Goal: Task Accomplishment & Management: Manage account settings

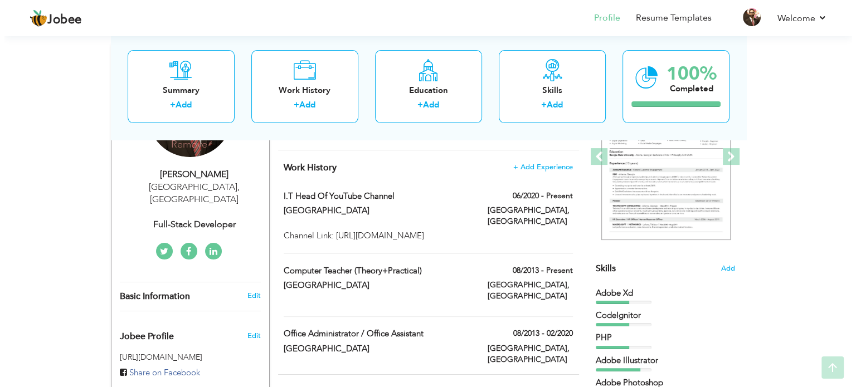
scroll to position [167, 0]
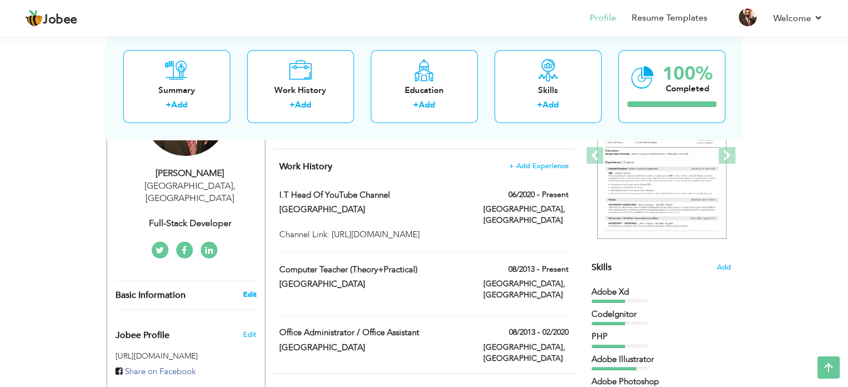
click at [249, 290] on link "Edit" at bounding box center [249, 295] width 13 height 10
type input "Hamid"
type input "Hassan"
type input "03314488237"
select select "number:166"
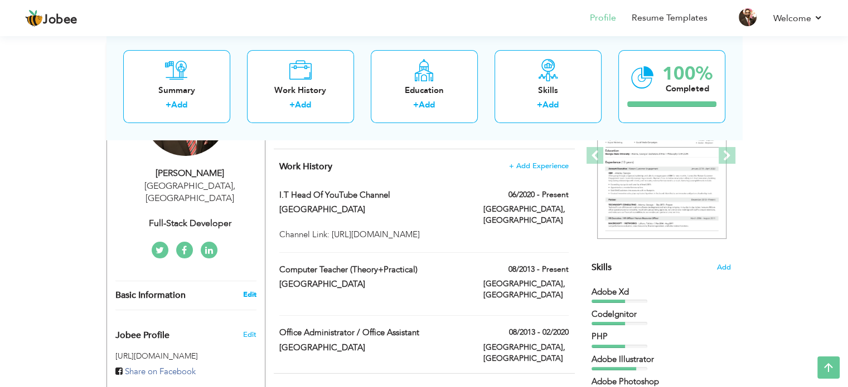
type input "[GEOGRAPHIC_DATA]"
select select "number:3"
type input "Full-Stack Developer"
type input "http://linkedin.com/in/hamid-hassan-2219bb181"
type input "https://www.facebook.com/hamid.hassan.1804109"
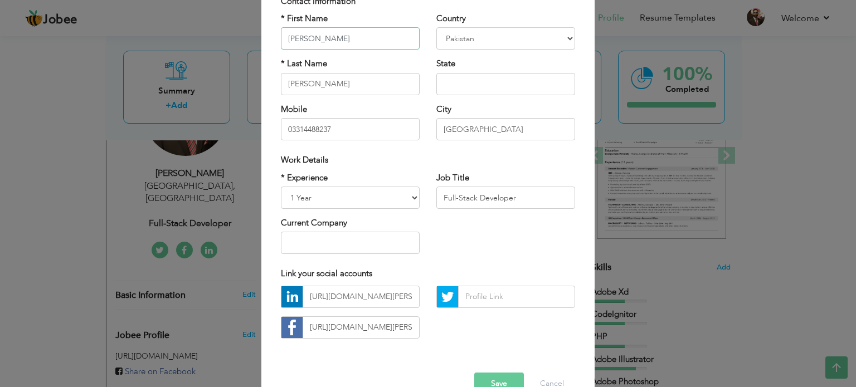
scroll to position [112, 0]
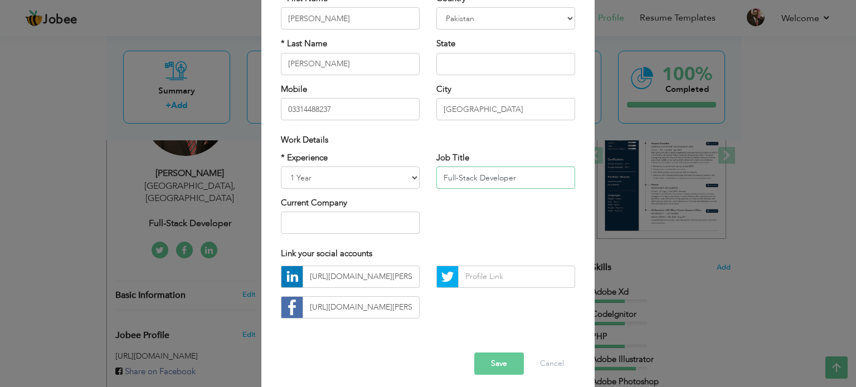
drag, startPoint x: 471, startPoint y: 180, endPoint x: 384, endPoint y: 178, distance: 87.0
click at [384, 178] on div "* Experience Entry Level Less than 1 Year 1 Year 2 Years 3 Years 4 Years 5 Year…" at bounding box center [428, 197] width 311 height 91
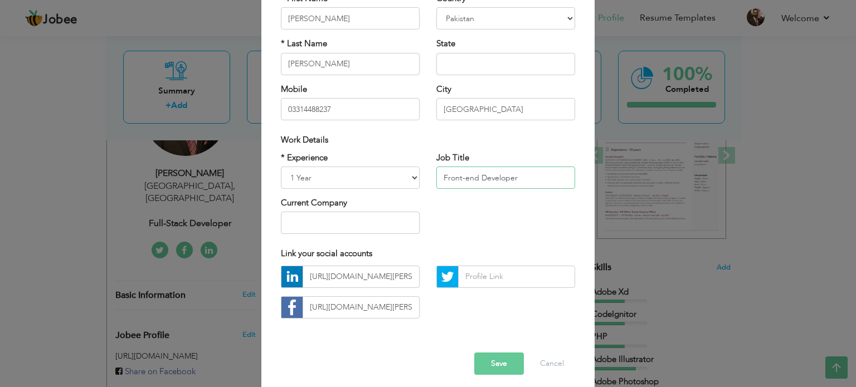
type input "Front-end Developer"
click at [384, 178] on select "Entry Level Less than 1 Year 1 Year 2 Years 3 Years 4 Years 5 Years 6 Years 7 Y…" at bounding box center [350, 178] width 139 height 22
select select "number:4"
click at [281, 167] on select "Entry Level Less than 1 Year 1 Year 2 Years 3 Years 4 Years 5 Years 6 Years 7 Y…" at bounding box center [350, 178] width 139 height 22
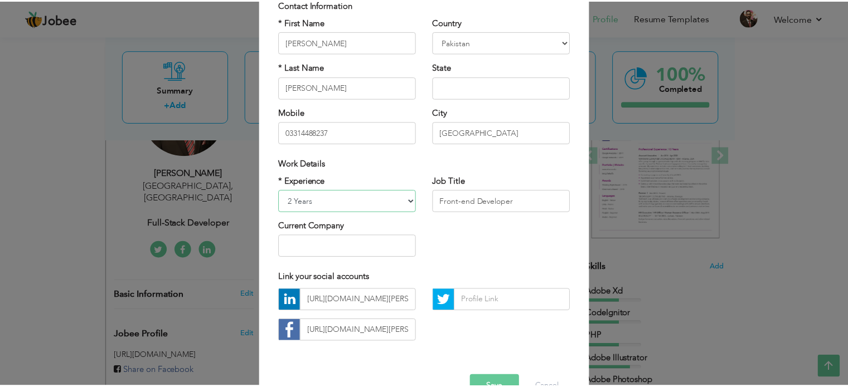
scroll to position [118, 0]
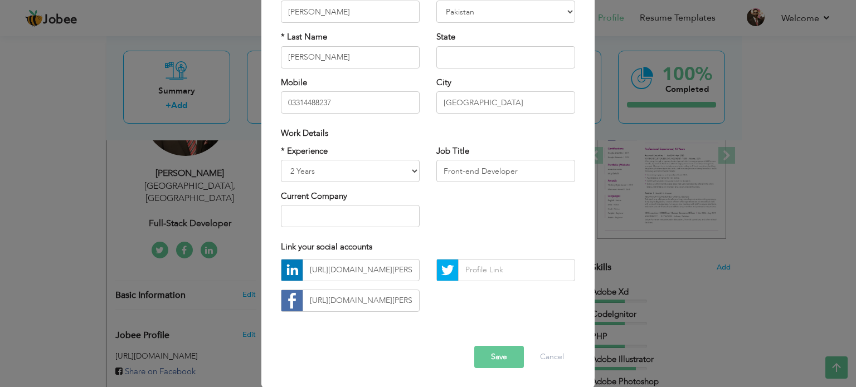
click at [502, 361] on button "Save" at bounding box center [499, 357] width 50 height 22
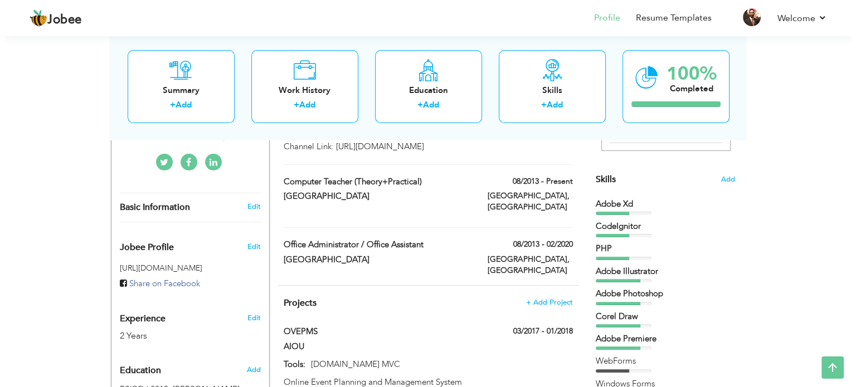
scroll to position [249, 0]
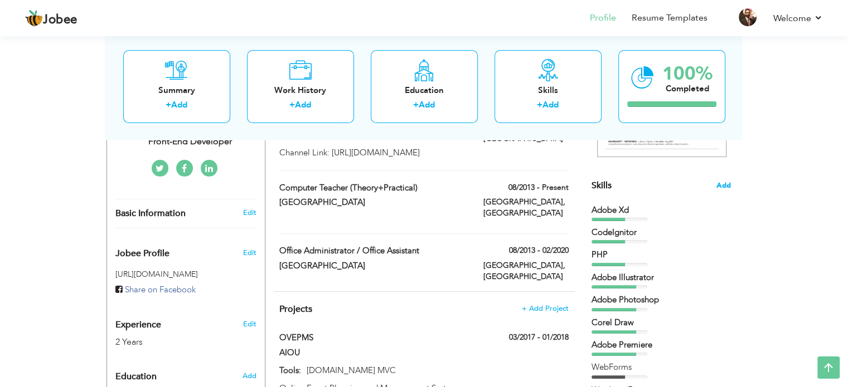
click at [721, 186] on span "Add" at bounding box center [723, 186] width 14 height 11
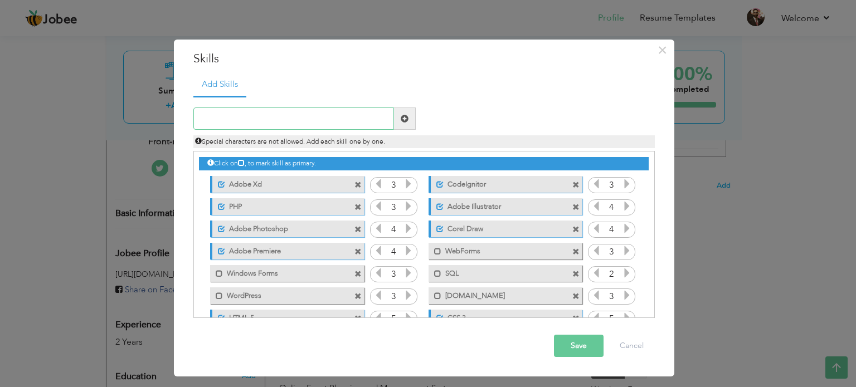
click at [263, 120] on input "text" at bounding box center [293, 119] width 201 height 22
click at [326, 123] on input "text" at bounding box center [293, 119] width 201 height 22
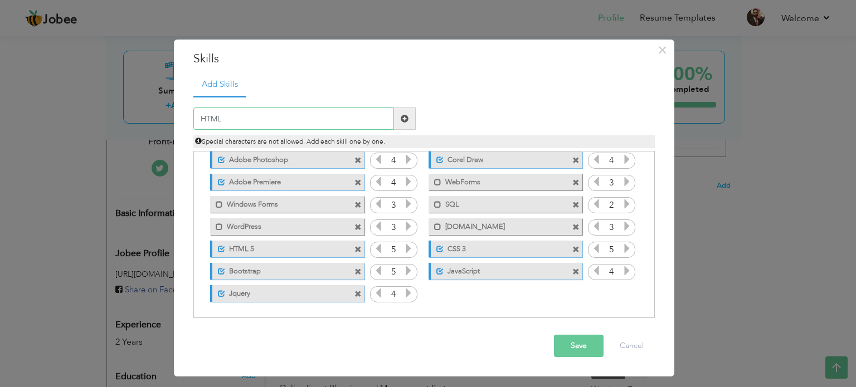
scroll to position [69, 0]
type input "H"
type input "React JS"
click at [400, 118] on span at bounding box center [405, 119] width 22 height 22
click at [306, 118] on input "text" at bounding box center [293, 119] width 201 height 22
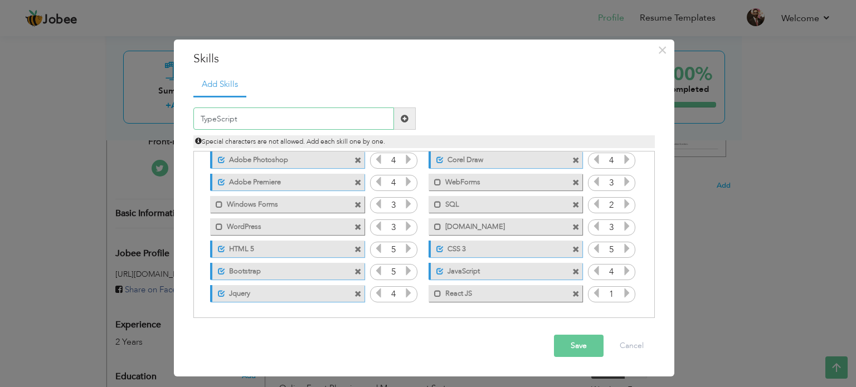
type input "TypeScript"
click at [406, 126] on span at bounding box center [405, 119] width 22 height 22
click at [288, 110] on input "text" at bounding box center [293, 119] width 201 height 22
click at [222, 159] on span at bounding box center [221, 160] width 7 height 7
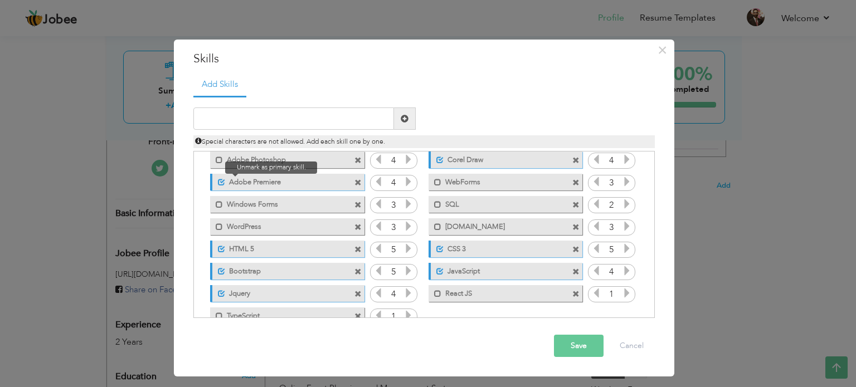
click at [222, 180] on span at bounding box center [221, 182] width 7 height 7
click at [223, 294] on span at bounding box center [221, 293] width 7 height 7
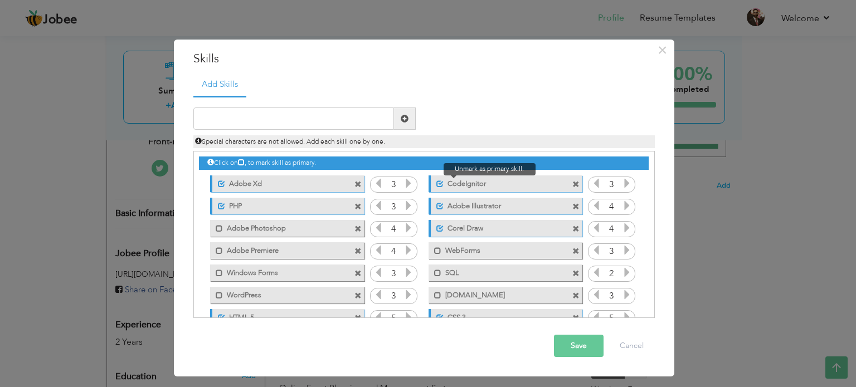
scroll to position [0, 0]
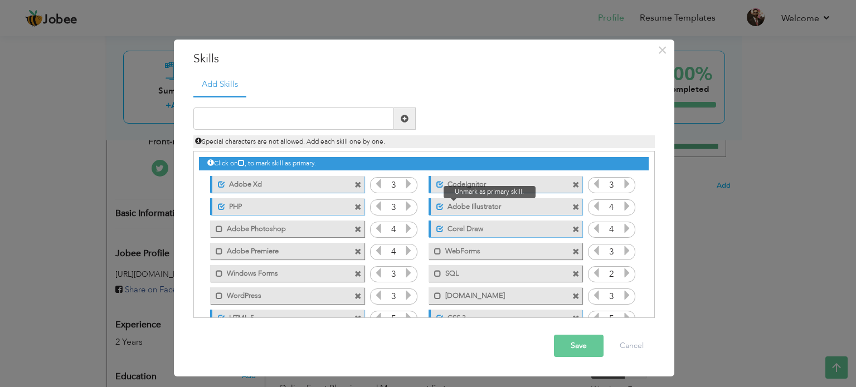
click at [437, 206] on span at bounding box center [440, 206] width 7 height 7
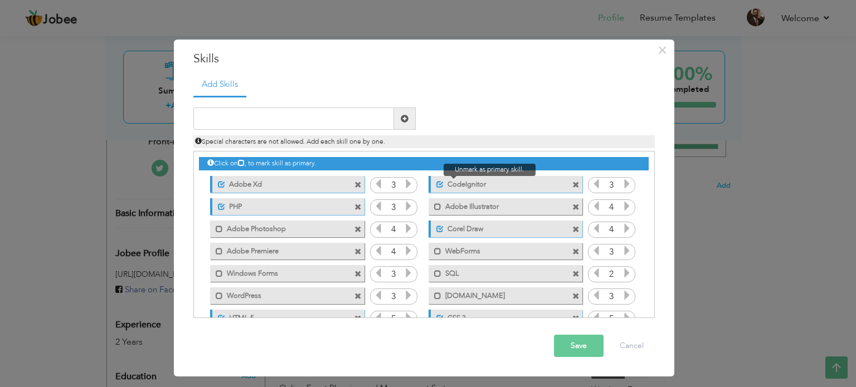
click at [437, 185] on span at bounding box center [440, 184] width 7 height 7
click at [437, 229] on span at bounding box center [440, 229] width 7 height 7
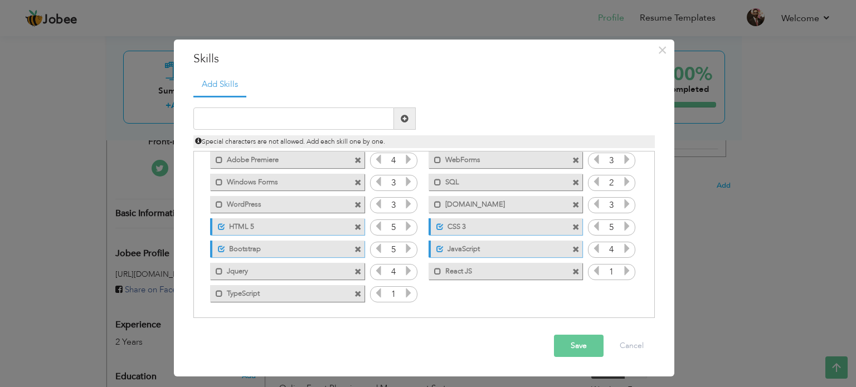
scroll to position [91, 0]
click at [437, 268] on span at bounding box center [437, 271] width 7 height 7
click at [219, 294] on span at bounding box center [219, 293] width 7 height 7
click at [243, 119] on input "text" at bounding box center [293, 119] width 201 height 22
type input "Next JS"
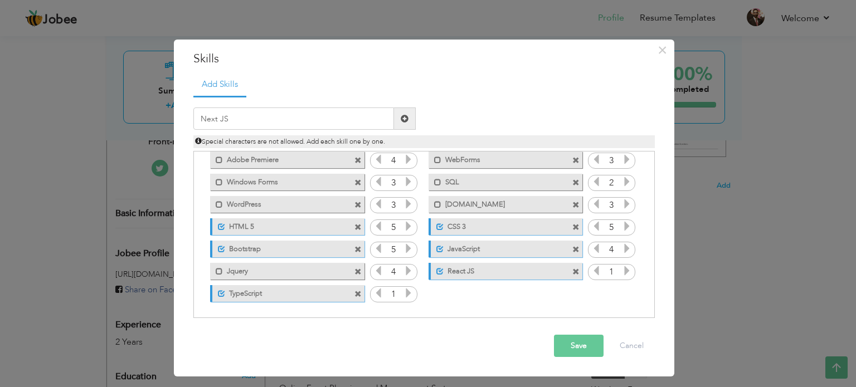
click at [403, 124] on span at bounding box center [405, 119] width 22 height 22
click at [569, 341] on button "Save" at bounding box center [579, 346] width 50 height 22
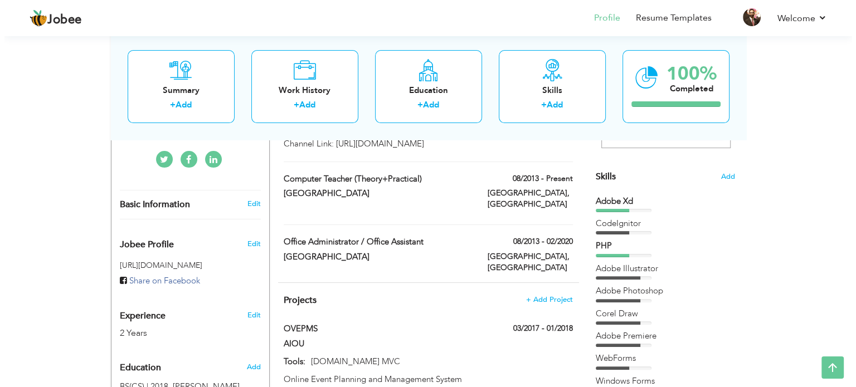
scroll to position [193, 0]
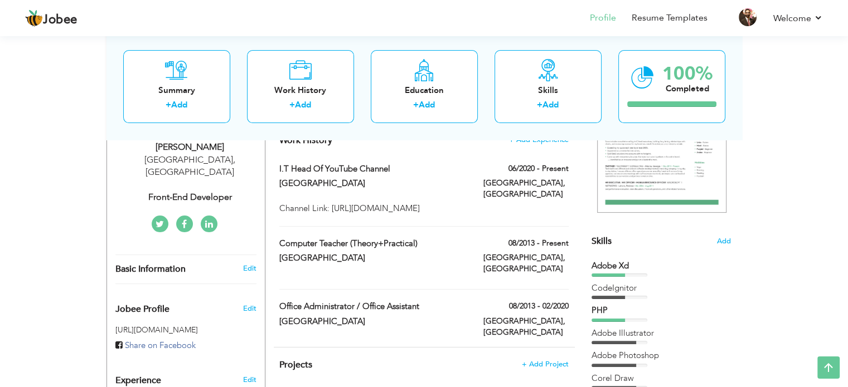
click at [723, 249] on div "Skills Add Adobe Xd CodeIgnitor PHP" at bounding box center [661, 361] width 139 height 689
click at [720, 241] on span "Add" at bounding box center [723, 241] width 14 height 11
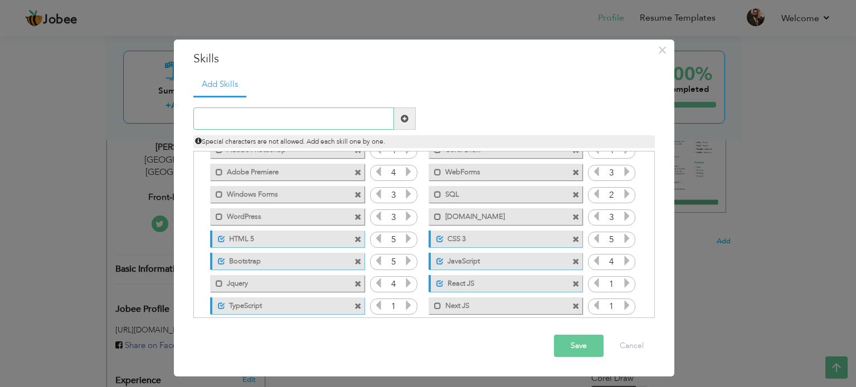
scroll to position [91, 0]
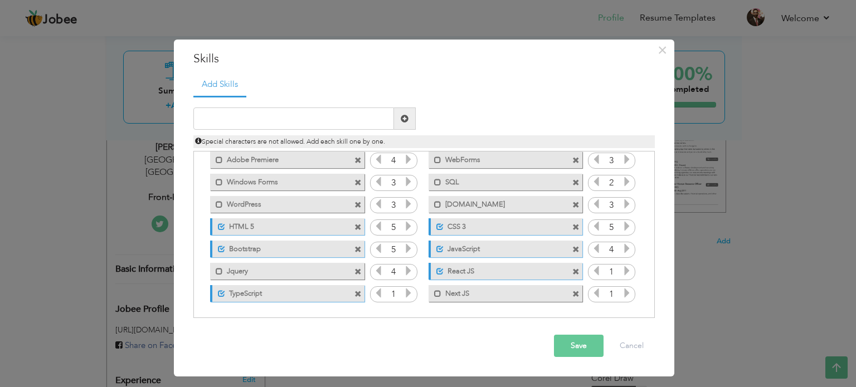
click at [408, 291] on icon at bounding box center [409, 293] width 10 height 10
click at [627, 271] on icon at bounding box center [627, 271] width 10 height 10
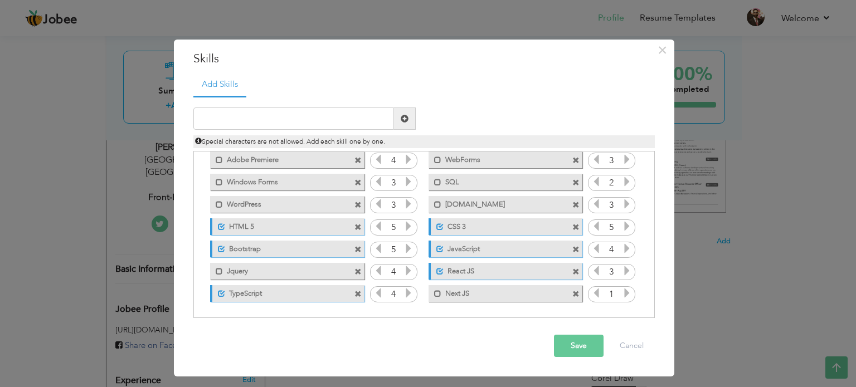
click at [627, 271] on icon at bounding box center [627, 271] width 10 height 10
click at [623, 294] on icon at bounding box center [627, 293] width 10 height 10
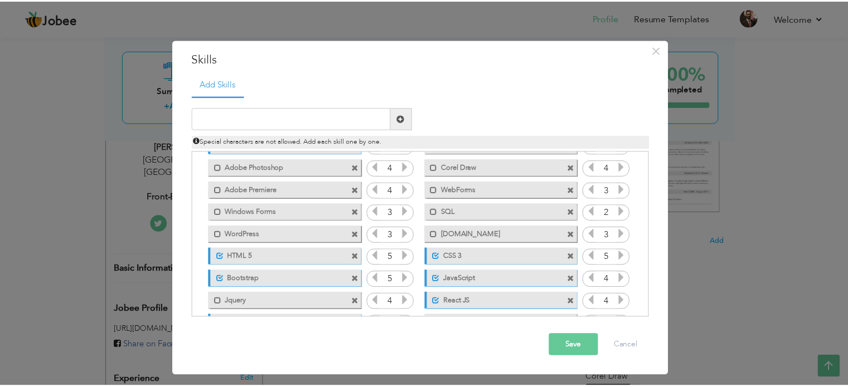
scroll to position [0, 0]
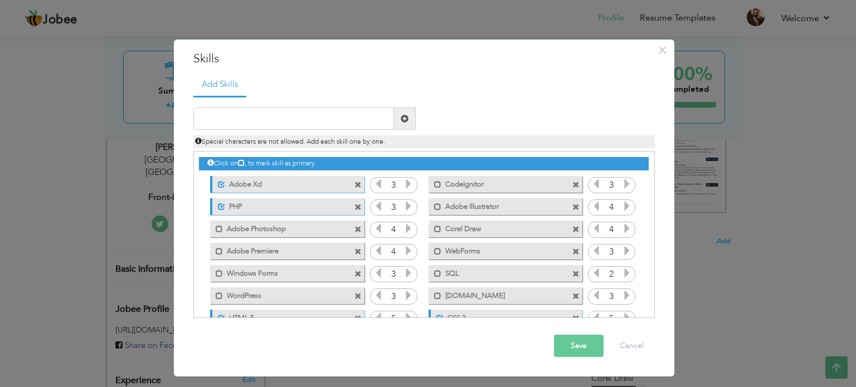
click at [575, 341] on button "Save" at bounding box center [579, 346] width 50 height 22
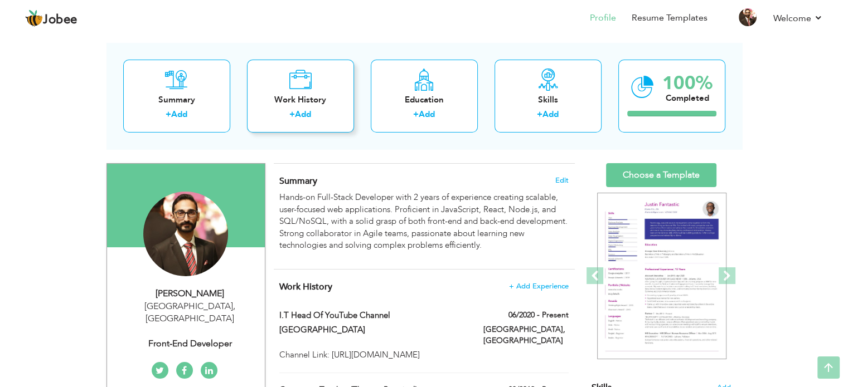
scroll to position [38, 0]
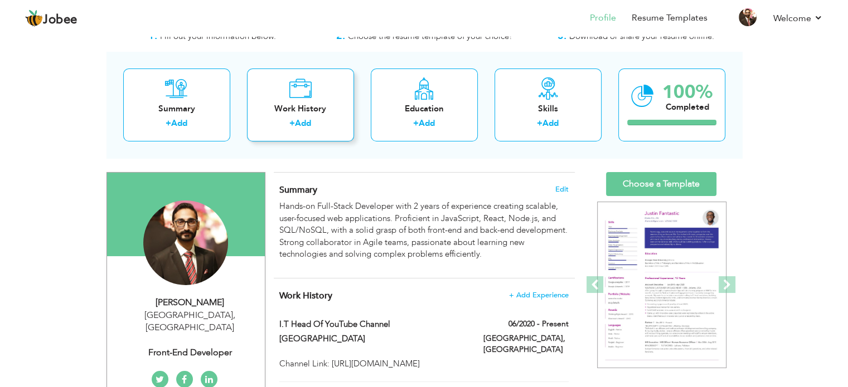
click at [288, 106] on div "Work History" at bounding box center [300, 109] width 89 height 12
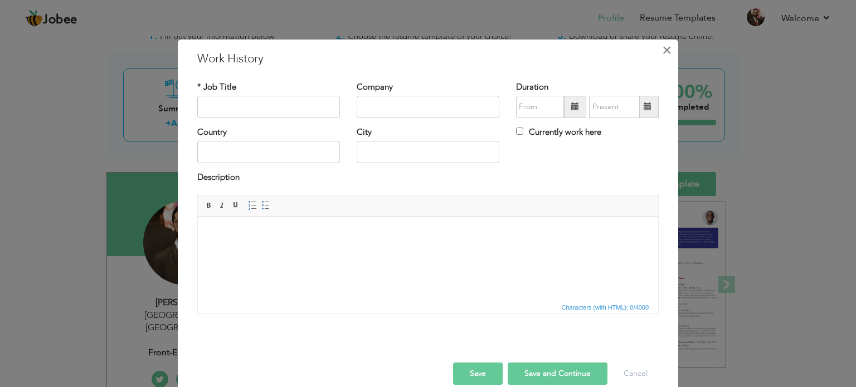
click at [662, 53] on span "×" at bounding box center [666, 50] width 9 height 20
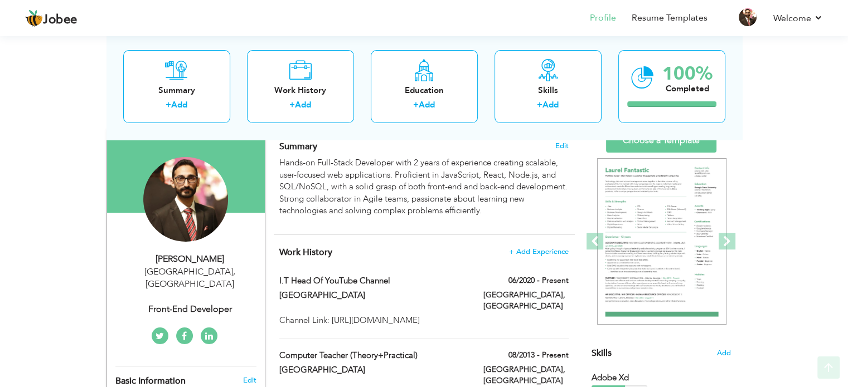
scroll to position [149, 0]
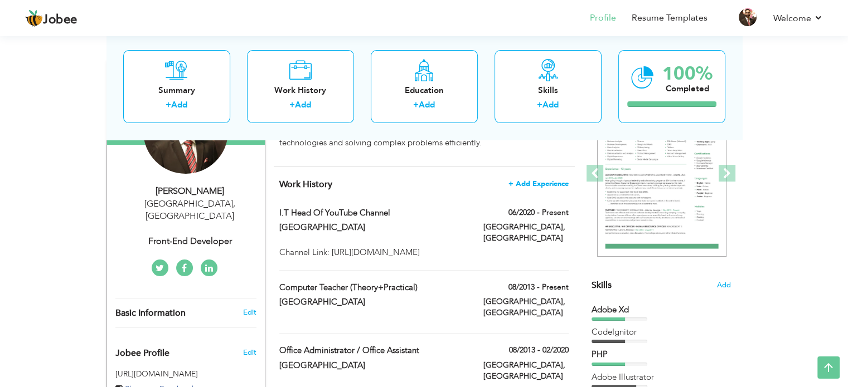
click at [524, 185] on span "+ Add Experience" at bounding box center [538, 184] width 60 height 8
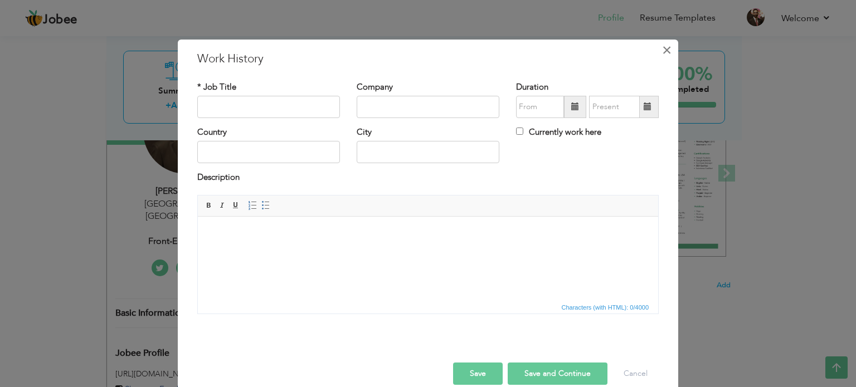
click at [662, 47] on span "×" at bounding box center [666, 50] width 9 height 20
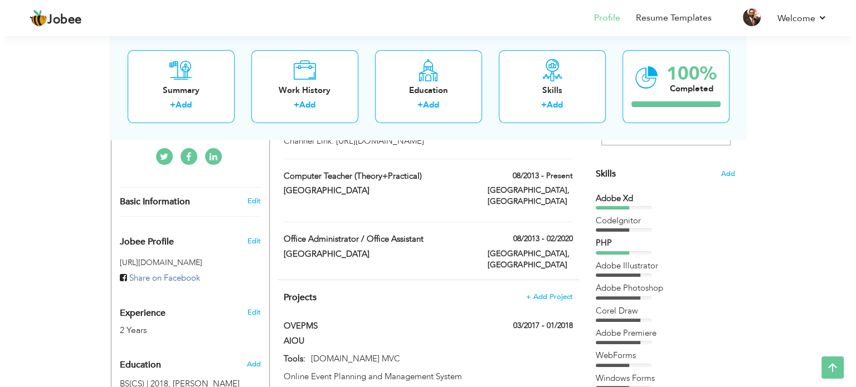
scroll to position [317, 0]
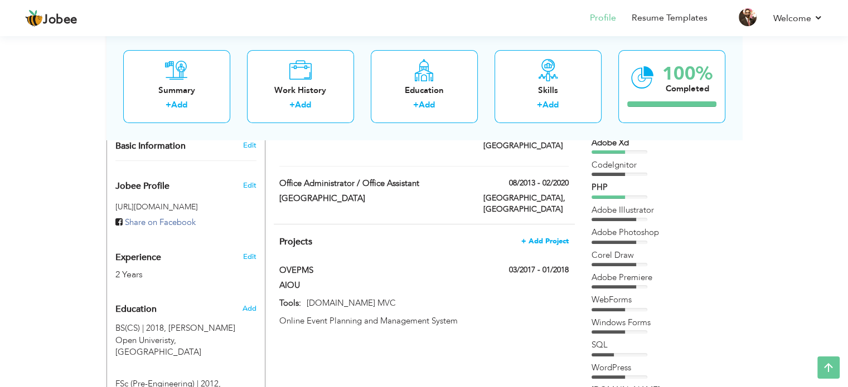
click at [542, 238] on span "+ Add Project" at bounding box center [544, 242] width 47 height 8
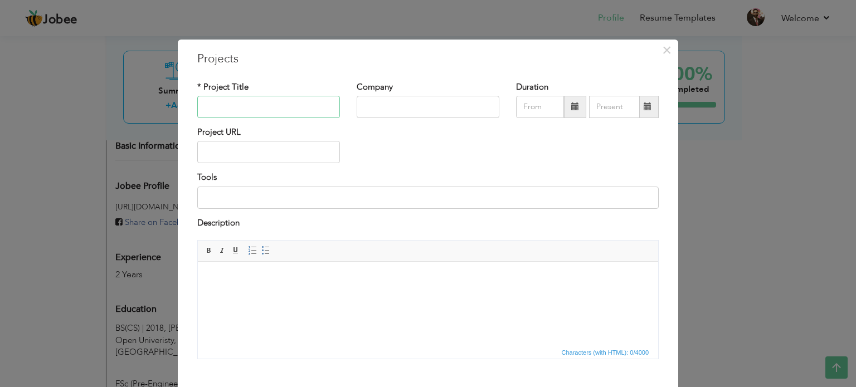
paste input "Human Resource Management System"
type input "Human Resource Management System"
click at [404, 110] on input "text" at bounding box center [428, 107] width 143 height 22
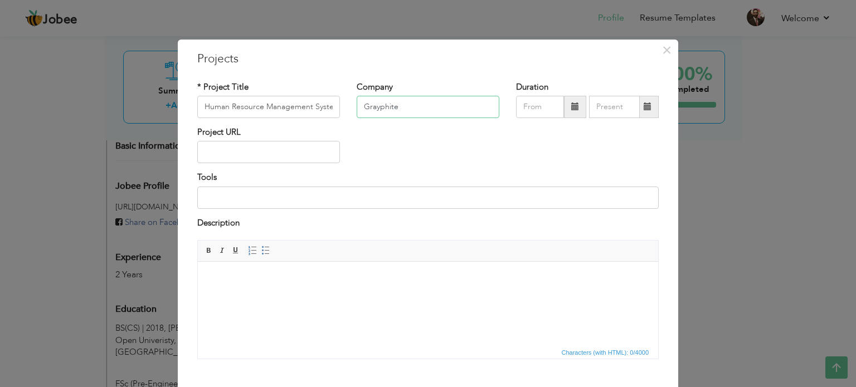
type input "Grayphite"
click at [578, 112] on span at bounding box center [575, 107] width 22 height 22
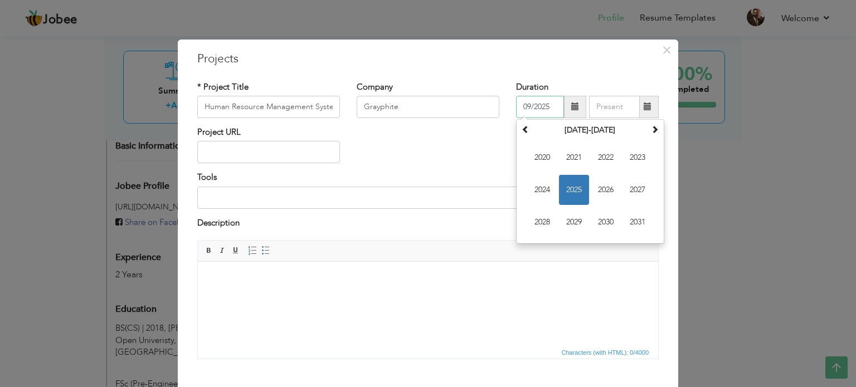
click at [569, 184] on span "2025" at bounding box center [574, 190] width 30 height 30
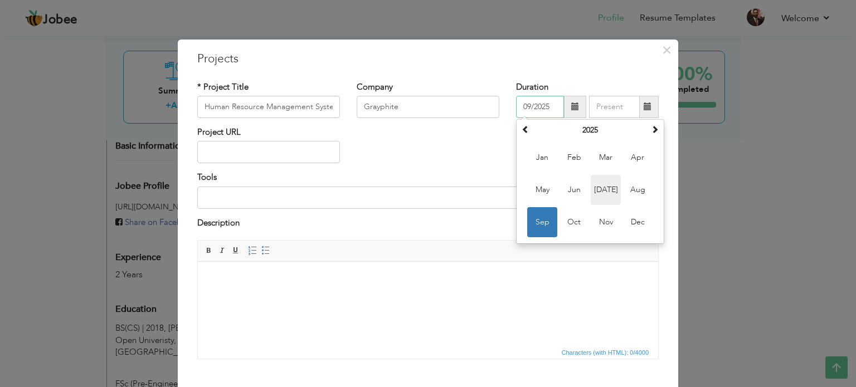
click at [604, 192] on span "Jul" at bounding box center [606, 190] width 30 height 30
type input "07/2025"
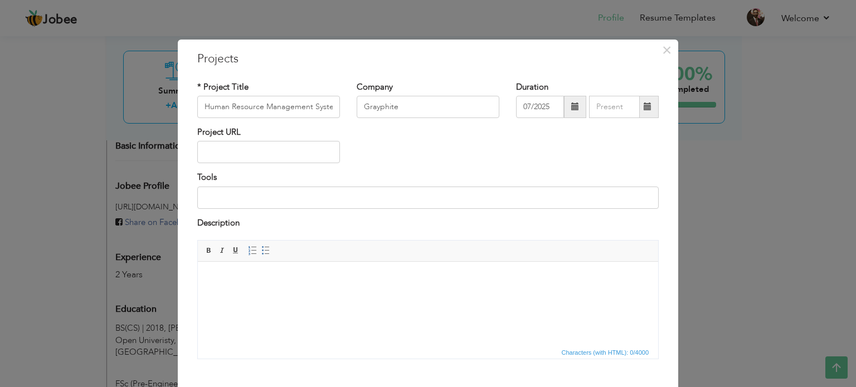
click at [644, 109] on span at bounding box center [648, 107] width 8 height 8
type input "09/2025"
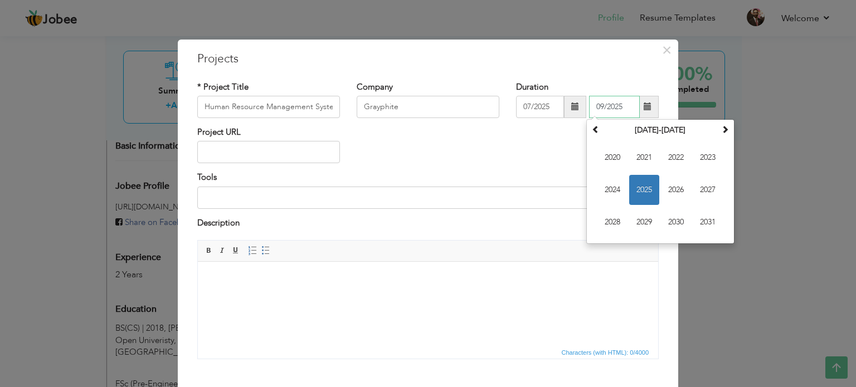
click at [645, 188] on span "2025" at bounding box center [644, 190] width 30 height 30
click at [613, 216] on span "Sep" at bounding box center [613, 222] width 30 height 30
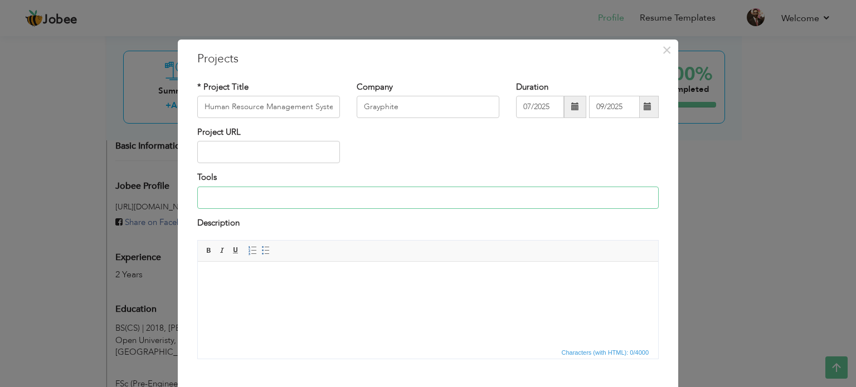
click at [260, 202] on input at bounding box center [428, 198] width 462 height 22
type input "T"
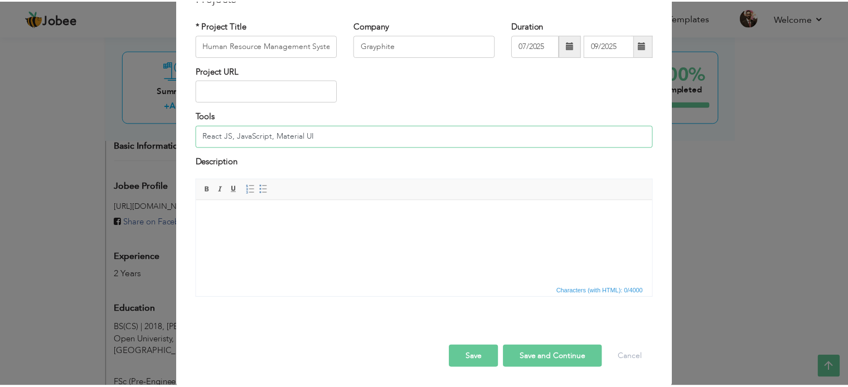
scroll to position [62, 0]
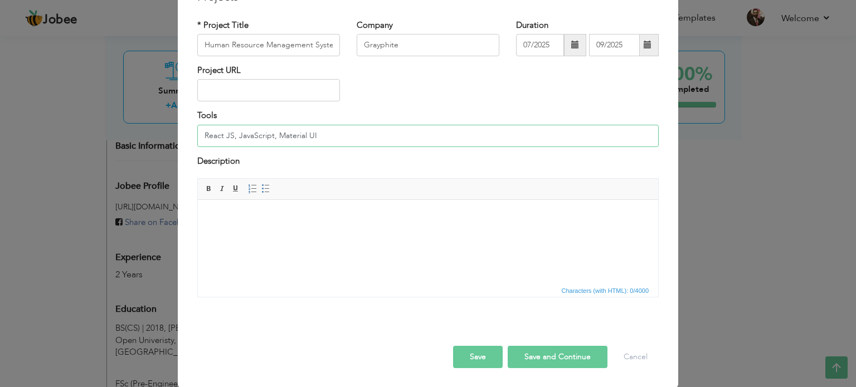
type input "React JS, JavaScript, Material UI"
click at [289, 223] on html at bounding box center [428, 217] width 461 height 34
click at [248, 187] on span at bounding box center [252, 189] width 9 height 9
click at [261, 187] on span at bounding box center [265, 189] width 9 height 9
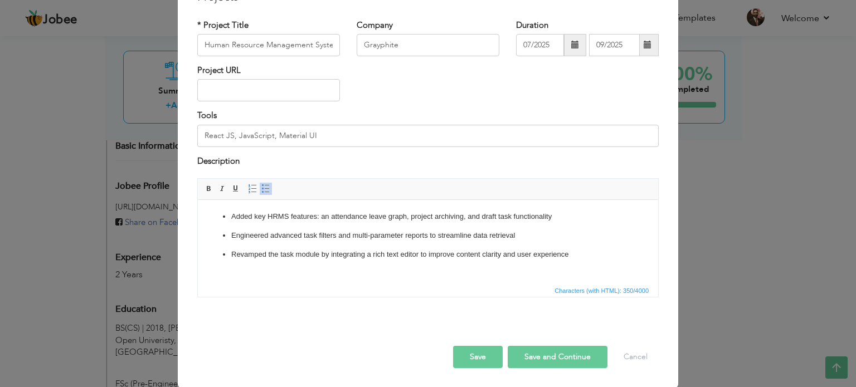
click at [479, 362] on button "Save" at bounding box center [478, 357] width 50 height 22
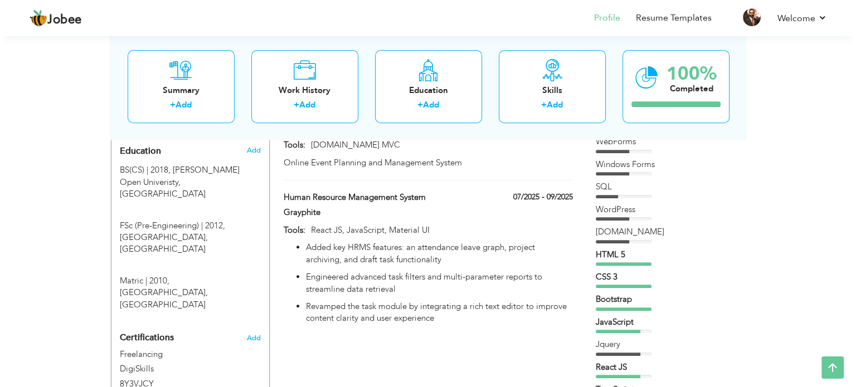
scroll to position [372, 0]
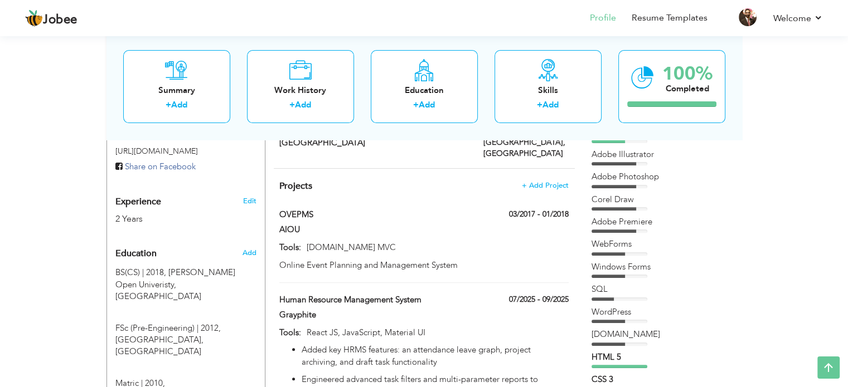
click at [308, 180] on span "Projects" at bounding box center [295, 186] width 33 height 12
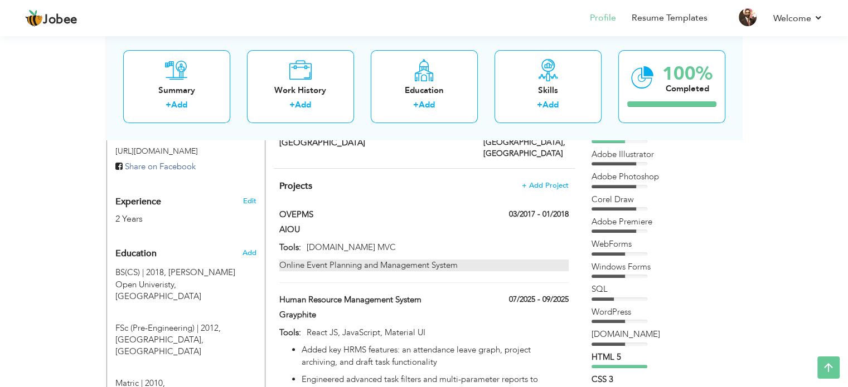
click at [527, 260] on div "Online Event Planning and Management System" at bounding box center [423, 266] width 289 height 12
type input "OVEPMS"
type input "AIOU"
type input "03/2017"
type input "01/2018"
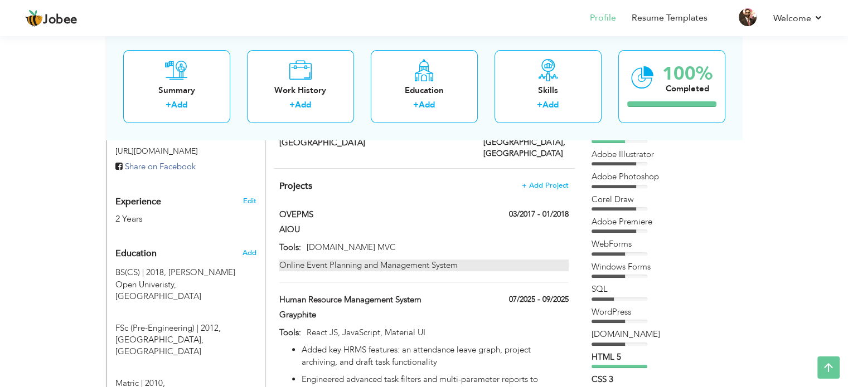
type input "ASP.Net MVC"
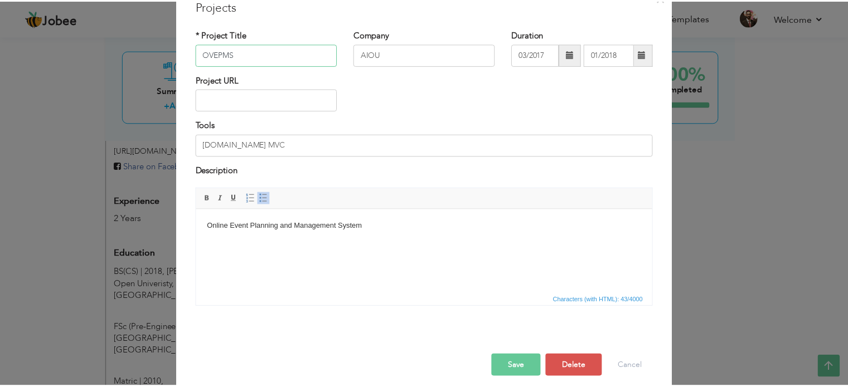
scroll to position [62, 0]
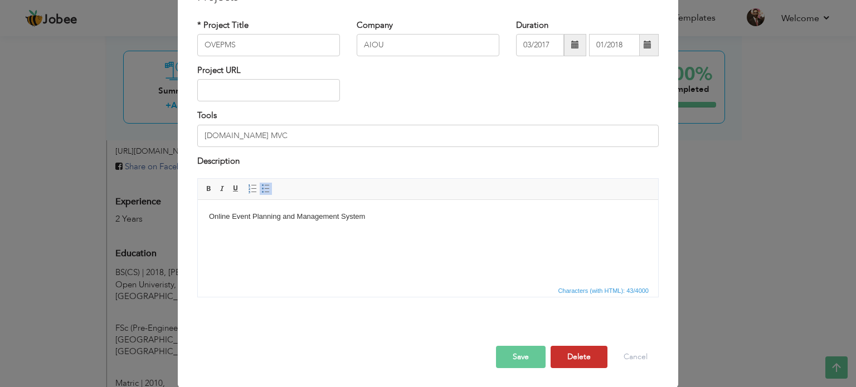
click at [574, 361] on button "Delete" at bounding box center [579, 357] width 57 height 22
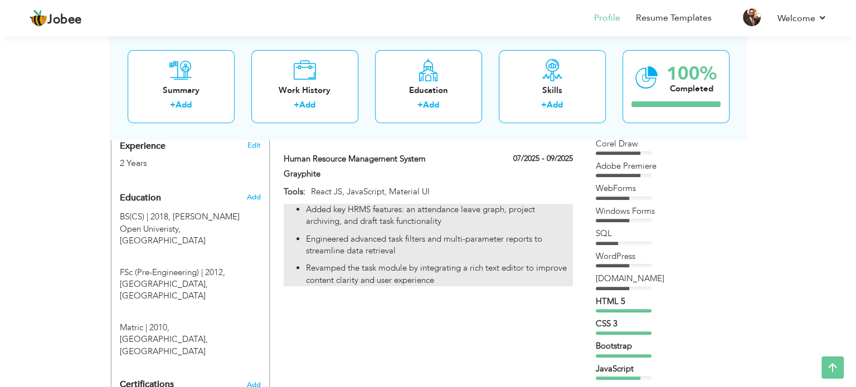
scroll to position [372, 0]
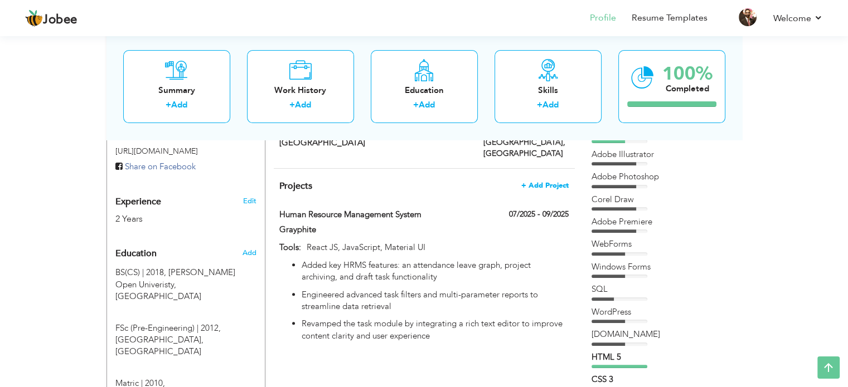
click at [526, 182] on span "+ Add Project" at bounding box center [544, 186] width 47 height 8
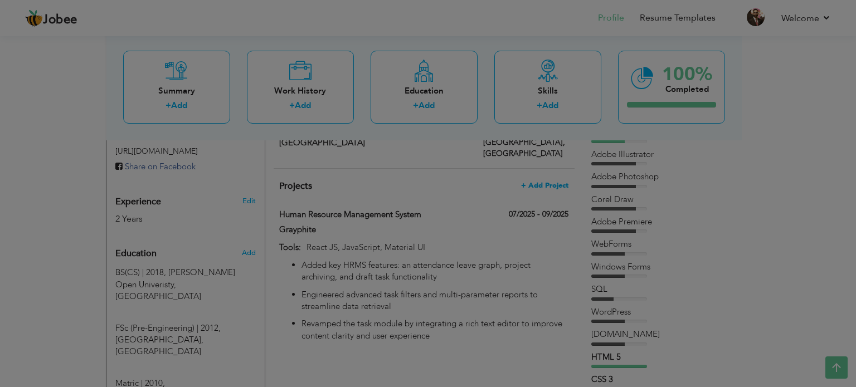
scroll to position [0, 0]
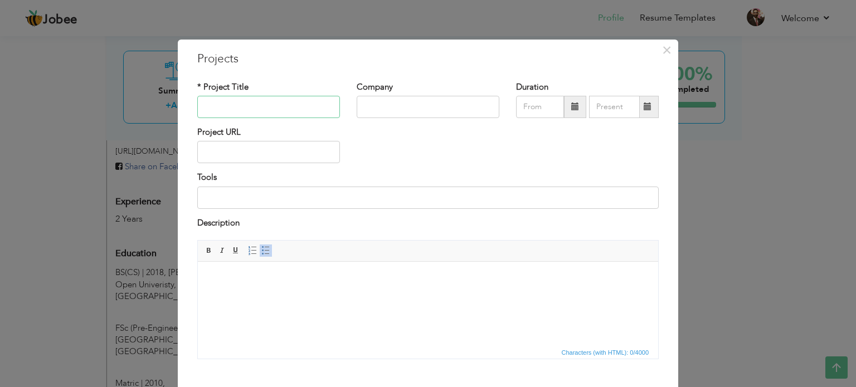
paste input "LENZ"
type input "[PERSON_NAME] (CRM)"
click at [379, 111] on input "text" at bounding box center [428, 107] width 143 height 22
type input "Grayphite"
click at [568, 111] on span at bounding box center [575, 107] width 22 height 22
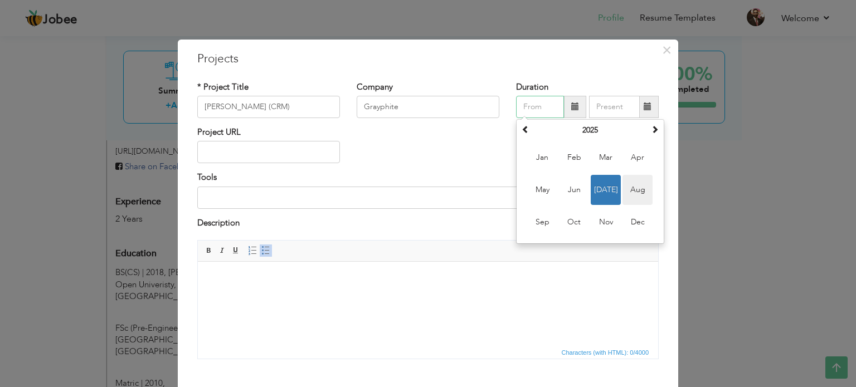
click at [623, 189] on span "Aug" at bounding box center [638, 190] width 30 height 30
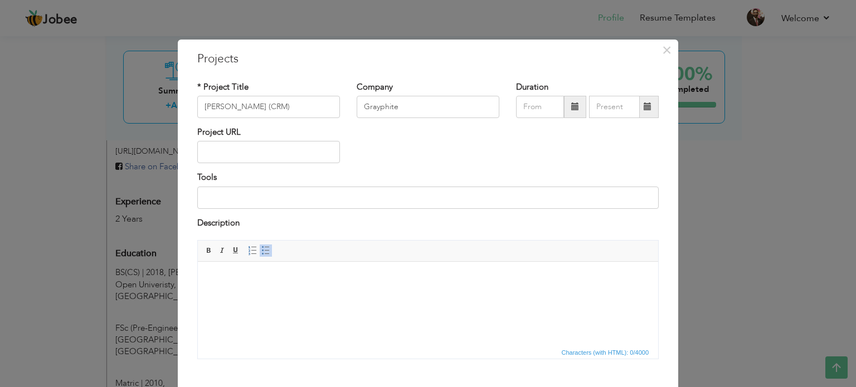
type input "08/2025"
click at [648, 113] on span at bounding box center [648, 107] width 22 height 22
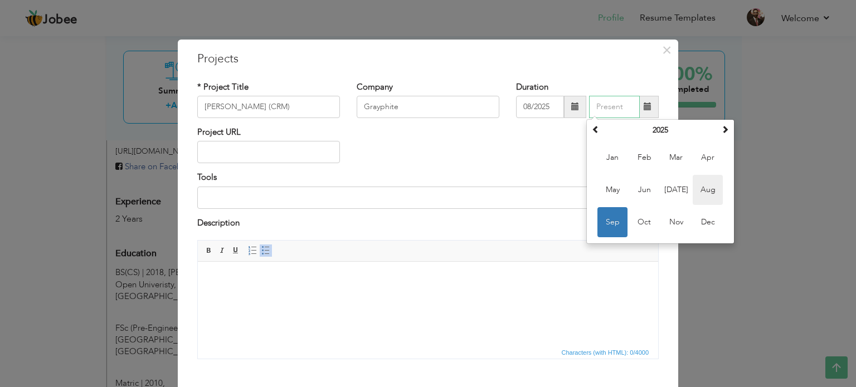
click at [697, 196] on span "Aug" at bounding box center [708, 190] width 30 height 30
type input "08/2025"
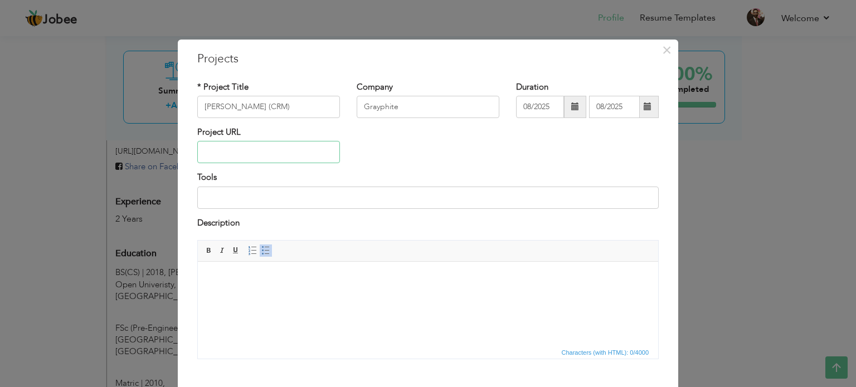
click at [270, 158] on input "text" at bounding box center [268, 152] width 143 height 22
click at [292, 205] on input at bounding box center [428, 198] width 462 height 22
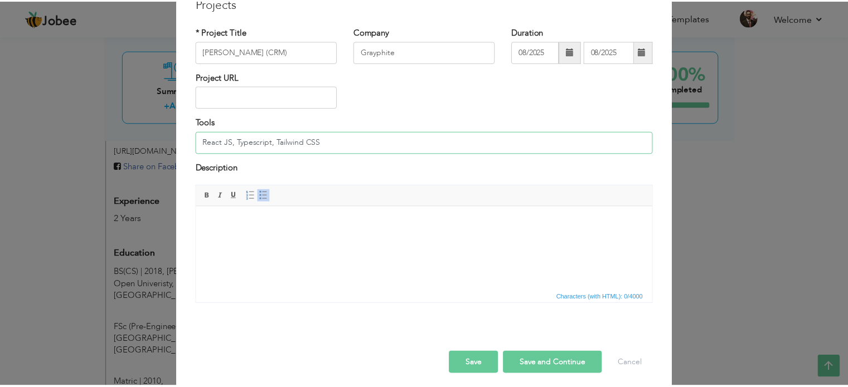
scroll to position [56, 0]
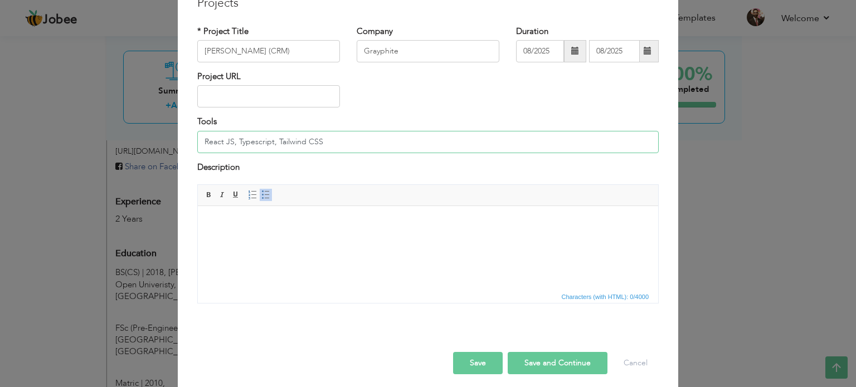
type input "React JS, Typescript, Tailwind CSS"
click at [266, 233] on html at bounding box center [428, 223] width 461 height 34
click at [261, 196] on span at bounding box center [265, 195] width 9 height 9
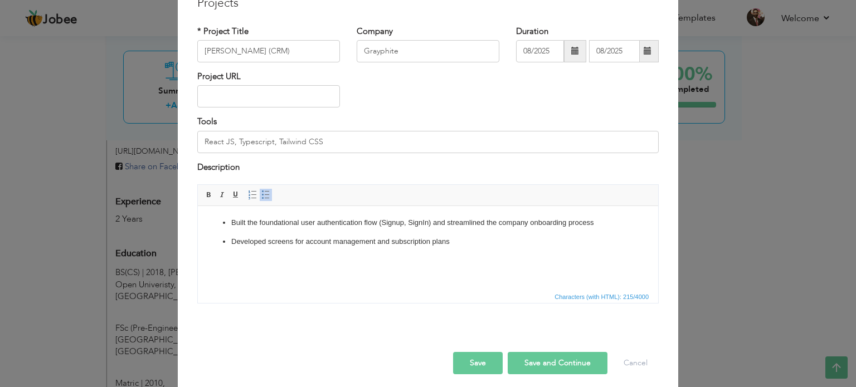
drag, startPoint x: 558, startPoint y: 354, endPoint x: 540, endPoint y: 302, distance: 54.7
click at [540, 302] on div "× Projects * Project Title LENZ (CRM) Company Grayphite Duration 08/2025 08/202…" at bounding box center [428, 189] width 501 height 411
click at [478, 370] on button "Save" at bounding box center [478, 363] width 50 height 22
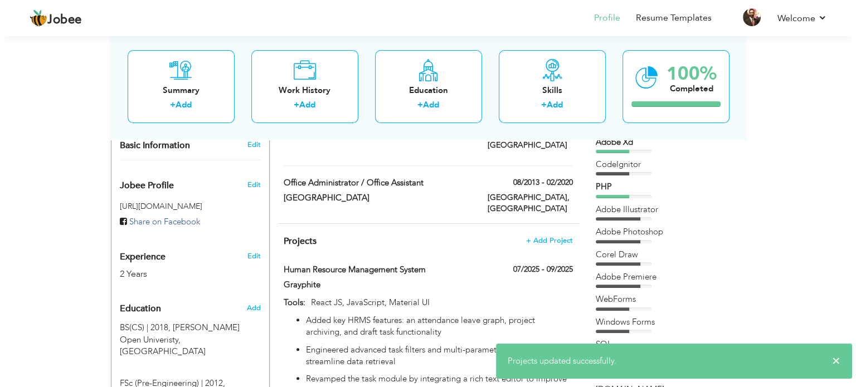
scroll to position [317, 0]
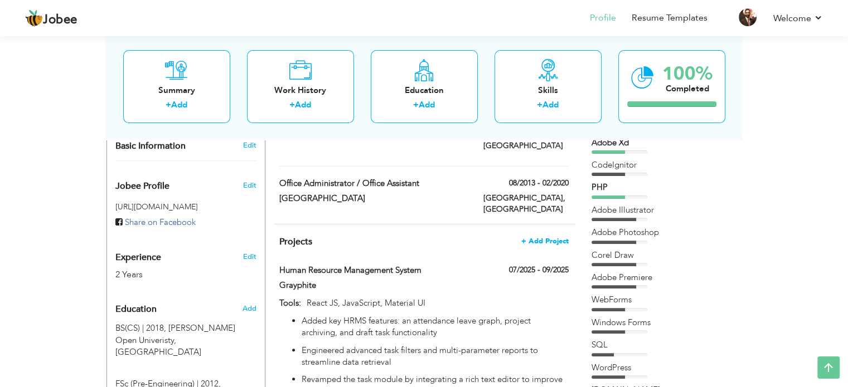
click at [553, 238] on span "+ Add Project" at bounding box center [544, 242] width 47 height 8
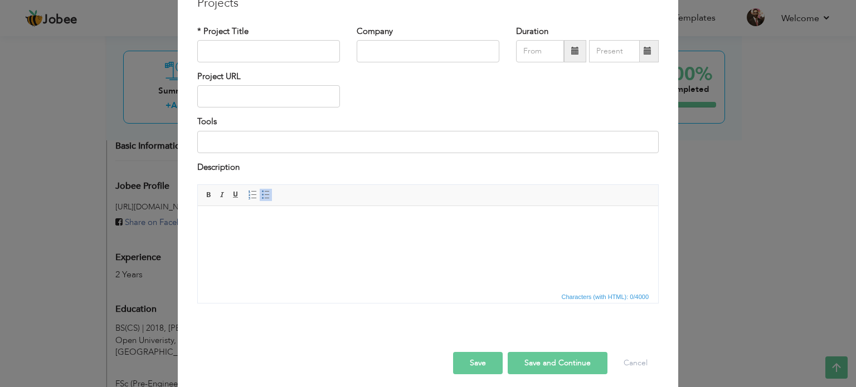
scroll to position [0, 0]
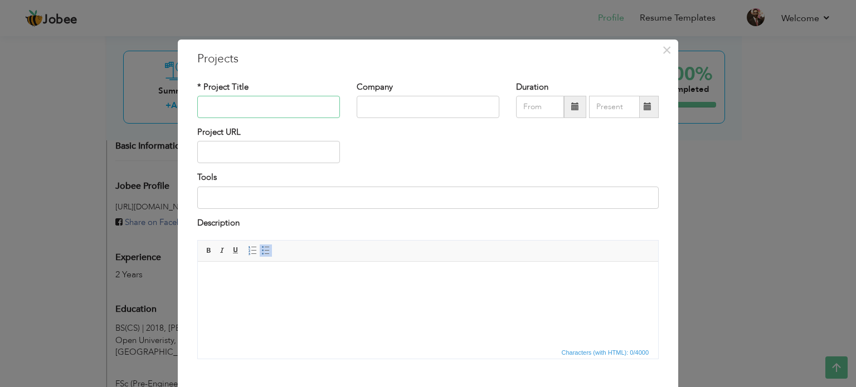
paste input "Clinic Builder"
type input "Clinic Builder"
click at [399, 108] on input "text" at bounding box center [428, 107] width 143 height 22
type input "Grayphite"
click at [577, 101] on span at bounding box center [575, 107] width 22 height 22
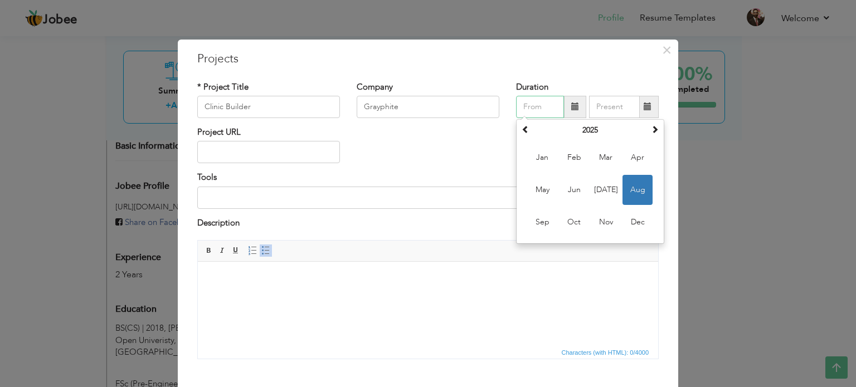
click at [640, 191] on span "Aug" at bounding box center [638, 190] width 30 height 30
type input "08/2025"
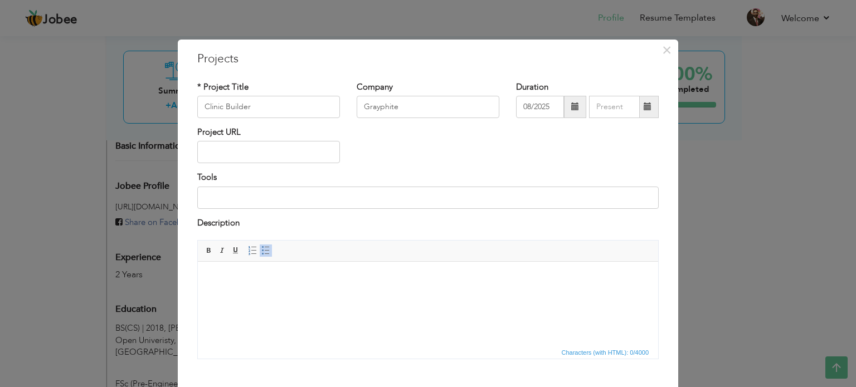
click at [646, 110] on span at bounding box center [648, 107] width 8 height 8
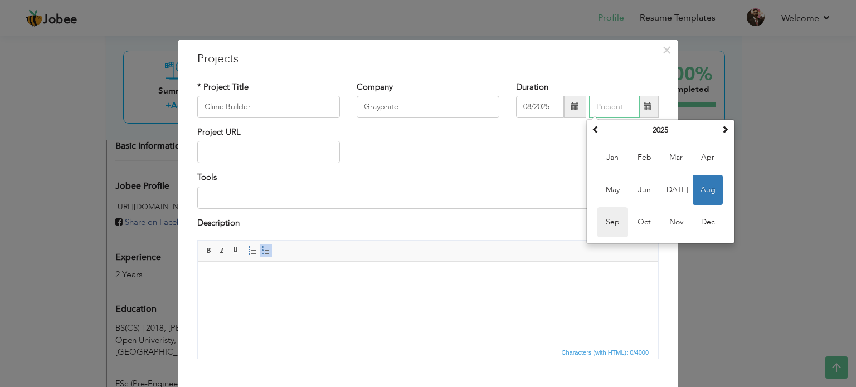
click at [618, 215] on span "Sep" at bounding box center [613, 222] width 30 height 30
type input "09/2025"
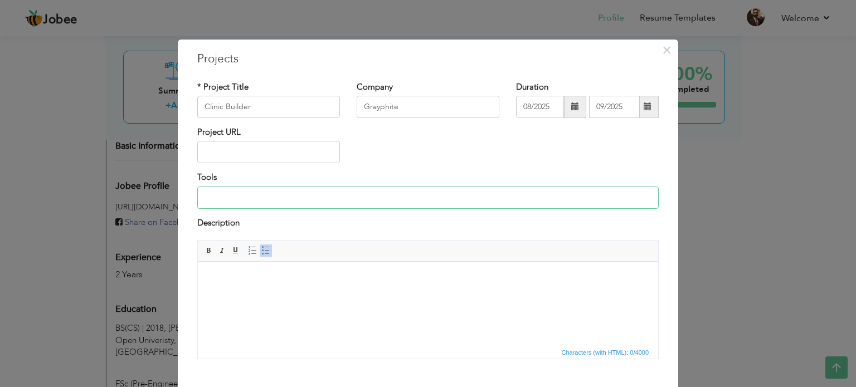
click at [251, 200] on input at bounding box center [428, 198] width 462 height 22
drag, startPoint x: 233, startPoint y: 195, endPoint x: 265, endPoint y: 200, distance: 32.6
click at [265, 200] on input "React JS, Typescript, Tailwind CSS" at bounding box center [428, 198] width 462 height 22
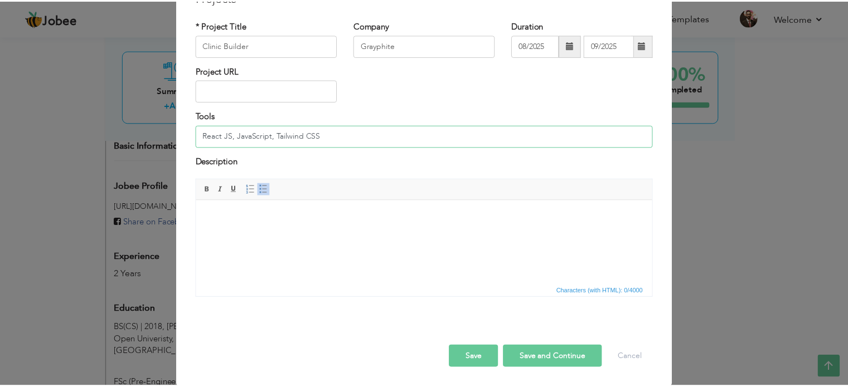
scroll to position [62, 0]
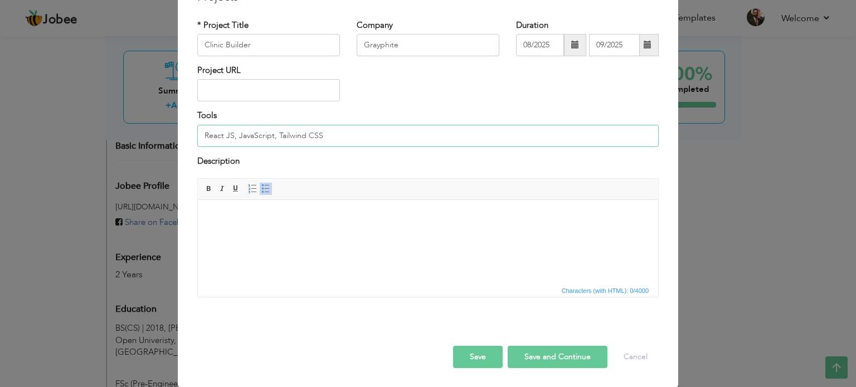
click at [232, 137] on input "React JS, JavaScript, Tailwind CSS" at bounding box center [428, 136] width 462 height 22
click at [259, 195] on span "Insert/Remove Numbered List Insert/Remove Bulleted List" at bounding box center [259, 188] width 27 height 13
type input "React JS, Next JS, JavaScript, Tailwind CSS"
click at [262, 221] on body at bounding box center [428, 217] width 438 height 12
click at [261, 192] on span at bounding box center [265, 189] width 9 height 9
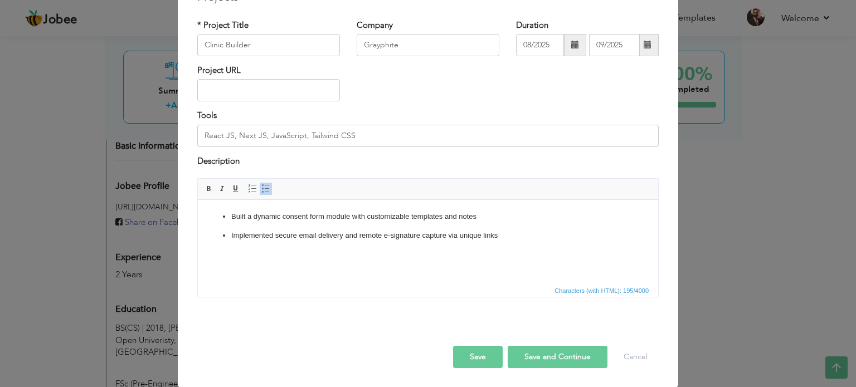
click at [476, 358] on button "Save" at bounding box center [478, 357] width 50 height 22
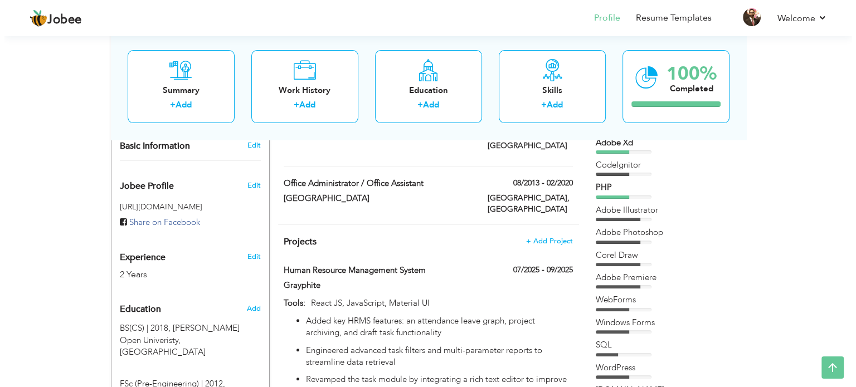
scroll to position [261, 0]
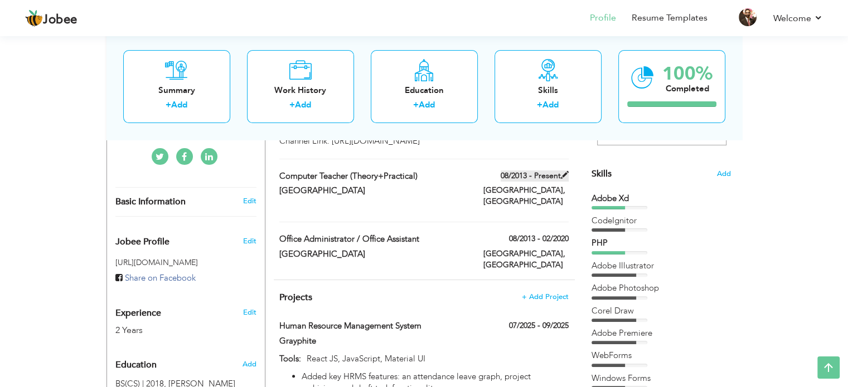
click at [558, 182] on label "08/2013 - Present" at bounding box center [535, 176] width 68 height 11
type input "Computer Teacher (Theory+Practical)"
type input "[GEOGRAPHIC_DATA]"
type input "08/2013"
type input "[GEOGRAPHIC_DATA]"
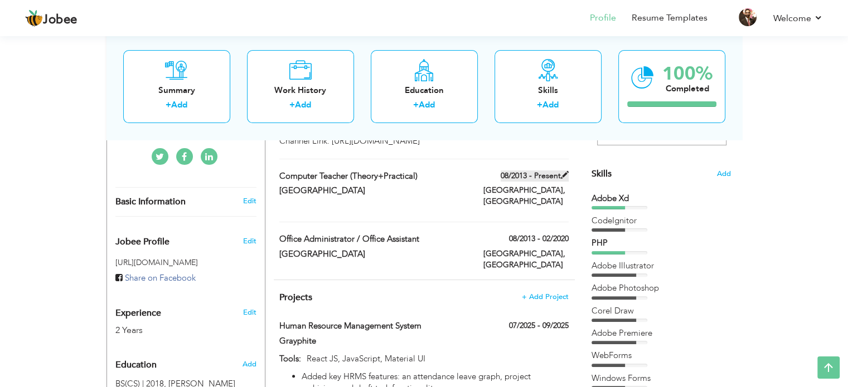
type input "[GEOGRAPHIC_DATA]"
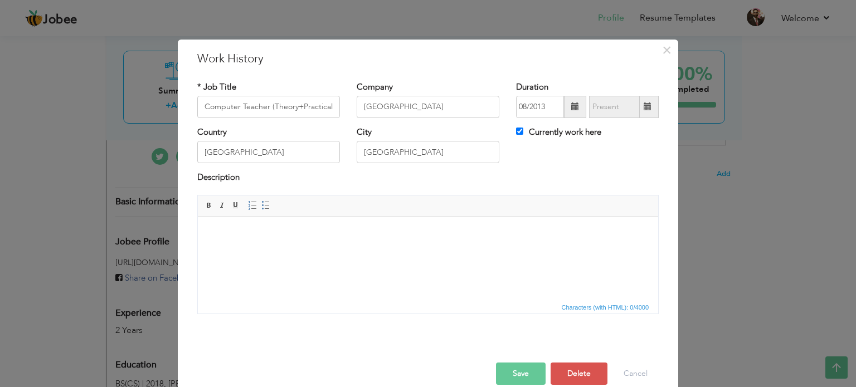
click at [509, 128] on div "Currently work here" at bounding box center [587, 138] width 159 height 23
click at [520, 132] on label "Currently work here" at bounding box center [558, 133] width 85 height 12
click at [520, 132] on input "Currently work here" at bounding box center [519, 131] width 7 height 7
checkbox input "false"
click at [644, 109] on span at bounding box center [648, 107] width 8 height 8
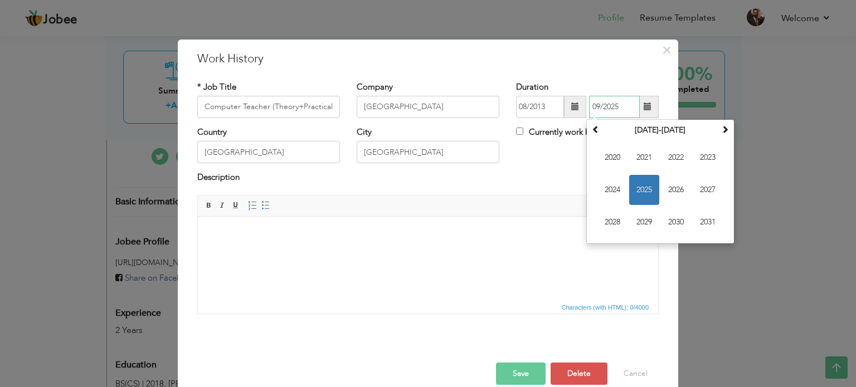
click at [642, 198] on span "2025" at bounding box center [644, 190] width 30 height 30
click at [704, 164] on span "Apr" at bounding box center [708, 158] width 30 height 30
type input "04/2025"
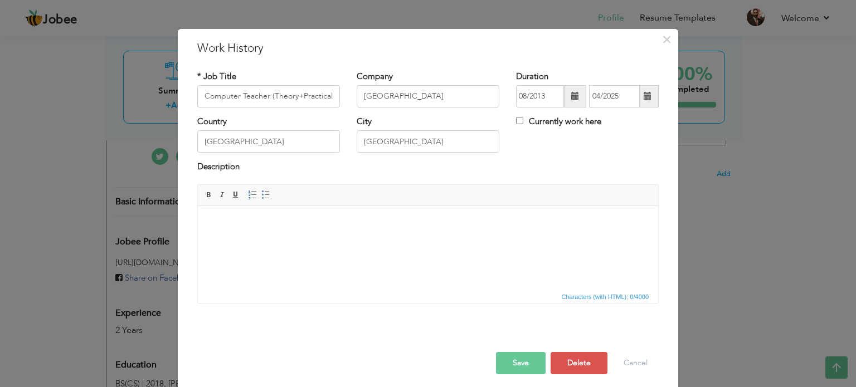
scroll to position [16, 0]
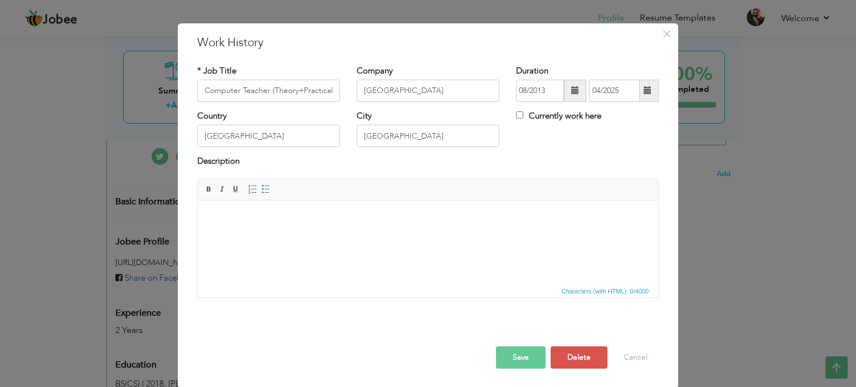
click at [522, 343] on div at bounding box center [428, 334] width 478 height 23
click at [517, 351] on button "Save" at bounding box center [521, 358] width 50 height 22
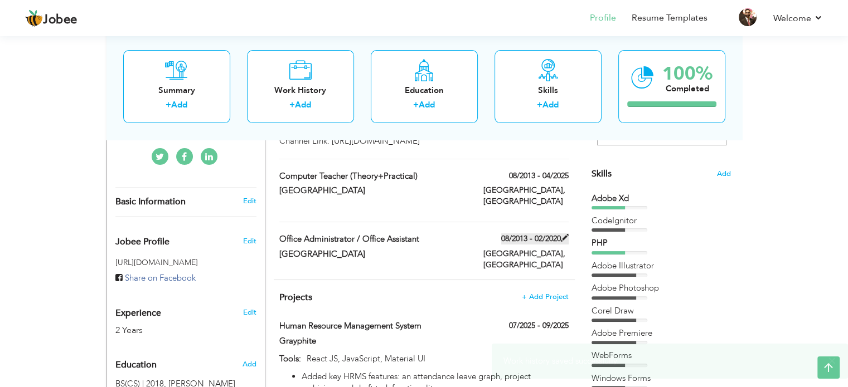
click at [564, 242] on span at bounding box center [565, 238] width 8 height 8
type input "Office Administrator / Office Assistant"
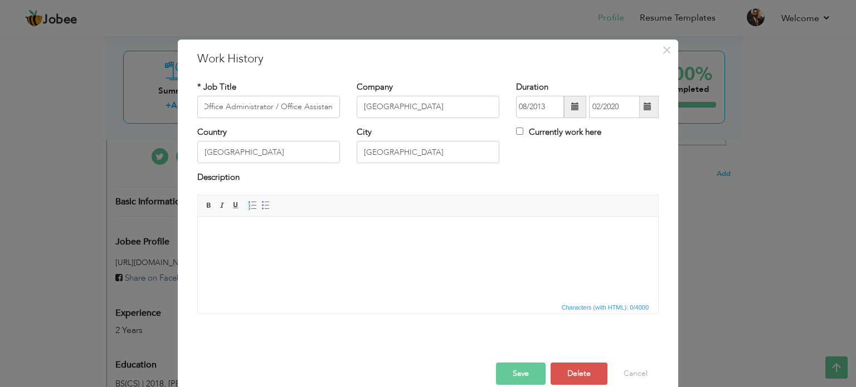
scroll to position [0, 0]
click at [649, 107] on span at bounding box center [648, 107] width 22 height 22
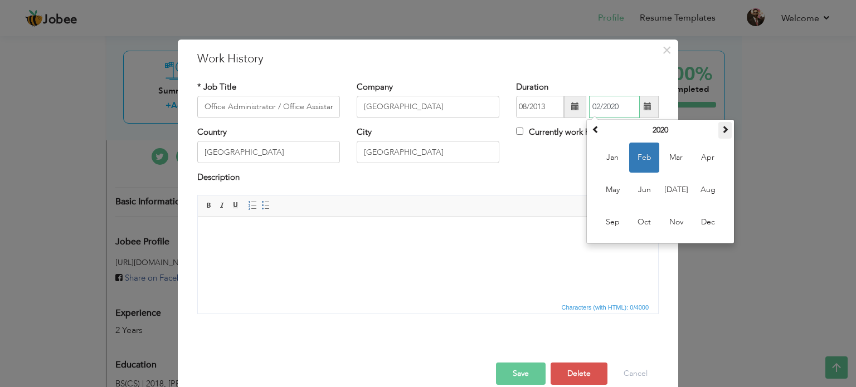
click at [723, 133] on span at bounding box center [725, 129] width 8 height 8
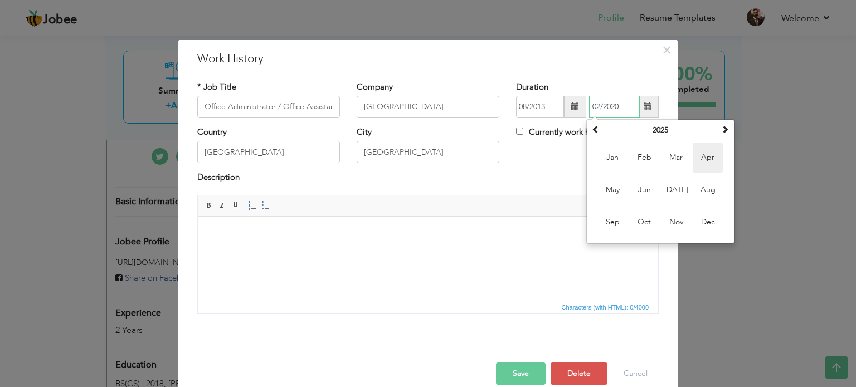
click at [700, 154] on span "Apr" at bounding box center [708, 158] width 30 height 30
type input "04/2025"
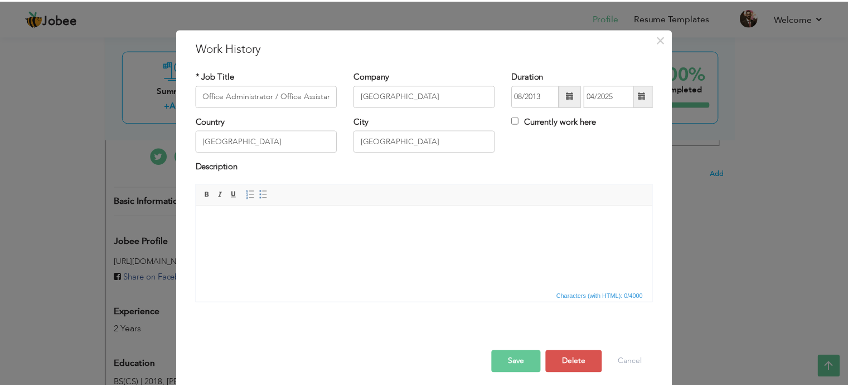
scroll to position [16, 0]
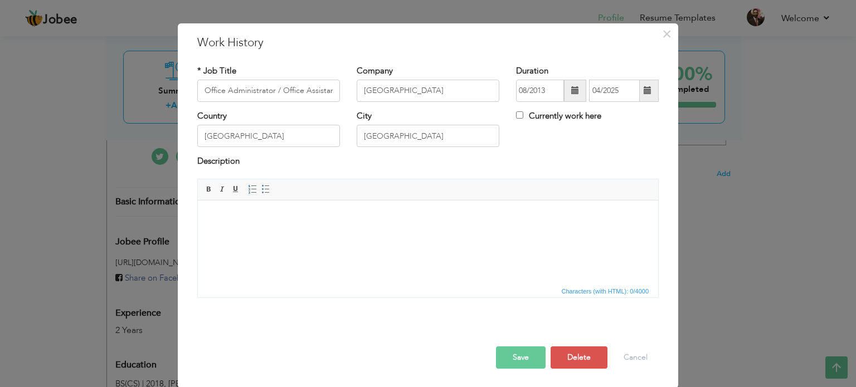
click at [500, 362] on button "Save" at bounding box center [521, 358] width 50 height 22
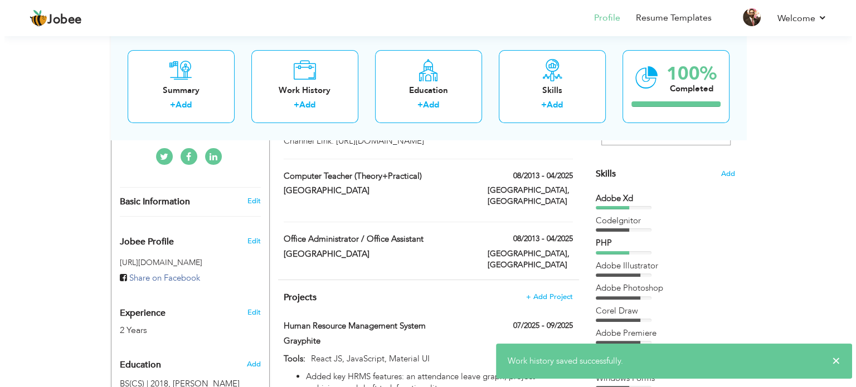
scroll to position [205, 0]
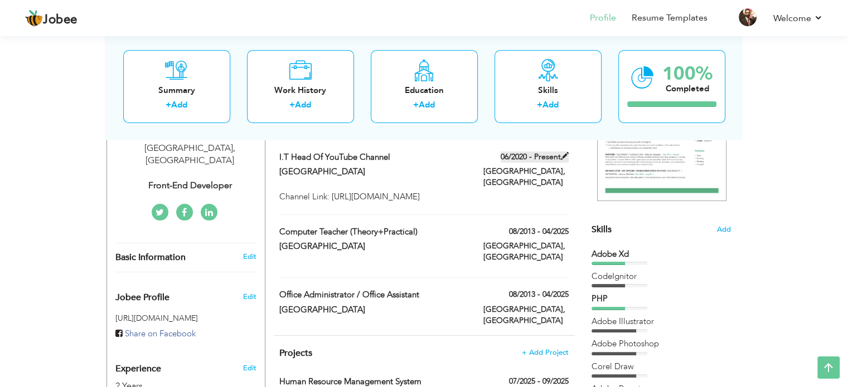
click at [564, 156] on span at bounding box center [565, 156] width 8 height 8
type input "I.T Head of YouTube Channel"
type input "06/2020"
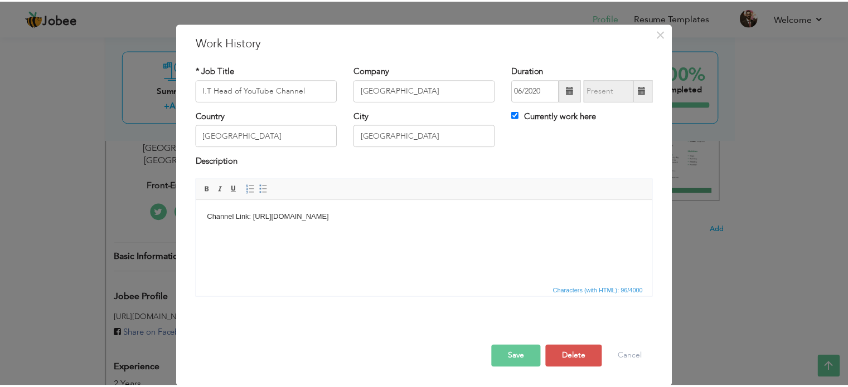
scroll to position [0, 0]
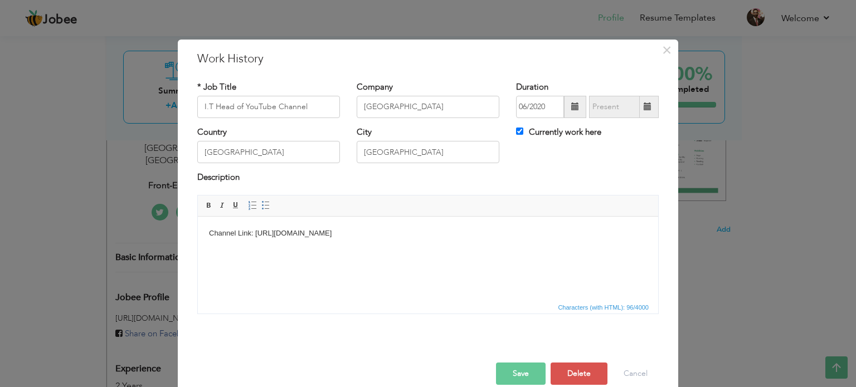
click at [511, 129] on div "Currently work here" at bounding box center [587, 138] width 159 height 23
click at [519, 130] on input "Currently work here" at bounding box center [519, 131] width 7 height 7
checkbox input "false"
click at [650, 106] on span at bounding box center [648, 107] width 22 height 22
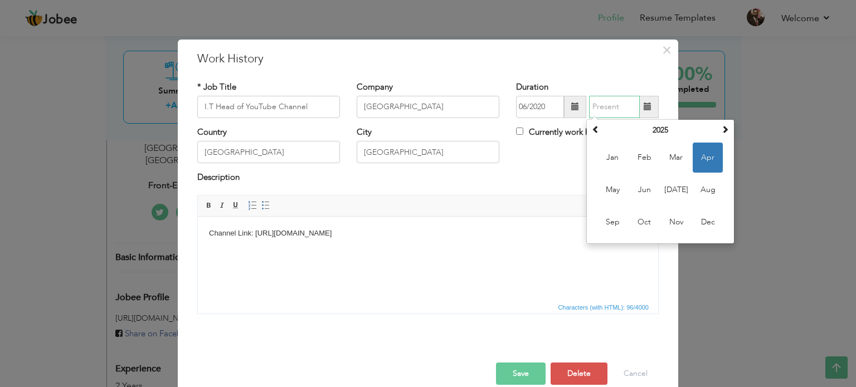
click at [702, 149] on span "Apr" at bounding box center [708, 158] width 30 height 30
type input "04/2025"
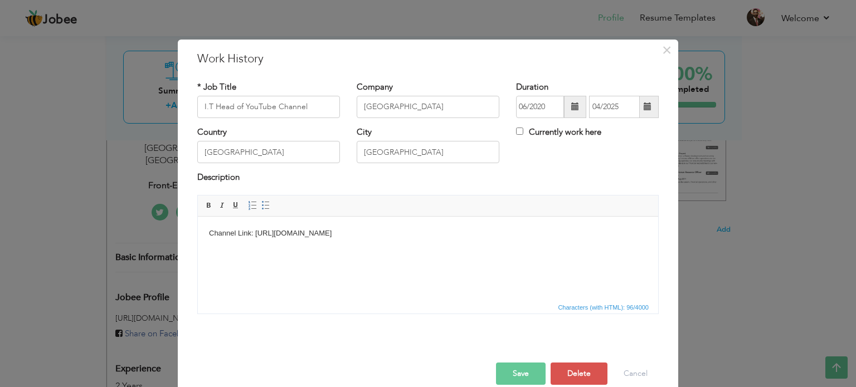
click at [524, 372] on button "Save" at bounding box center [521, 374] width 50 height 22
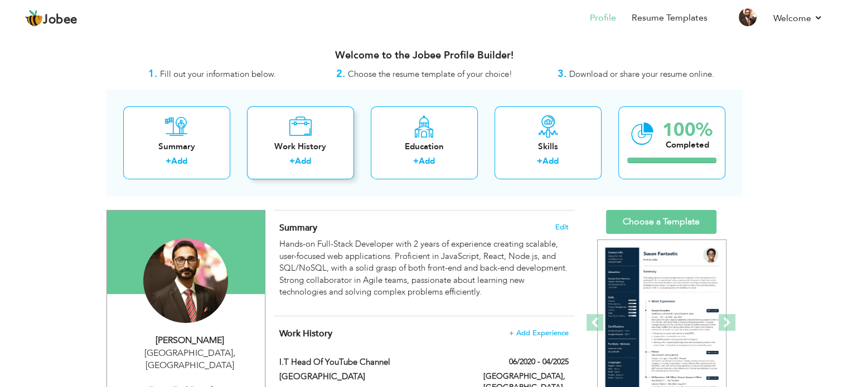
click at [306, 132] on icon at bounding box center [300, 126] width 23 height 22
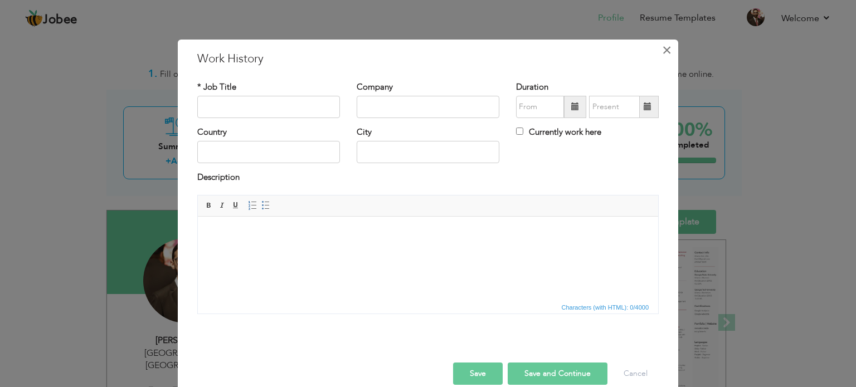
click at [662, 51] on span "×" at bounding box center [666, 50] width 9 height 20
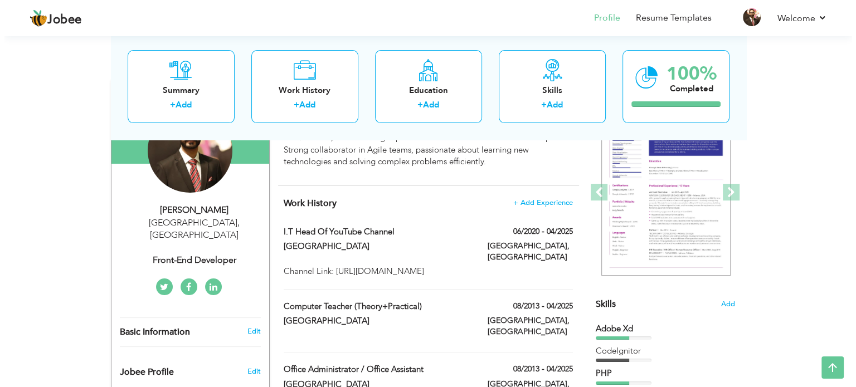
scroll to position [112, 0]
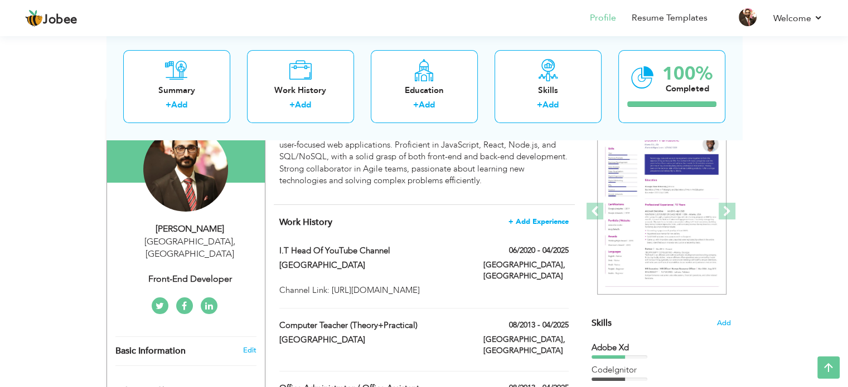
click at [540, 221] on span "+ Add Experience" at bounding box center [538, 222] width 60 height 8
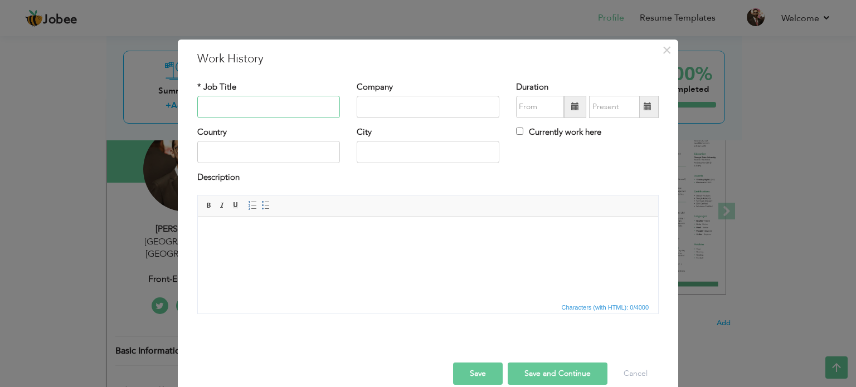
paste input "Software Enginnering Intern (Front-end)"
type input "Software Enginnering Intern (Front-end)"
click at [416, 106] on input "text" at bounding box center [428, 107] width 143 height 22
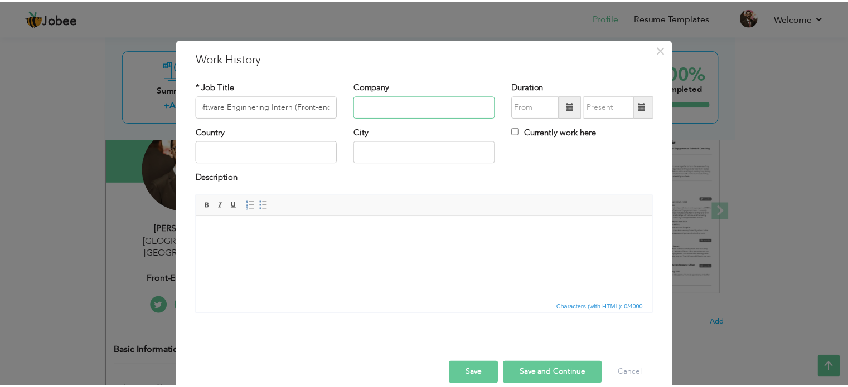
scroll to position [0, 0]
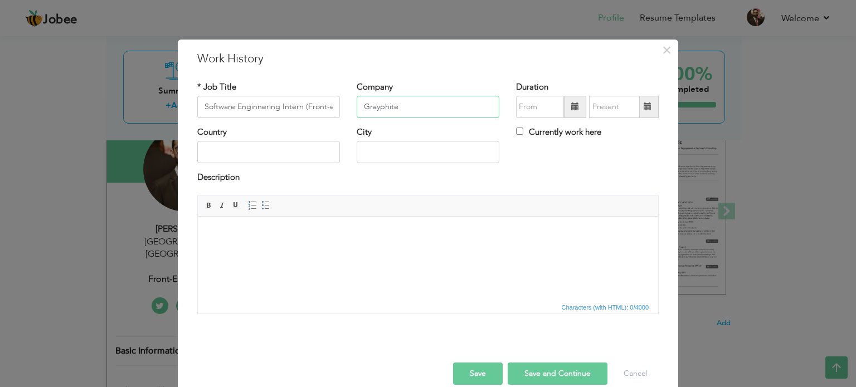
type input "Grayphite"
click at [276, 163] on input "text" at bounding box center [268, 152] width 143 height 22
type input "[GEOGRAPHIC_DATA]"
click at [577, 108] on span at bounding box center [575, 107] width 22 height 22
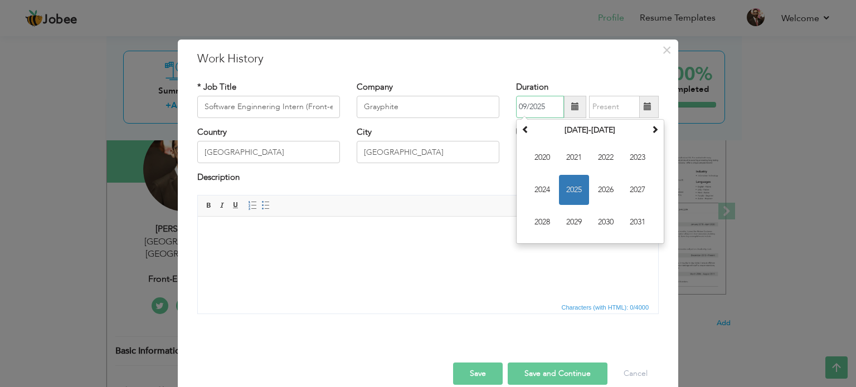
click at [570, 183] on span "2025" at bounding box center [574, 190] width 30 height 30
click at [573, 186] on span "Jun" at bounding box center [574, 190] width 30 height 30
type input "06/2025"
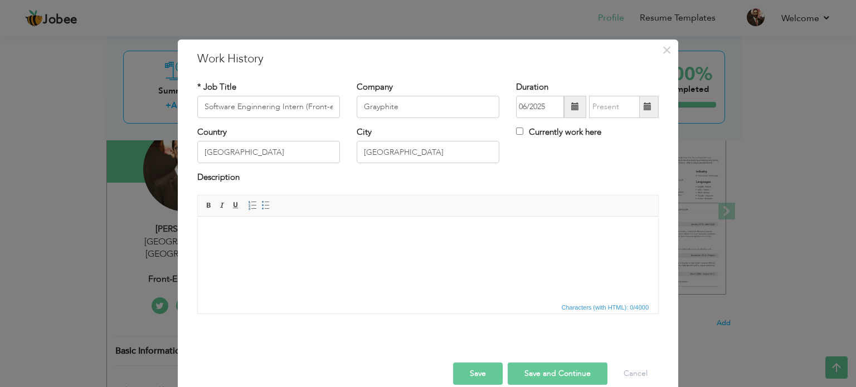
click at [644, 110] on span at bounding box center [648, 107] width 8 height 8
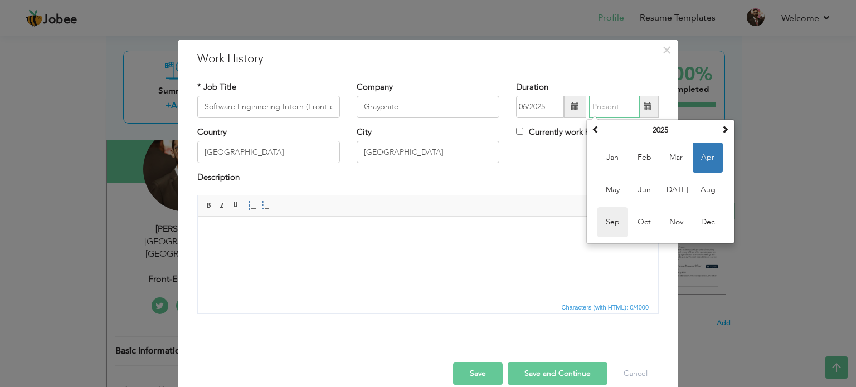
click at [602, 220] on span "Sep" at bounding box center [613, 222] width 30 height 30
type input "09/2025"
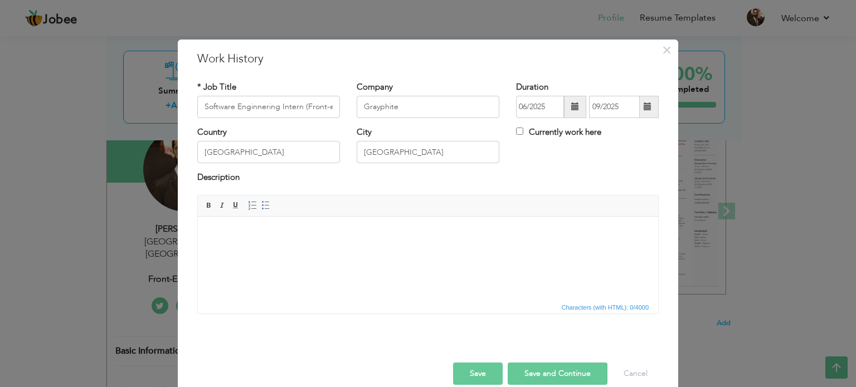
click at [261, 235] on body at bounding box center [428, 233] width 438 height 12
click at [264, 202] on span at bounding box center [265, 205] width 9 height 9
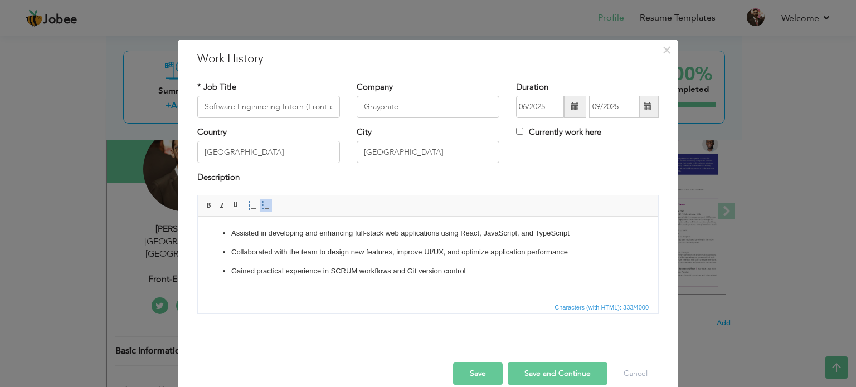
click at [449, 374] on div "Save Save and Continue Delete Cancel" at bounding box center [428, 362] width 478 height 62
click at [459, 374] on button "Save" at bounding box center [478, 374] width 50 height 22
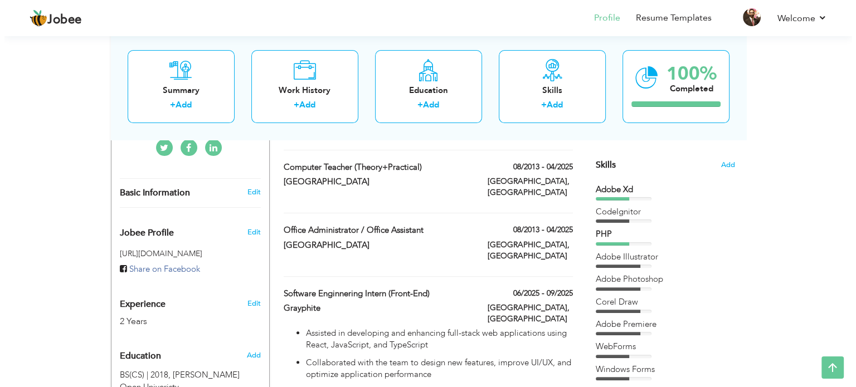
scroll to position [335, 0]
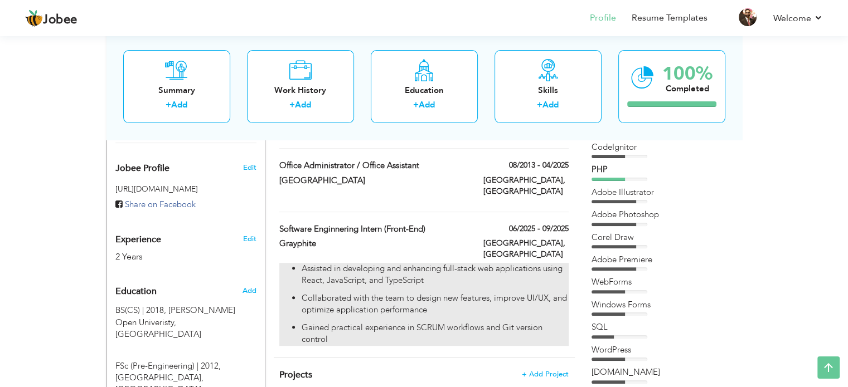
drag, startPoint x: 412, startPoint y: 285, endPoint x: 428, endPoint y: 256, distance: 33.4
click at [428, 263] on ul "Assisted in developing and enhancing full-stack web applications using React, J…" at bounding box center [423, 304] width 289 height 83
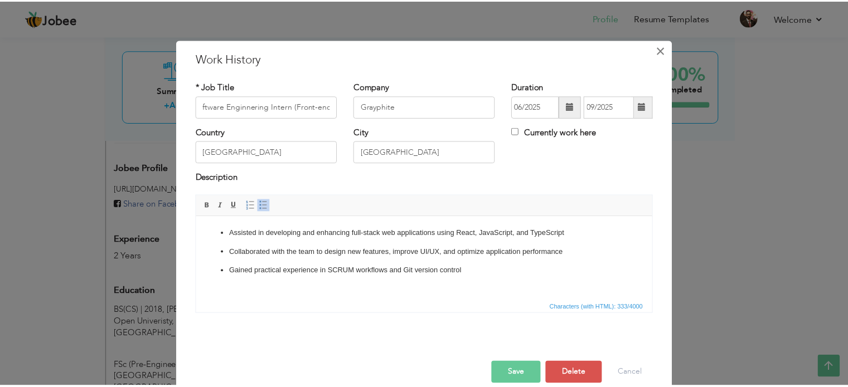
scroll to position [0, 0]
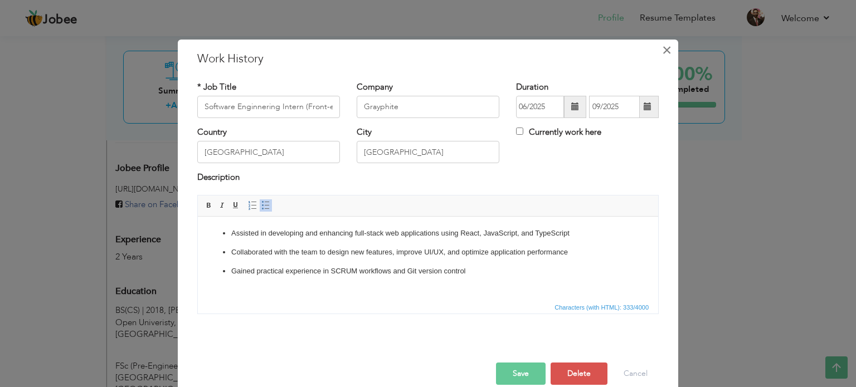
click at [666, 47] on span "×" at bounding box center [666, 50] width 9 height 20
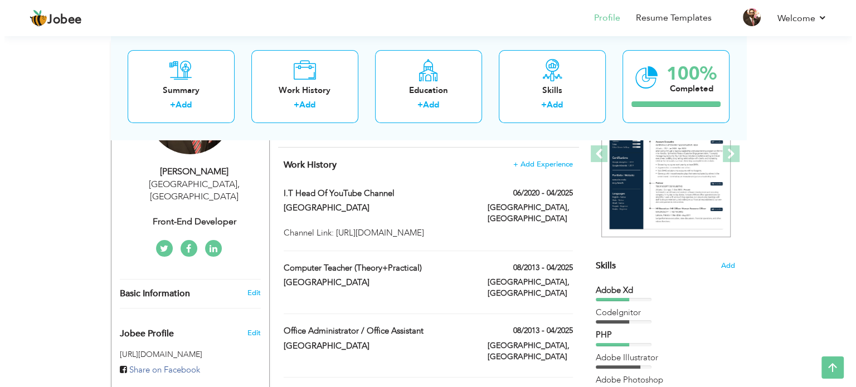
scroll to position [112, 0]
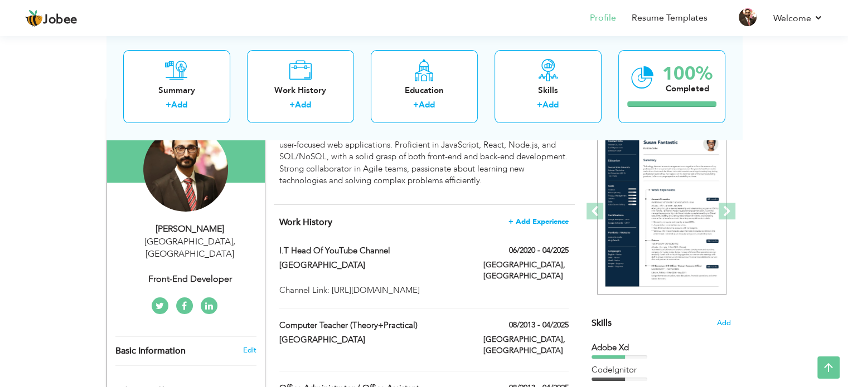
click at [531, 218] on span "+ Add Experience" at bounding box center [538, 222] width 60 height 8
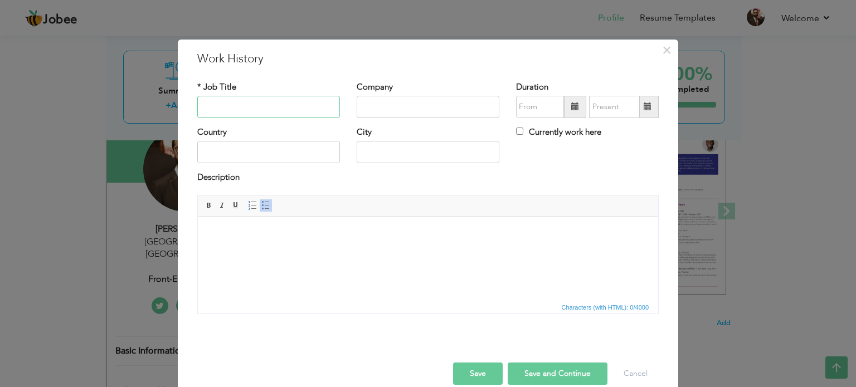
paste input "Web Developer and Social Media Post Designer"
type input "Web Developer and Social Media Post Designer"
click at [391, 106] on input "text" at bounding box center [428, 107] width 143 height 22
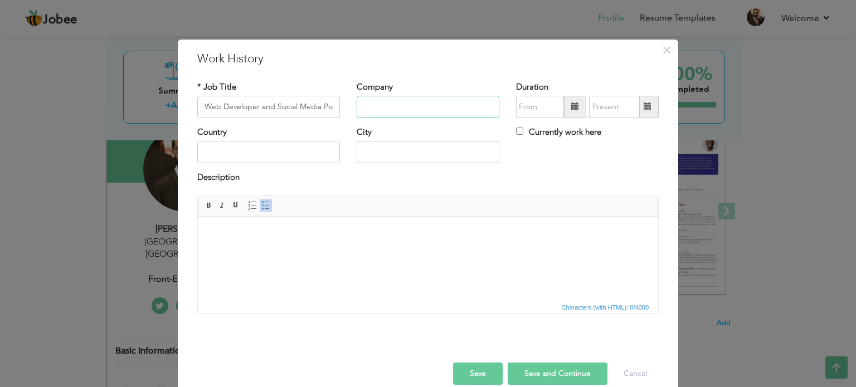
paste input "MS Solutions"
type input "MS Solutions"
click at [566, 111] on span at bounding box center [575, 107] width 22 height 22
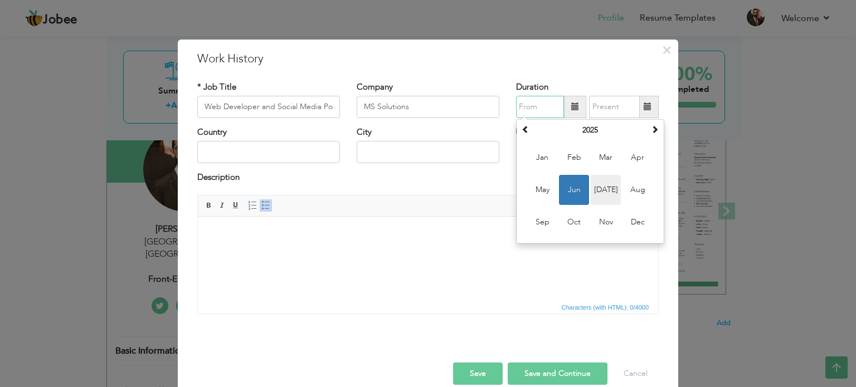
click at [602, 191] on span "Jul" at bounding box center [606, 190] width 30 height 30
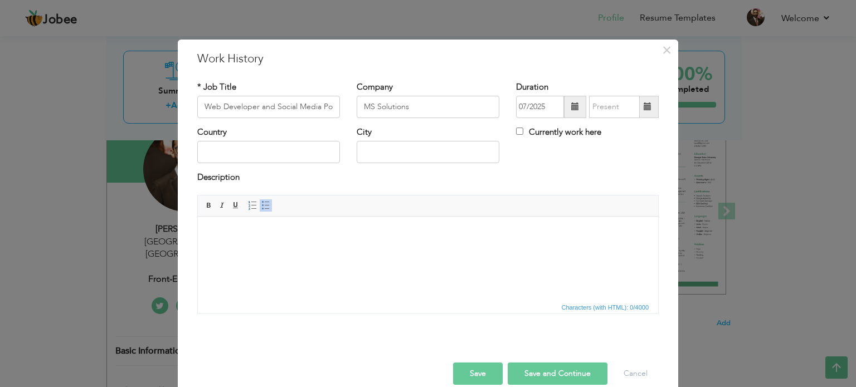
click at [571, 105] on span at bounding box center [575, 107] width 8 height 8
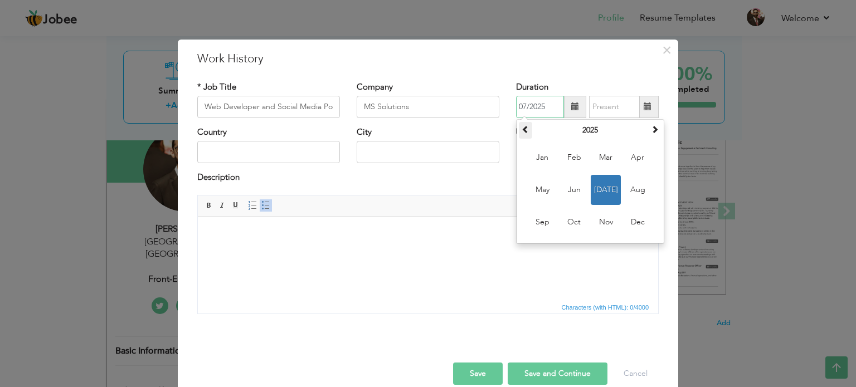
click at [519, 130] on th at bounding box center [525, 130] width 13 height 17
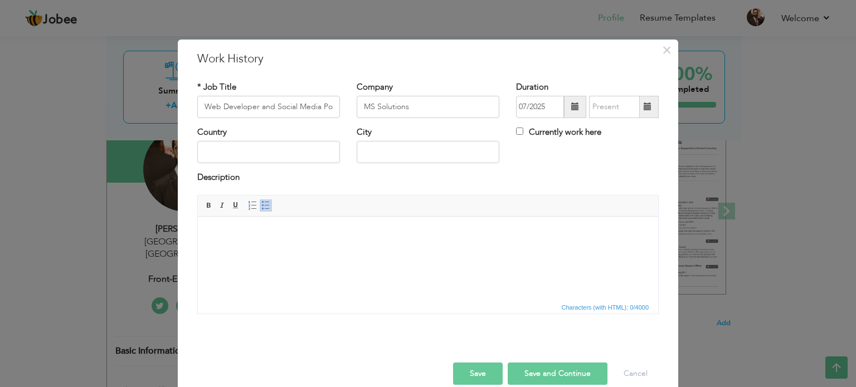
click at [566, 109] on span at bounding box center [575, 107] width 22 height 22
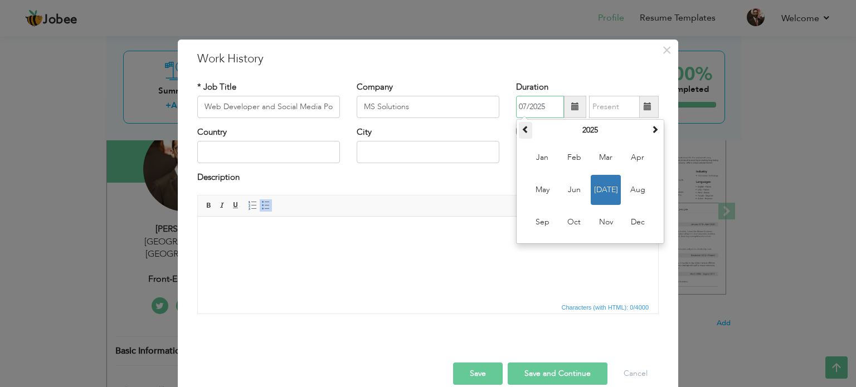
click at [522, 132] on span at bounding box center [526, 129] width 8 height 8
click at [600, 189] on span "Jul" at bounding box center [606, 190] width 30 height 30
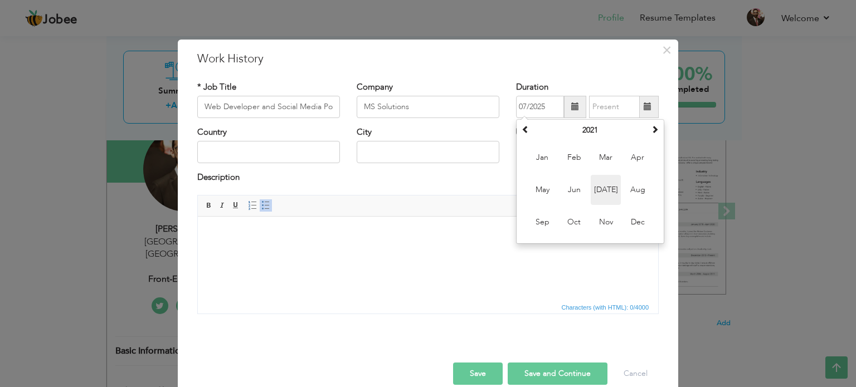
type input "07/2021"
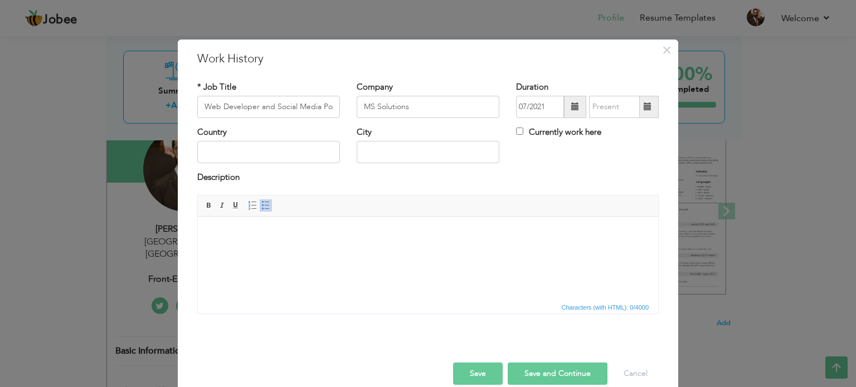
click at [645, 109] on span at bounding box center [648, 107] width 8 height 8
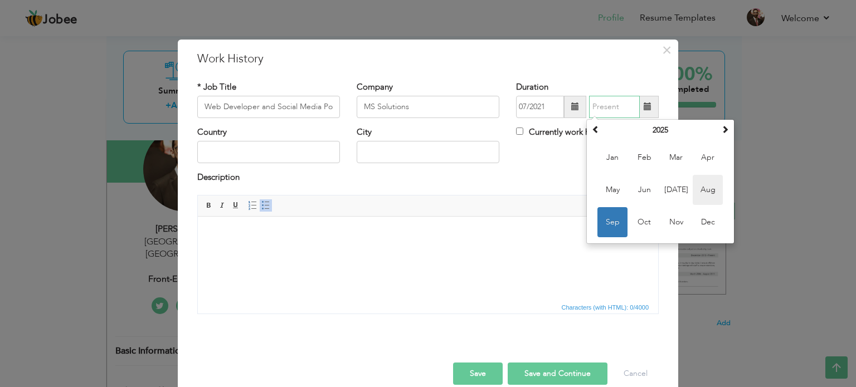
click at [708, 188] on span "Aug" at bounding box center [708, 190] width 30 height 30
type input "08/2025"
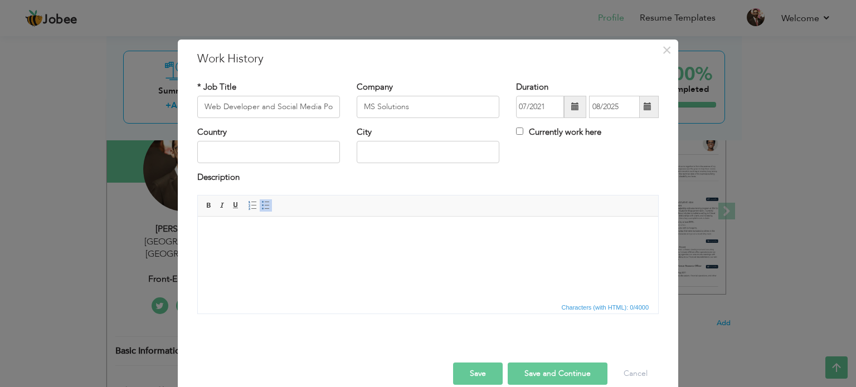
click at [647, 113] on span at bounding box center [648, 107] width 22 height 22
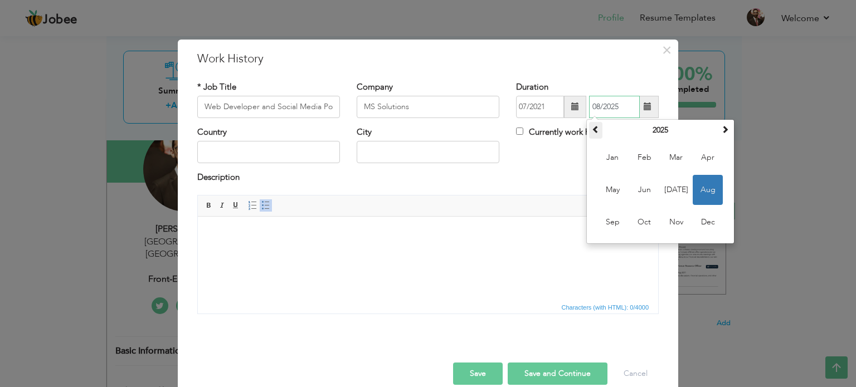
click at [589, 123] on th at bounding box center [595, 130] width 13 height 17
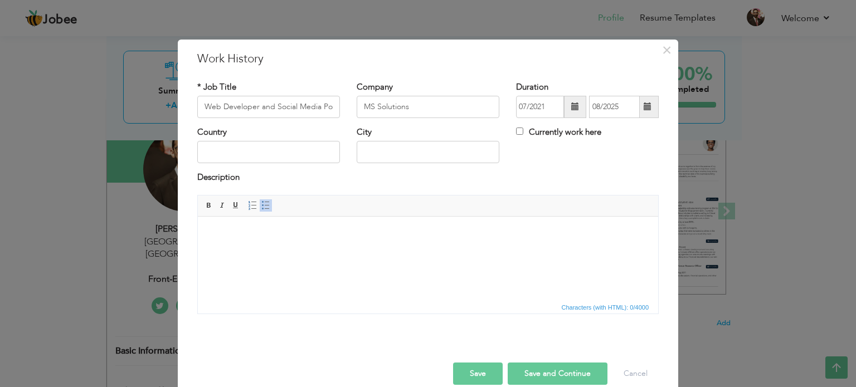
click at [517, 168] on div "Country City Currently work here" at bounding box center [428, 149] width 478 height 45
click at [256, 158] on input "text" at bounding box center [268, 152] width 143 height 22
type input "[GEOGRAPHIC_DATA]"
click at [260, 210] on link "Insert/Remove Bulleted List" at bounding box center [266, 206] width 12 height 12
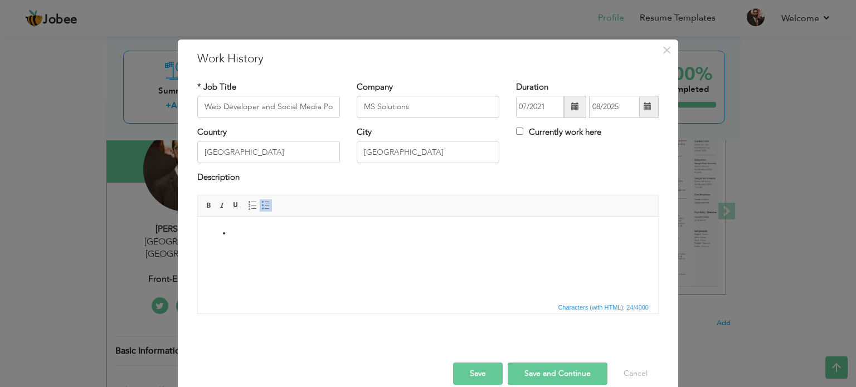
click at [246, 227] on li at bounding box center [428, 233] width 394 height 12
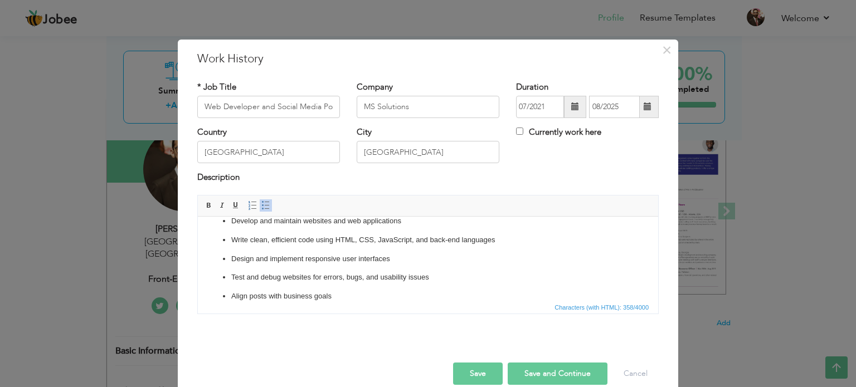
click at [541, 376] on button "Save and Continue" at bounding box center [558, 374] width 100 height 22
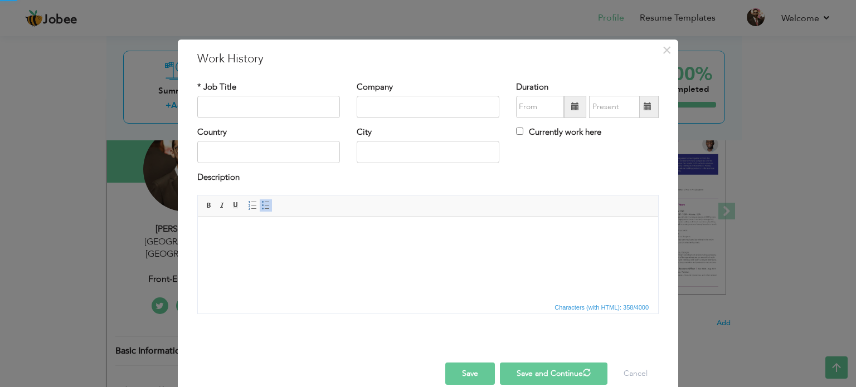
scroll to position [0, 0]
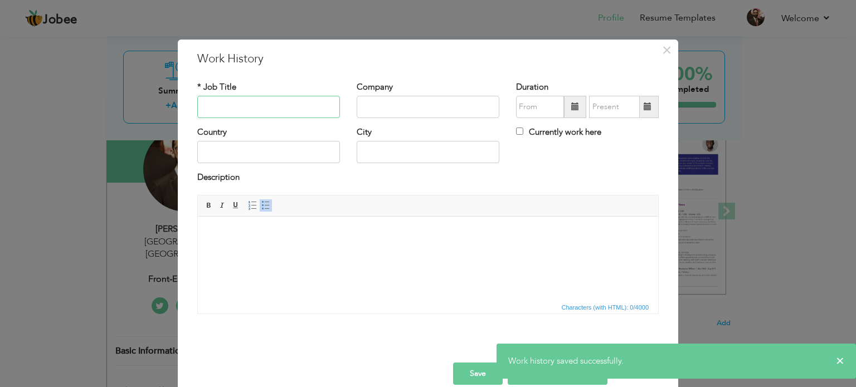
click at [269, 113] on input "text" at bounding box center [268, 107] width 143 height 22
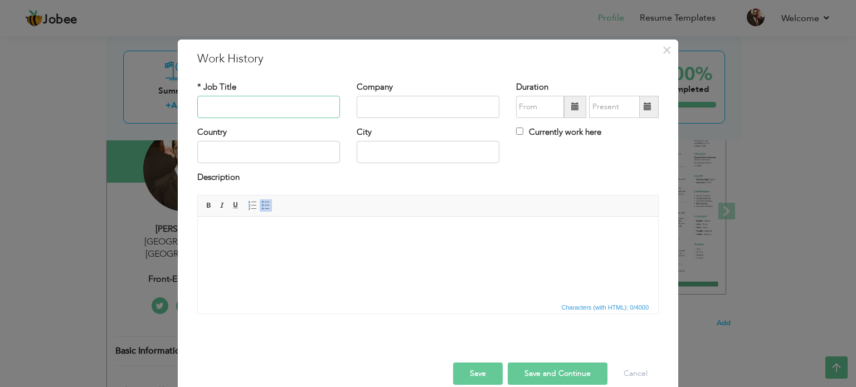
paste input "Web Developer and Social Media Post Designer"
type input "Web Developer and Social Media Post Designer"
click at [368, 100] on input "text" at bounding box center [428, 107] width 143 height 22
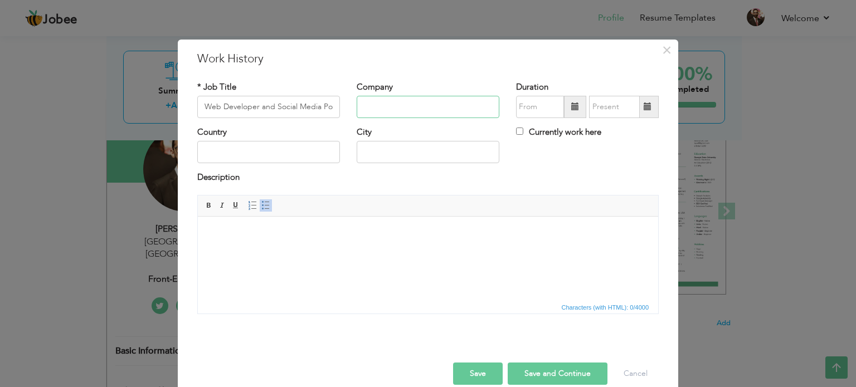
paste input "Global Tek Soft"
type input "Global Tek Soft"
click at [314, 144] on input "text" at bounding box center [268, 152] width 143 height 22
type input "[GEOGRAPHIC_DATA]"
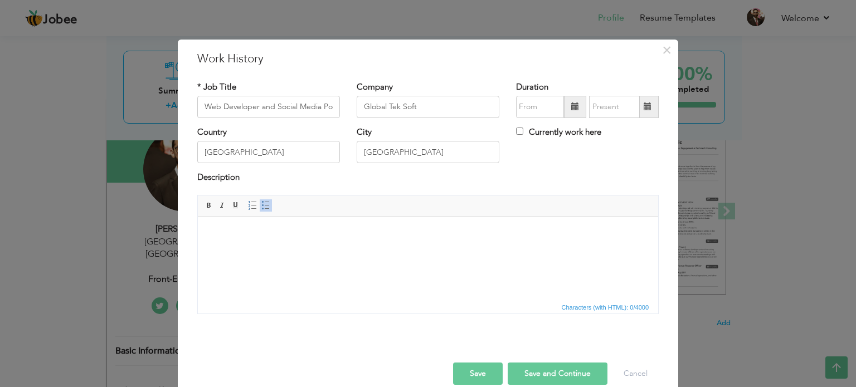
click at [569, 110] on span at bounding box center [575, 107] width 22 height 22
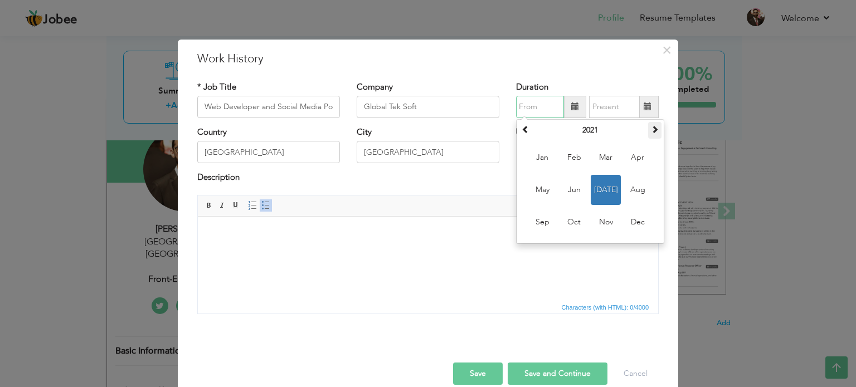
click at [651, 125] on span at bounding box center [655, 129] width 8 height 8
click at [522, 130] on span at bounding box center [526, 129] width 8 height 8
click at [560, 219] on span "Oct" at bounding box center [574, 222] width 30 height 30
type input "10/2021"
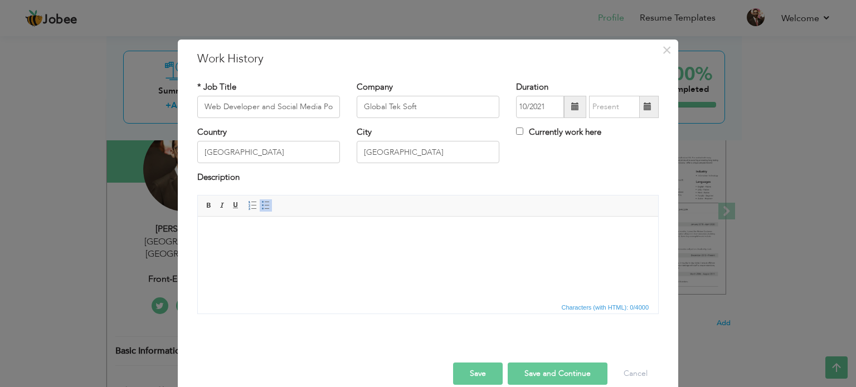
click at [638, 110] on span at bounding box center [648, 107] width 22 height 22
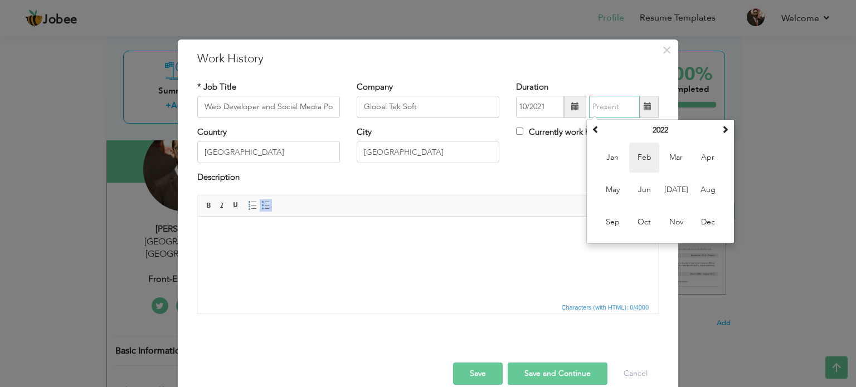
click at [643, 158] on span "Feb" at bounding box center [644, 158] width 30 height 30
type input "02/2022"
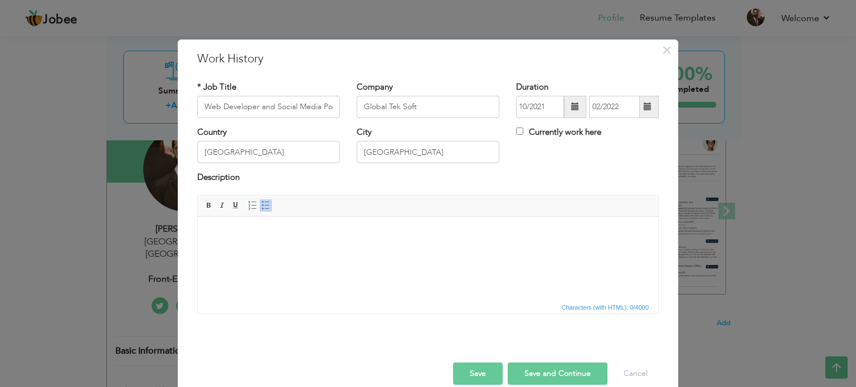
click at [261, 205] on span at bounding box center [265, 205] width 9 height 9
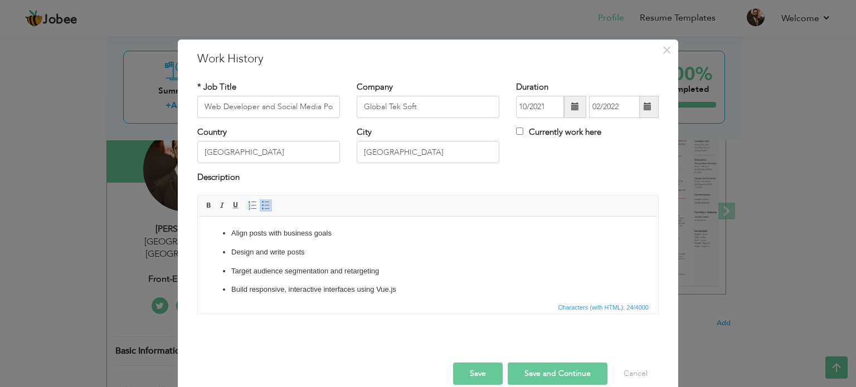
scroll to position [12, 0]
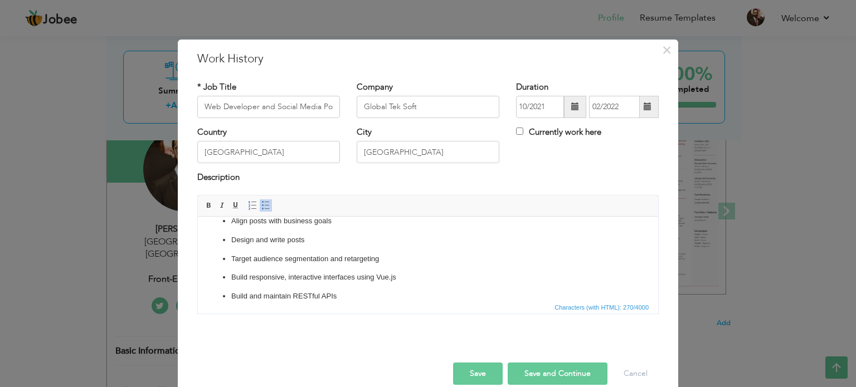
click at [550, 378] on button "Save and Continue" at bounding box center [558, 374] width 100 height 22
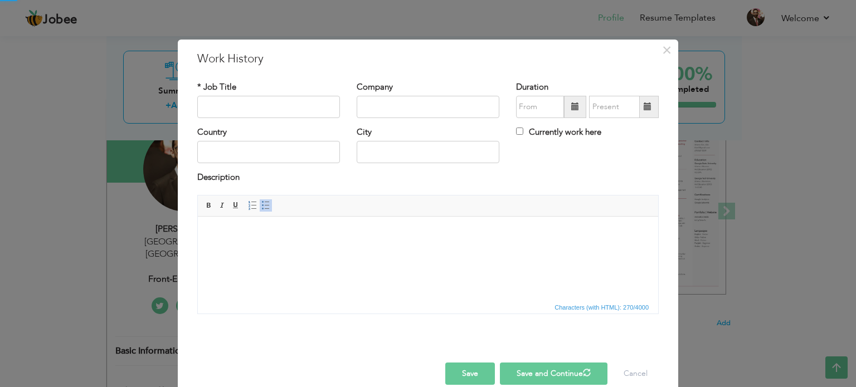
scroll to position [0, 0]
click at [306, 102] on input "text" at bounding box center [268, 107] width 143 height 22
paste input "Web Developer and Products Image Designer"
type input "Web Developer and Products Image Designer"
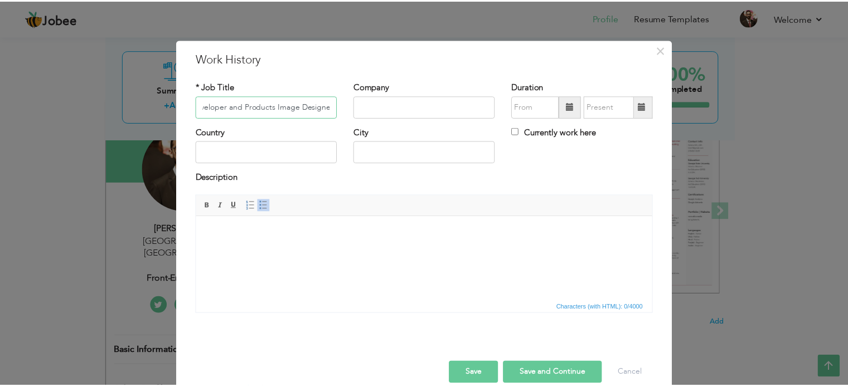
scroll to position [0, 0]
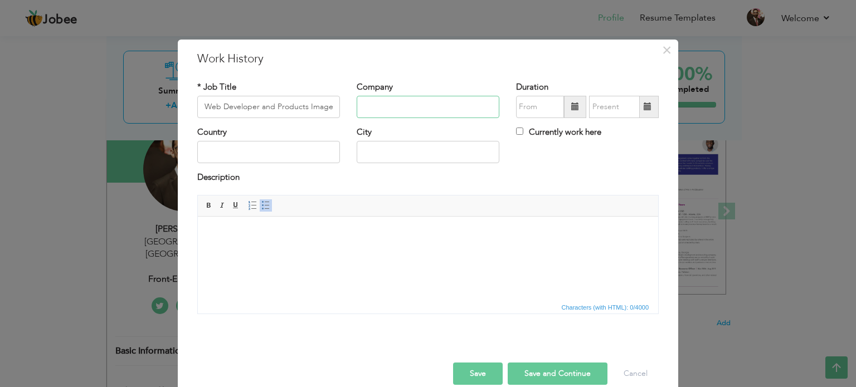
click at [408, 111] on input "text" at bounding box center [428, 107] width 143 height 22
paste input "Innovabe Solutions"
type input "Innovabe Solutions"
click at [566, 111] on span at bounding box center [575, 107] width 22 height 22
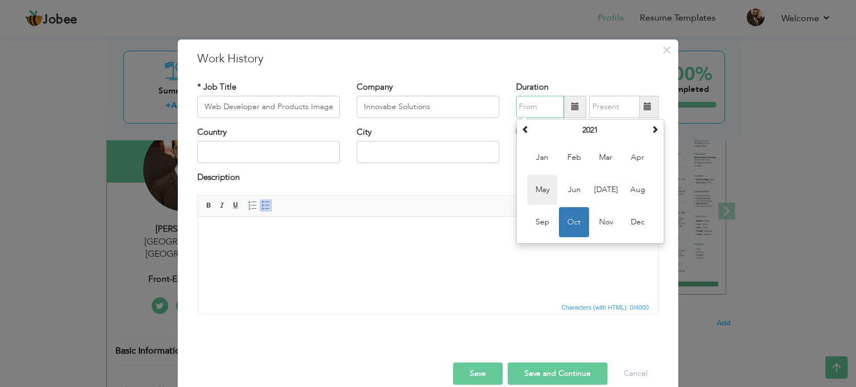
click at [553, 189] on span "May" at bounding box center [542, 190] width 30 height 30
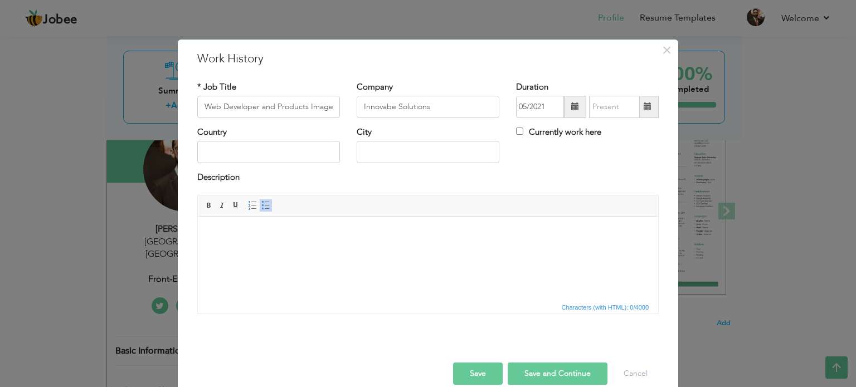
click at [569, 112] on span at bounding box center [575, 107] width 22 height 22
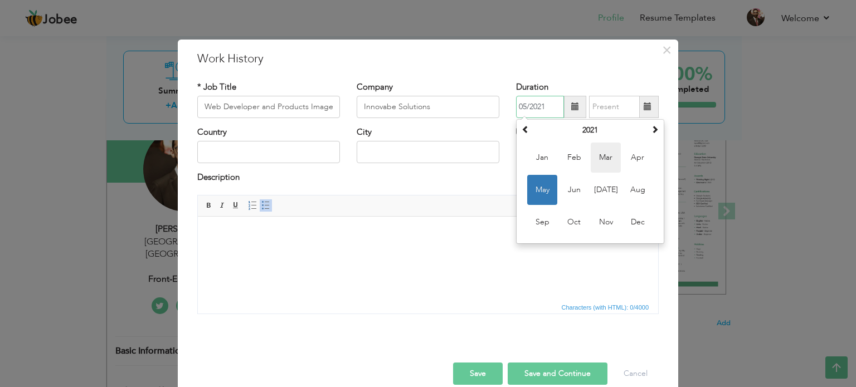
click at [604, 153] on span "Mar" at bounding box center [606, 158] width 30 height 30
type input "03/2021"
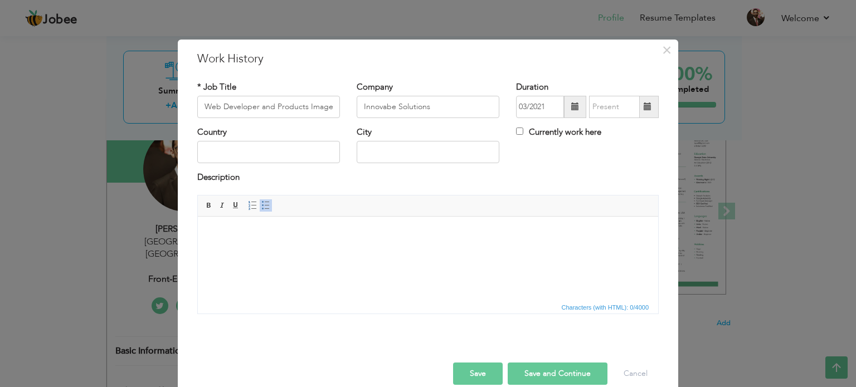
click at [638, 113] on span at bounding box center [648, 107] width 22 height 22
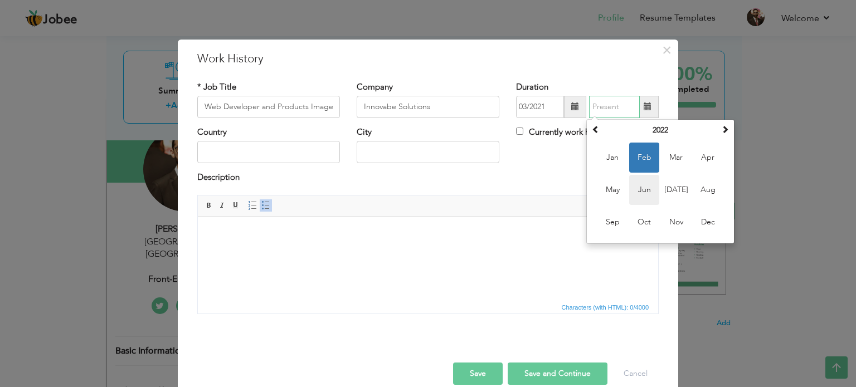
click at [637, 191] on span "Jun" at bounding box center [644, 190] width 30 height 30
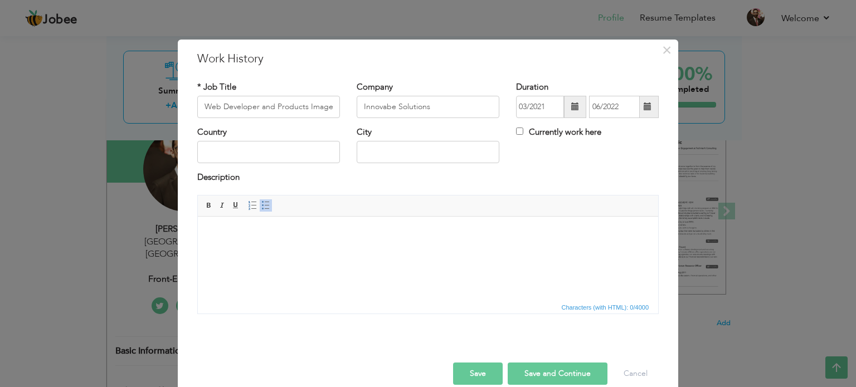
click at [649, 104] on span at bounding box center [648, 107] width 22 height 22
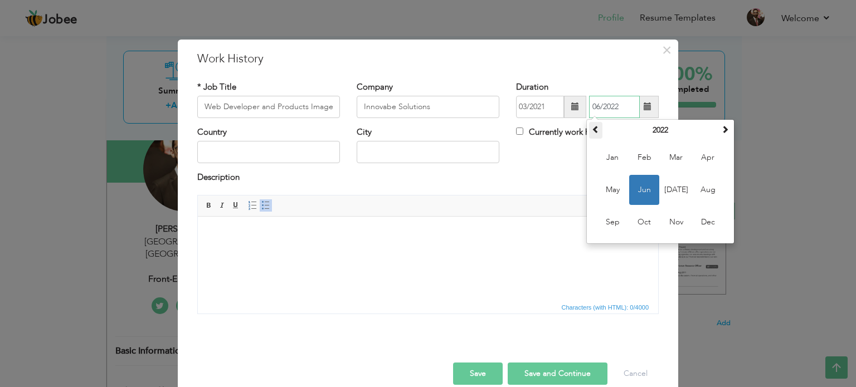
click at [597, 130] on th at bounding box center [595, 130] width 13 height 17
click at [639, 189] on span "Jun" at bounding box center [644, 190] width 30 height 30
type input "06/2021"
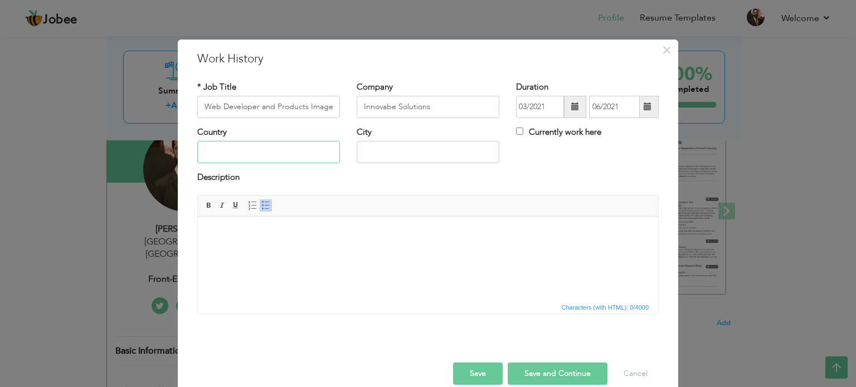
click at [278, 152] on input "text" at bounding box center [268, 152] width 143 height 22
type input "[GEOGRAPHIC_DATA]"
click at [261, 209] on span at bounding box center [265, 205] width 9 height 9
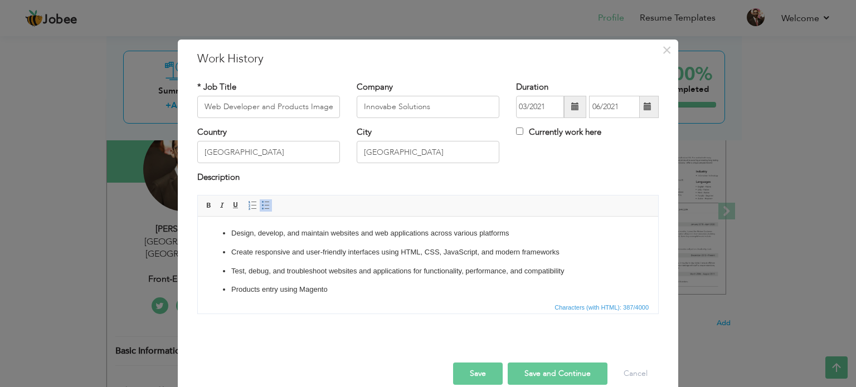
click at [488, 367] on button "Save" at bounding box center [478, 374] width 50 height 22
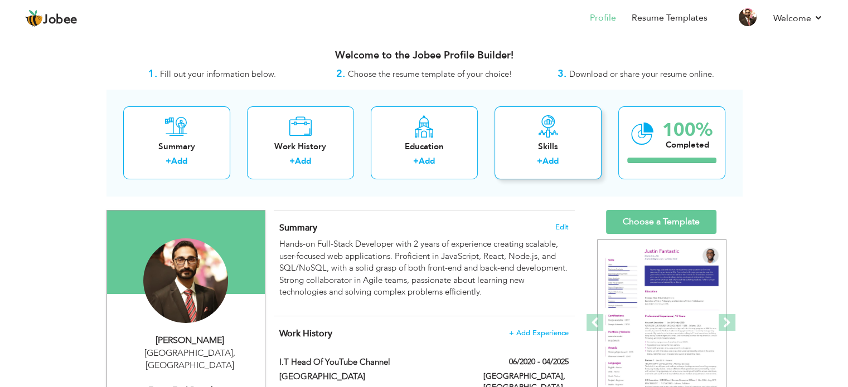
click at [532, 143] on div "Skills" at bounding box center [547, 147] width 89 height 12
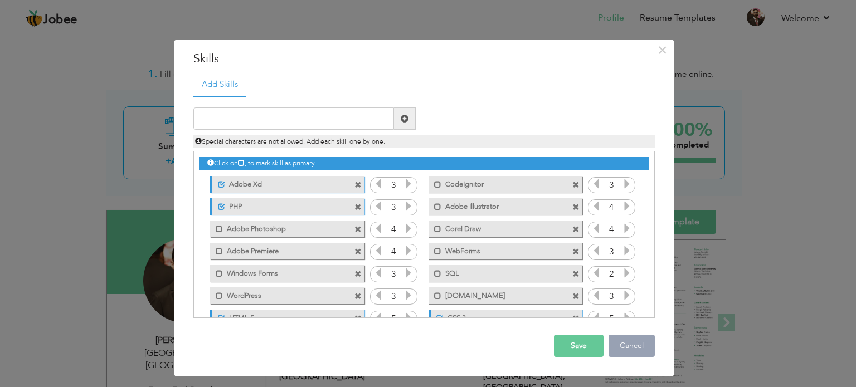
click at [628, 342] on button "Cancel" at bounding box center [632, 346] width 46 height 22
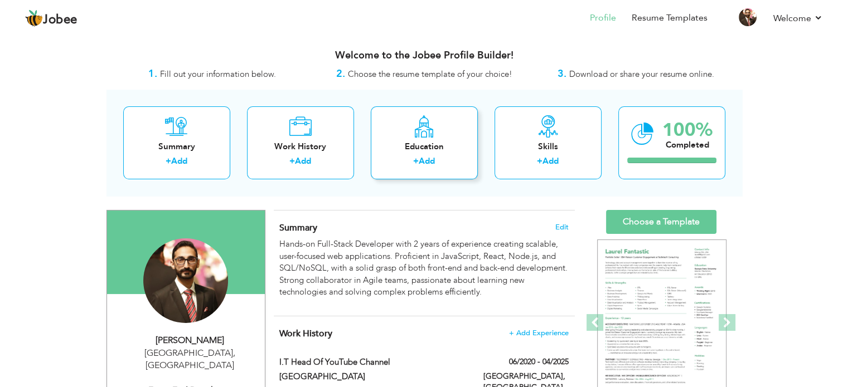
click at [396, 166] on div "+ Add" at bounding box center [424, 163] width 89 height 14
radio input "true"
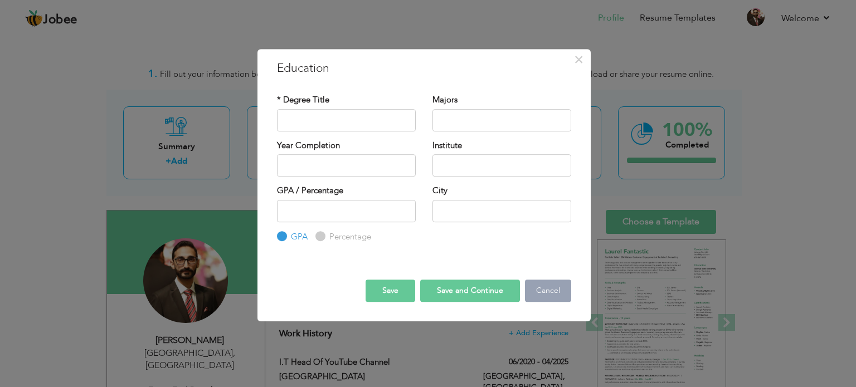
click at [566, 293] on button "Cancel" at bounding box center [548, 291] width 46 height 22
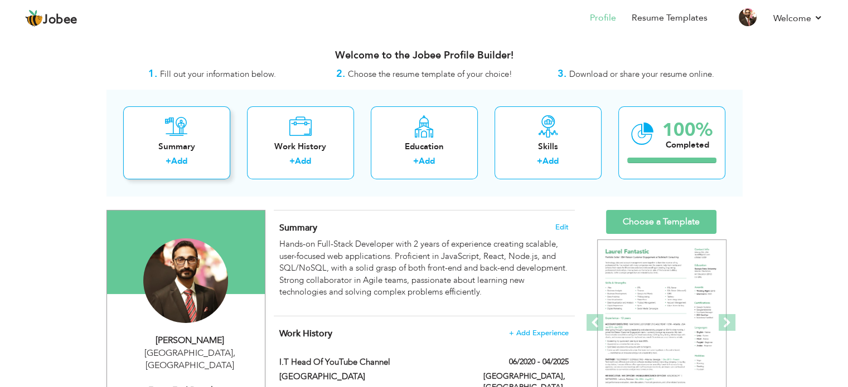
click at [195, 142] on div "Summary" at bounding box center [176, 147] width 89 height 12
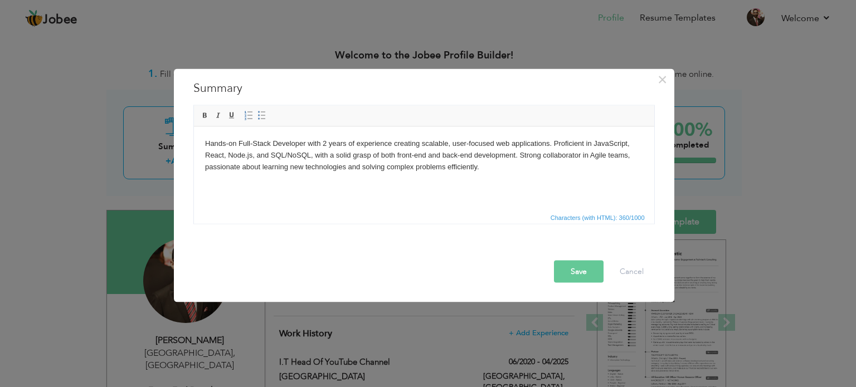
click at [312, 162] on p "Hands-on Full-Stack Developer with 2 years of experience creating scalable, use…" at bounding box center [424, 155] width 438 height 35
click at [562, 267] on button "Save" at bounding box center [579, 271] width 50 height 22
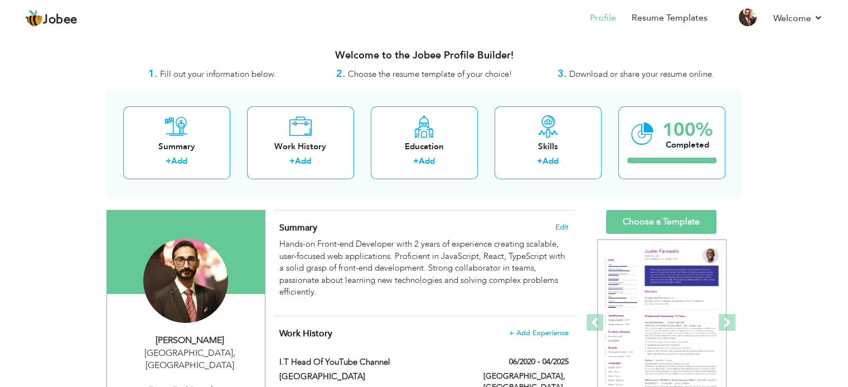
scroll to position [56, 0]
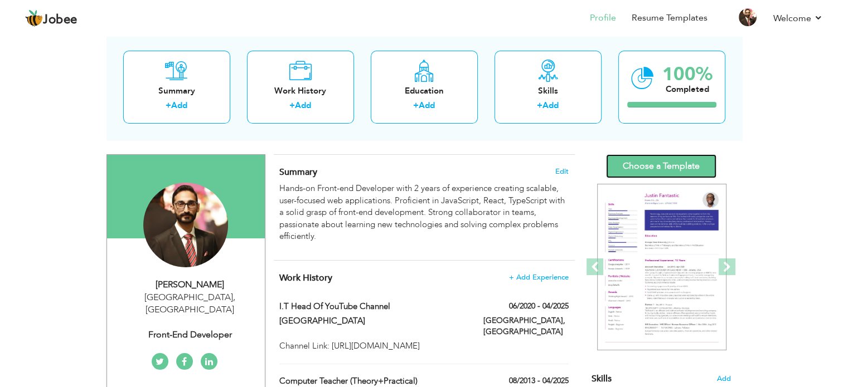
click at [661, 162] on link "Choose a Template" at bounding box center [661, 166] width 110 height 24
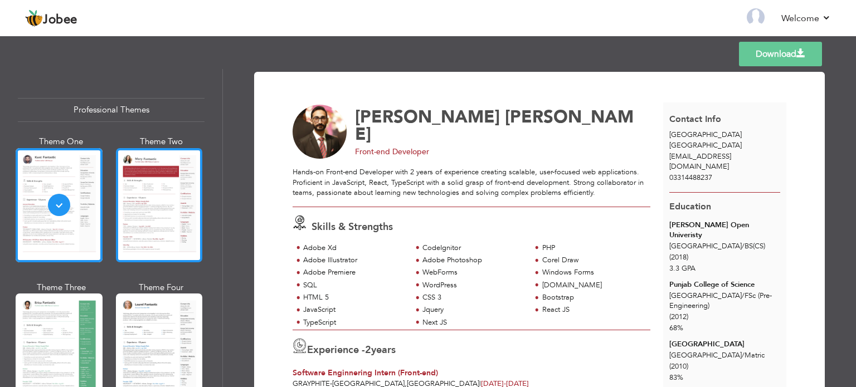
click at [145, 201] on div at bounding box center [159, 205] width 87 height 114
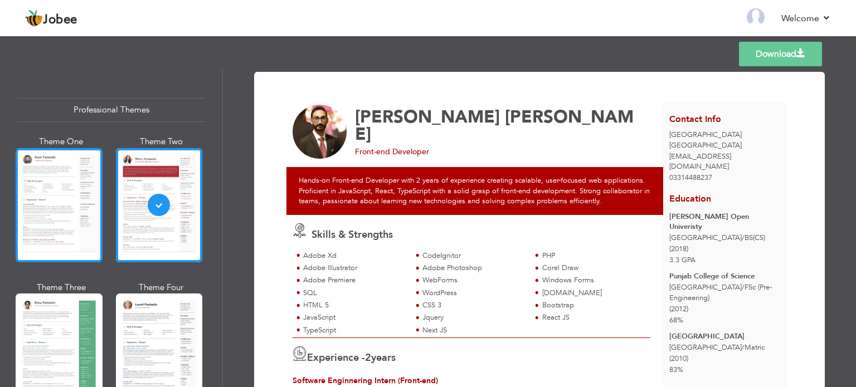
click at [67, 197] on div at bounding box center [59, 205] width 87 height 114
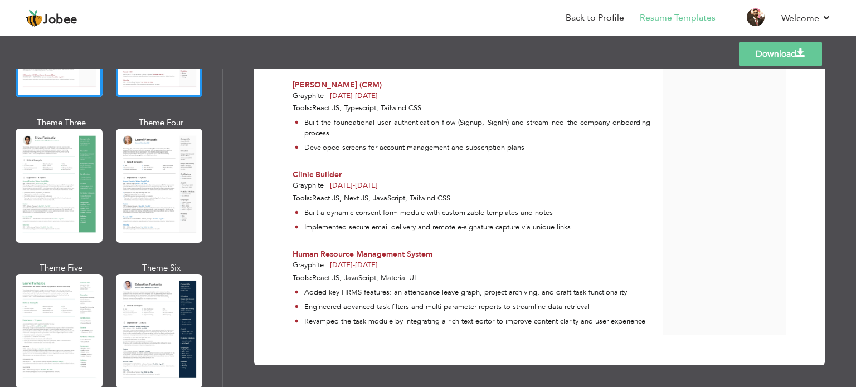
scroll to position [167, 0]
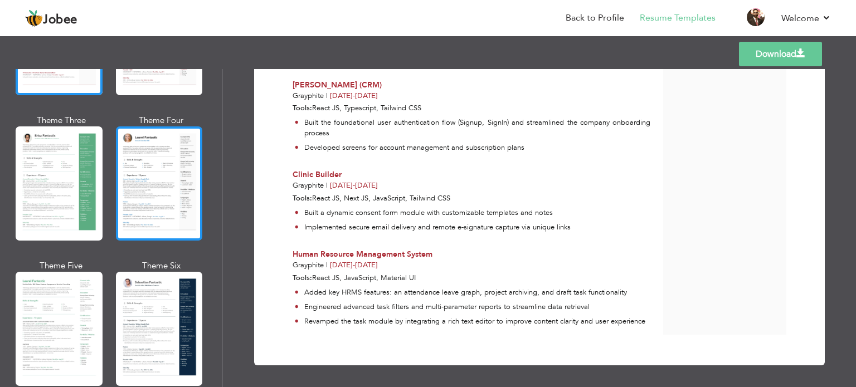
click at [143, 185] on div at bounding box center [159, 184] width 87 height 114
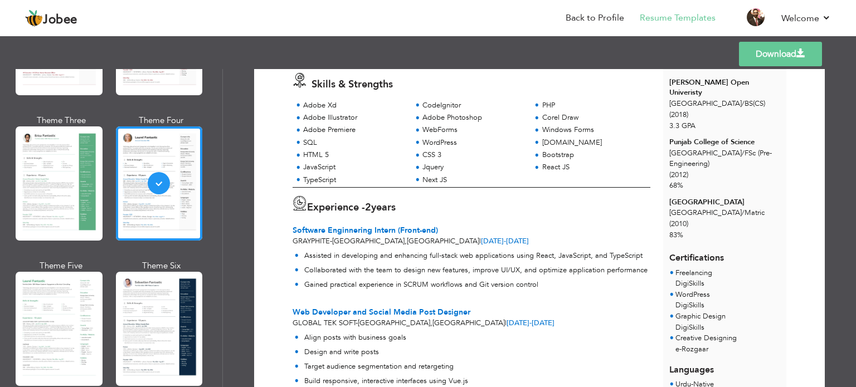
scroll to position [0, 0]
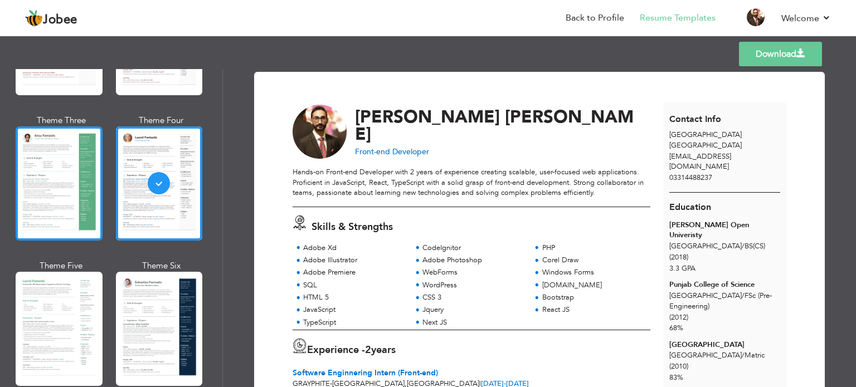
click at [49, 167] on div at bounding box center [59, 184] width 87 height 114
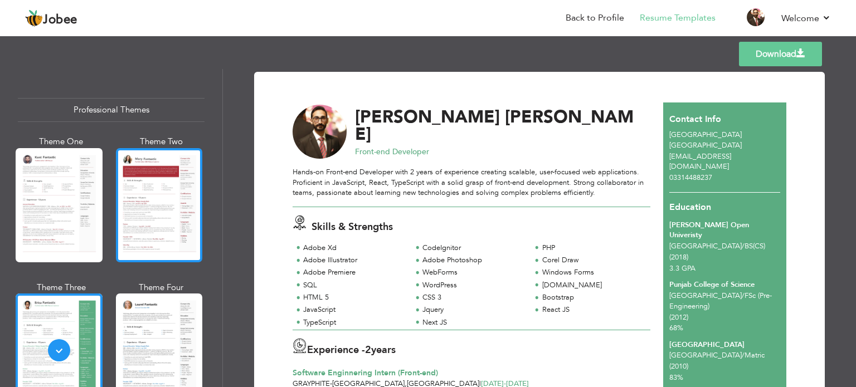
click at [138, 202] on div at bounding box center [159, 205] width 87 height 114
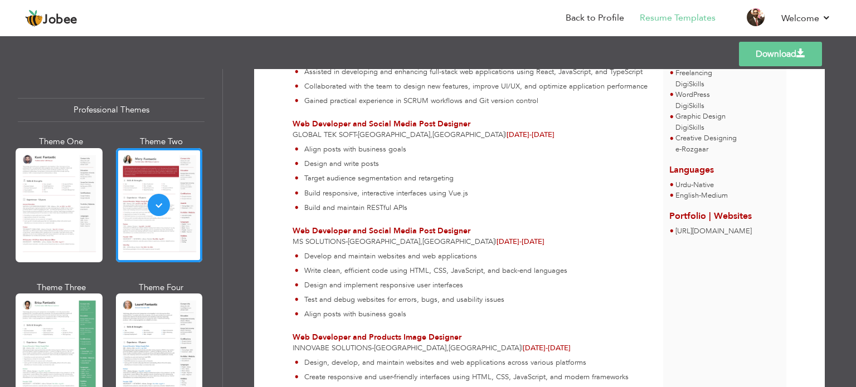
scroll to position [790, 0]
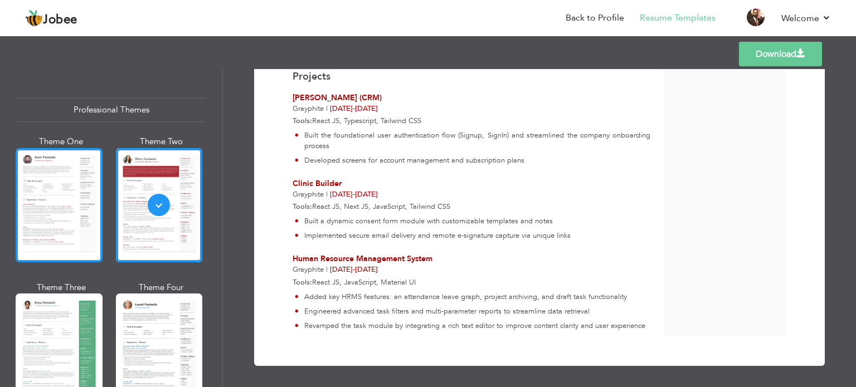
click at [74, 203] on div at bounding box center [59, 205] width 87 height 114
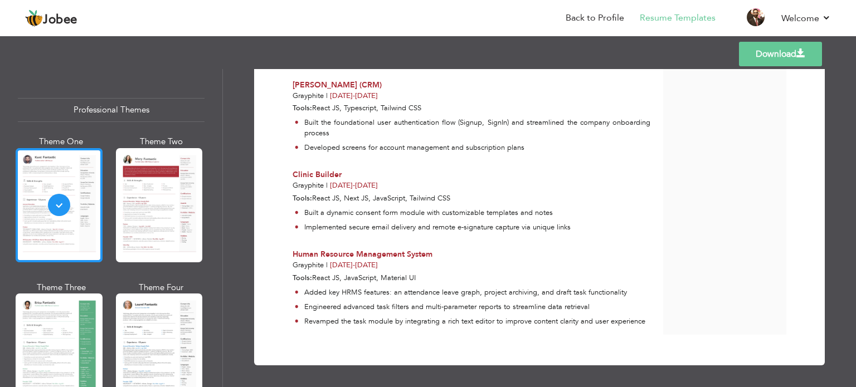
scroll to position [335, 0]
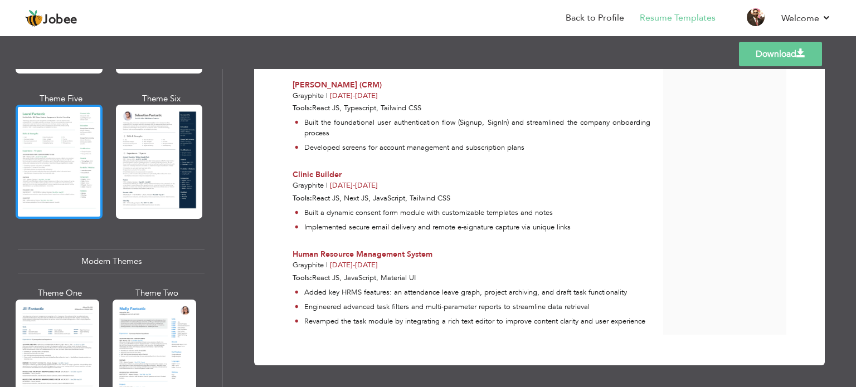
click at [59, 161] on div at bounding box center [59, 162] width 87 height 114
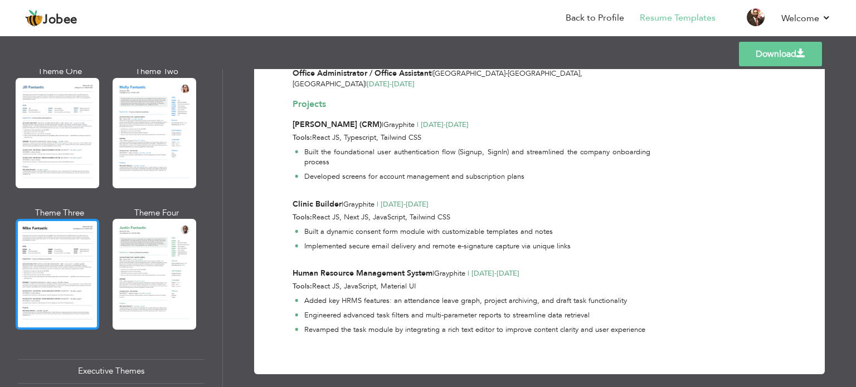
scroll to position [558, 0]
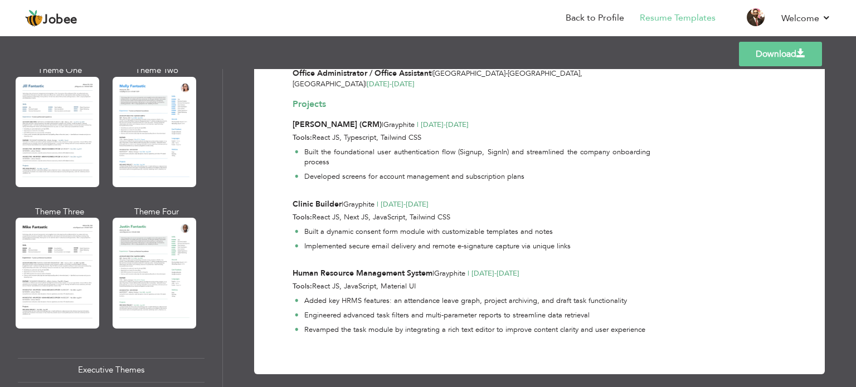
click at [32, 152] on div at bounding box center [58, 132] width 84 height 110
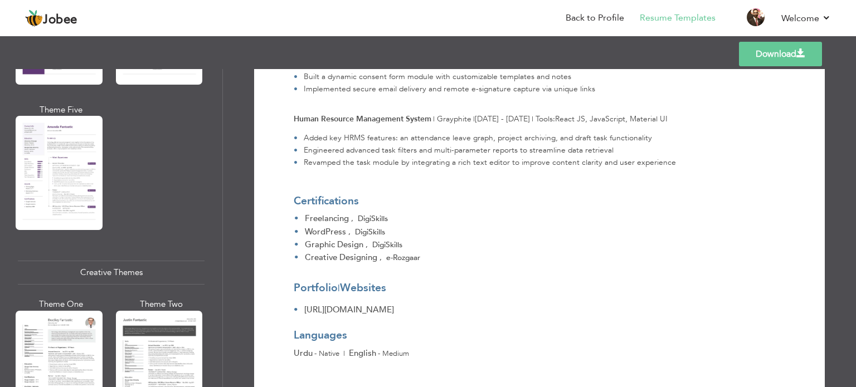
scroll to position [1227, 0]
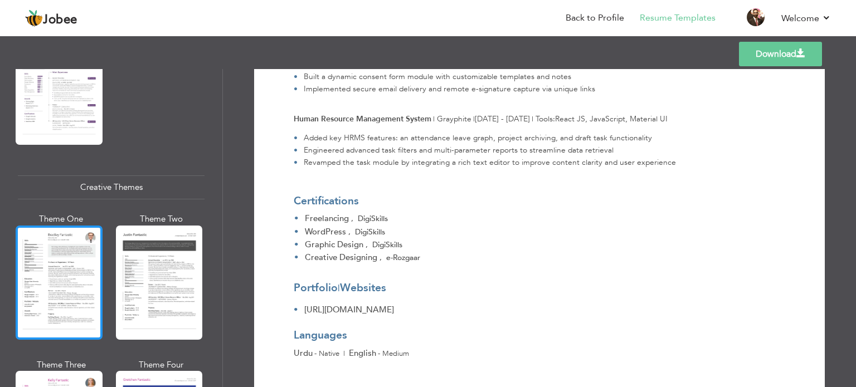
click at [54, 287] on div at bounding box center [59, 283] width 87 height 114
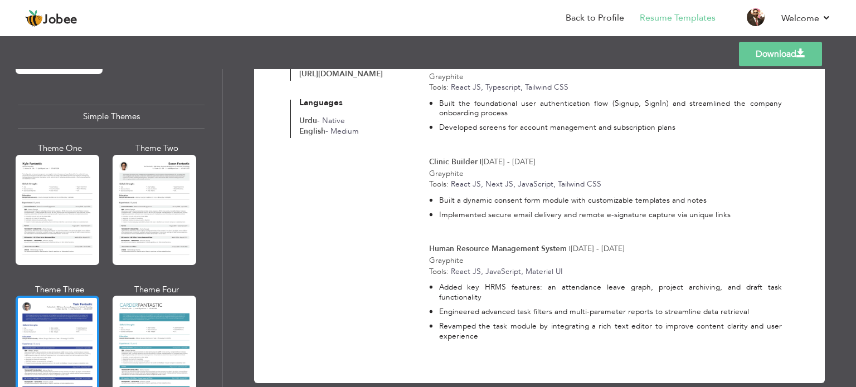
scroll to position [1956, 0]
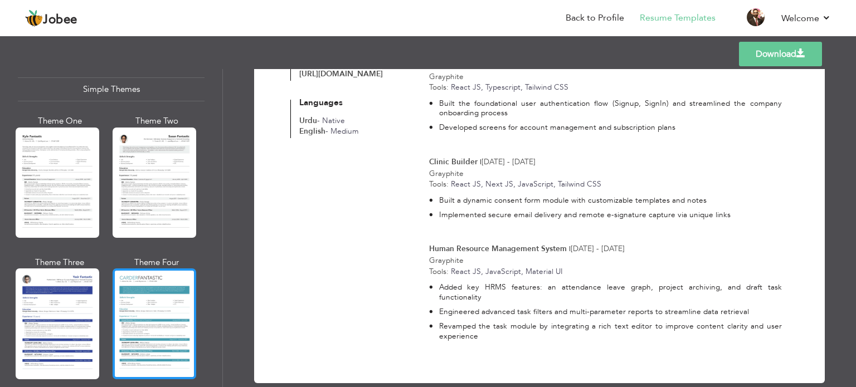
click at [121, 286] on div at bounding box center [155, 324] width 84 height 110
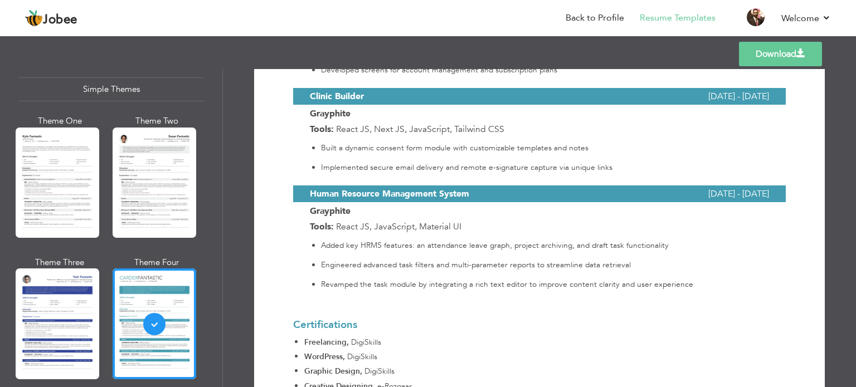
scroll to position [1427, 0]
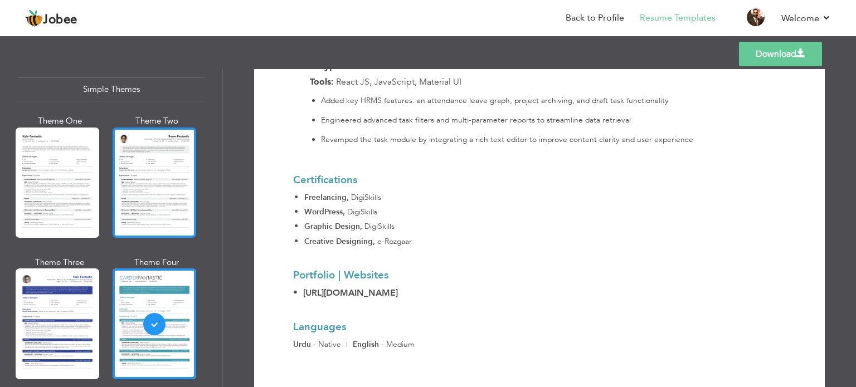
click at [137, 150] on div at bounding box center [155, 183] width 84 height 110
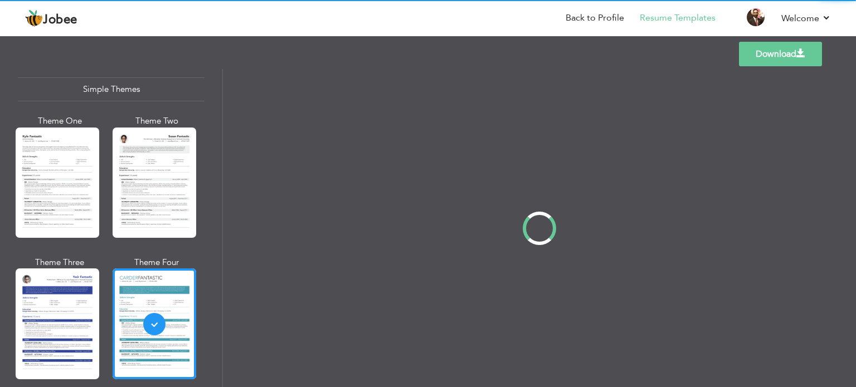
scroll to position [0, 0]
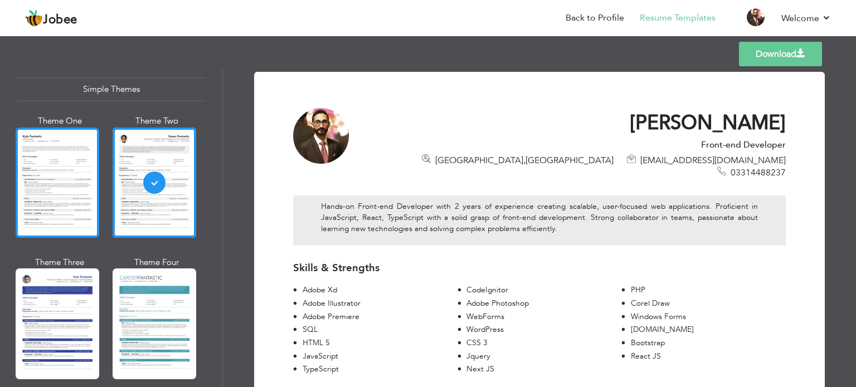
click at [40, 149] on div at bounding box center [58, 183] width 84 height 110
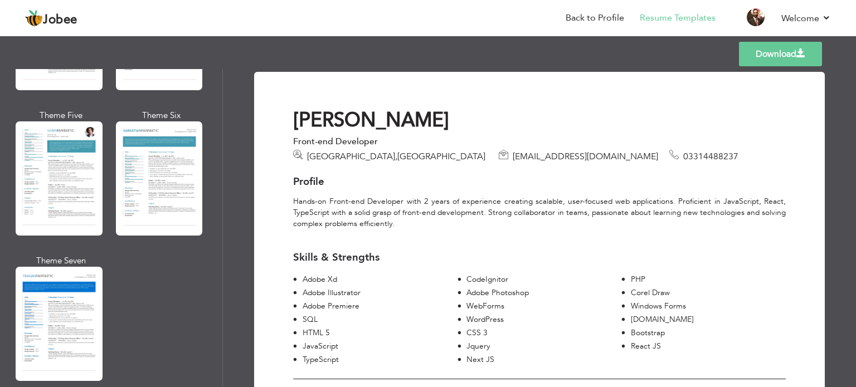
scroll to position [1287, 0]
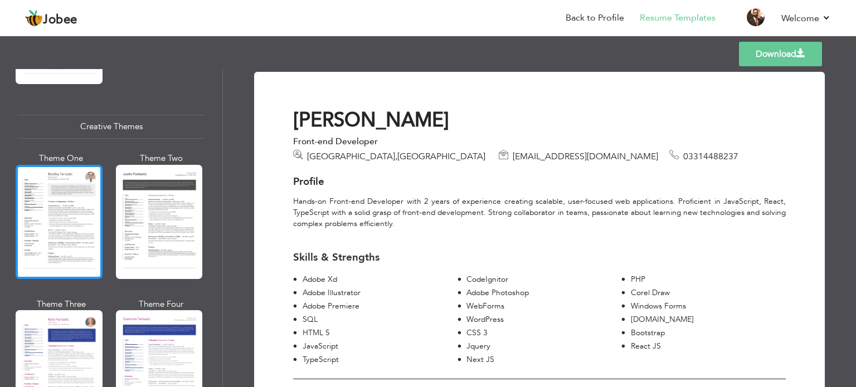
click at [47, 227] on div at bounding box center [59, 222] width 87 height 114
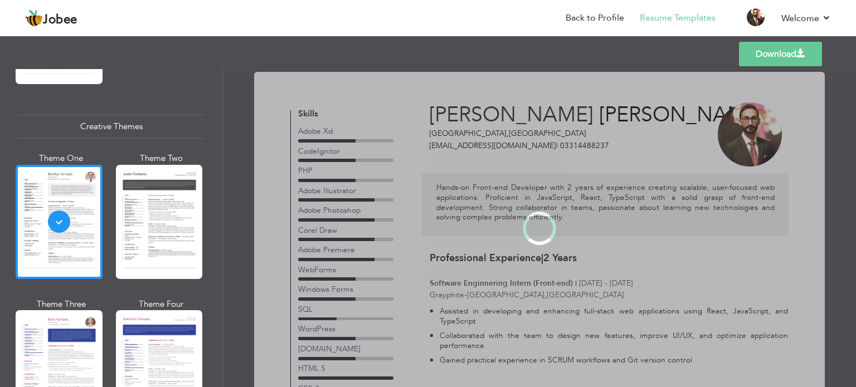
scroll to position [1176, 0]
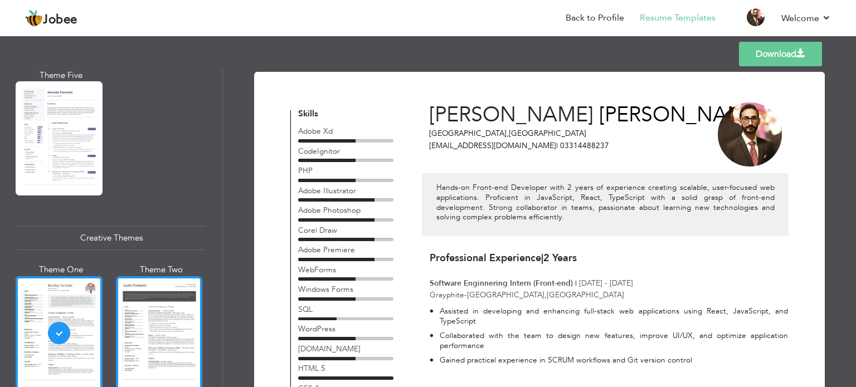
click at [154, 320] on div at bounding box center [159, 334] width 87 height 114
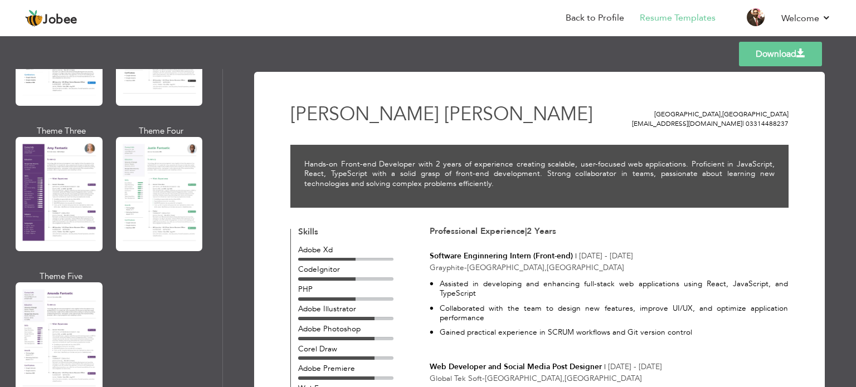
scroll to position [953, 0]
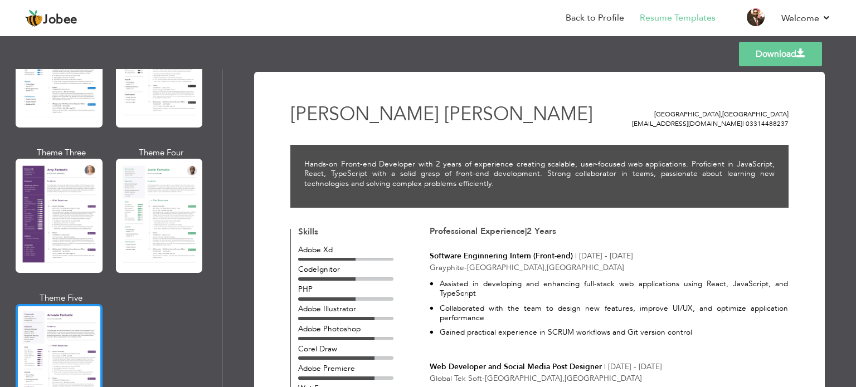
click at [72, 316] on div at bounding box center [59, 361] width 87 height 114
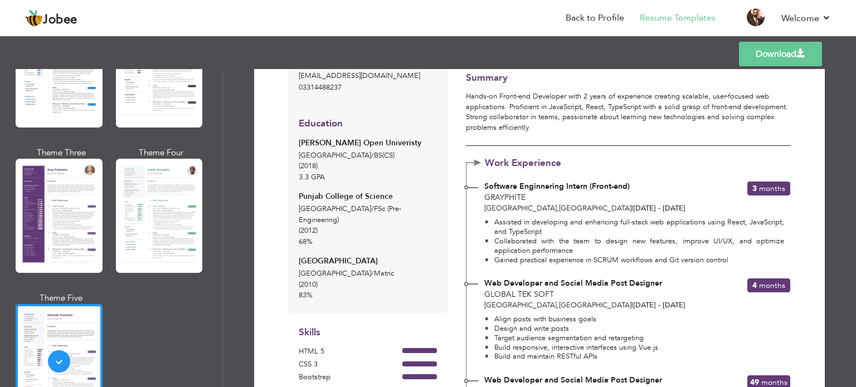
scroll to position [0, 0]
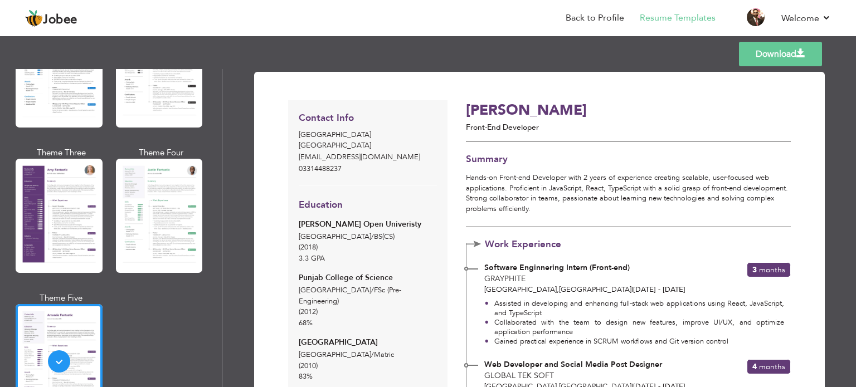
click at [743, 56] on link "Download" at bounding box center [780, 54] width 83 height 25
click at [605, 16] on link "Back to Profile" at bounding box center [595, 18] width 59 height 13
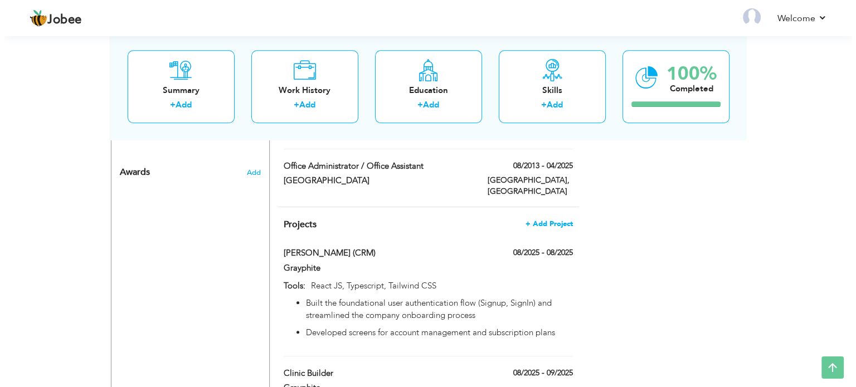
scroll to position [948, 0]
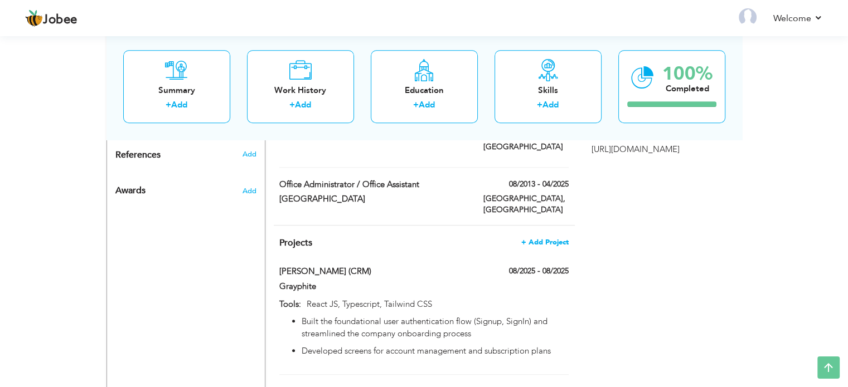
click at [535, 239] on span "+ Add Project" at bounding box center [544, 243] width 47 height 8
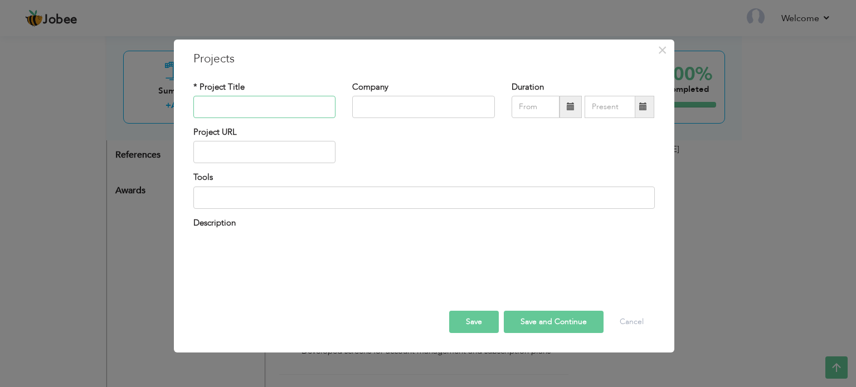
click at [270, 108] on input "text" at bounding box center [264, 107] width 143 height 22
paste input "Stars Entry Test App"
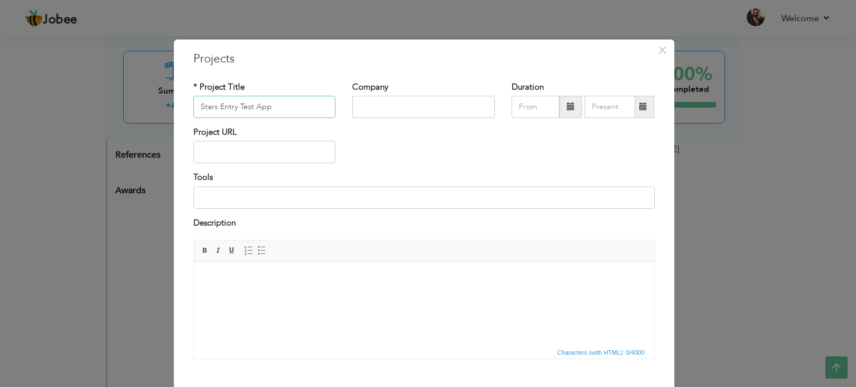
scroll to position [0, 0]
type input "Stars Entry Test App"
click at [380, 100] on input "text" at bounding box center [423, 107] width 143 height 22
type input "Global Tek Soft"
click at [564, 113] on span at bounding box center [571, 107] width 22 height 22
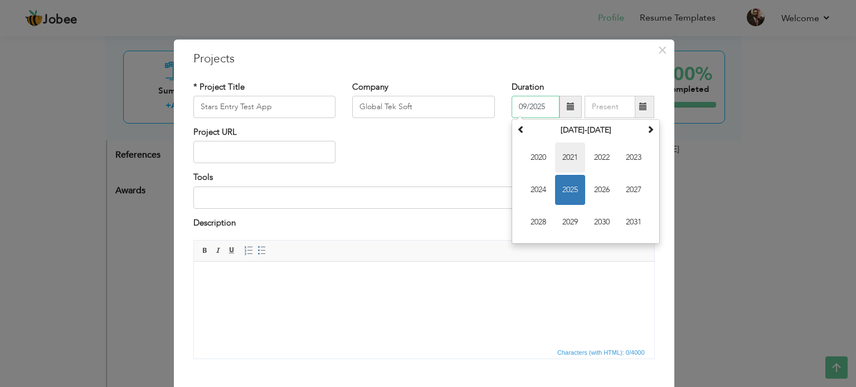
click at [570, 154] on span "2021" at bounding box center [570, 158] width 30 height 30
click at [535, 219] on span "Sep" at bounding box center [539, 222] width 30 height 30
type input "09/2021"
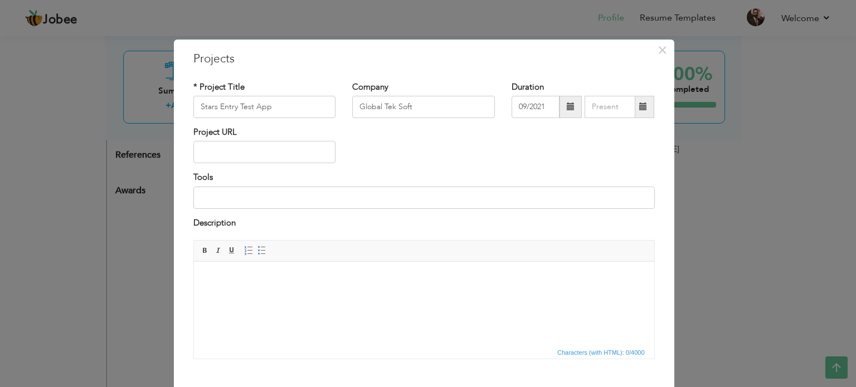
click at [639, 104] on span at bounding box center [643, 107] width 8 height 8
type input "09/2025"
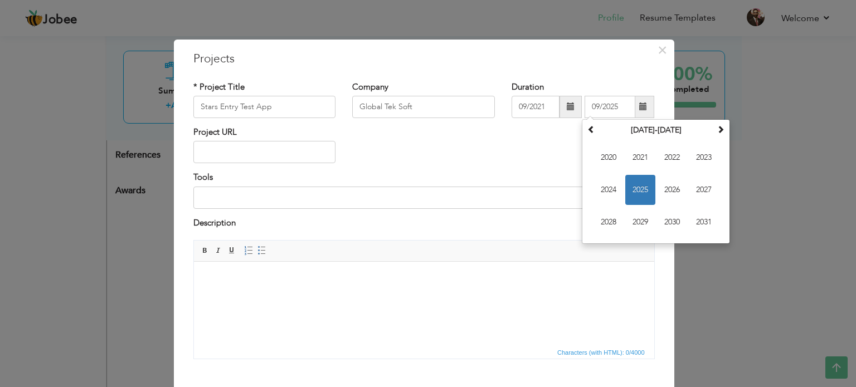
click at [573, 102] on span at bounding box center [571, 107] width 22 height 22
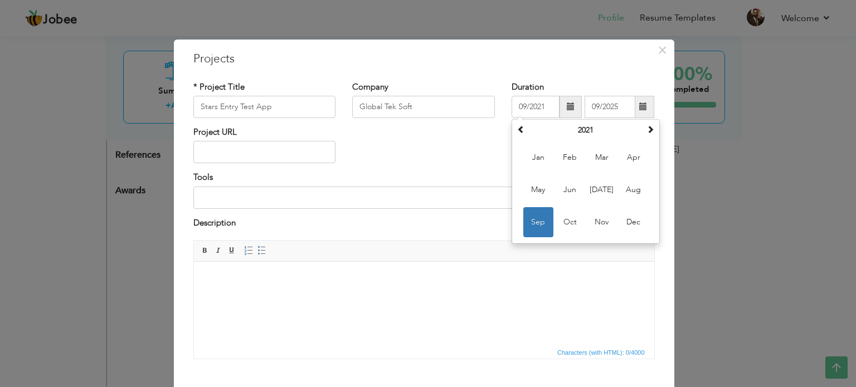
click at [568, 105] on span at bounding box center [571, 107] width 8 height 8
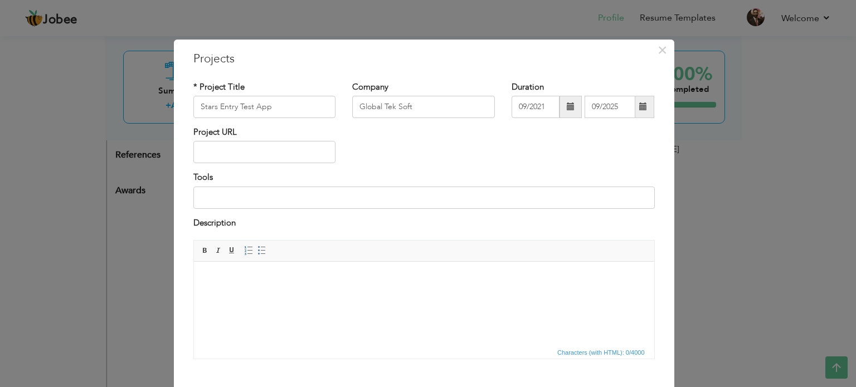
click at [568, 105] on span at bounding box center [571, 107] width 8 height 8
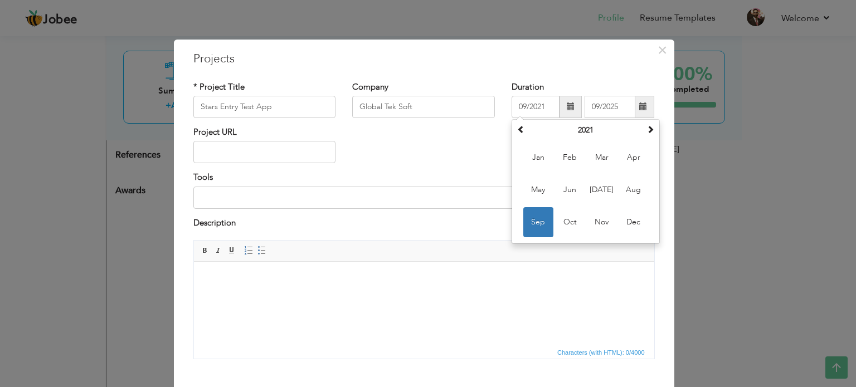
click at [568, 105] on span at bounding box center [571, 107] width 8 height 8
click at [567, 225] on span "Oct" at bounding box center [570, 222] width 30 height 30
type input "10/2021"
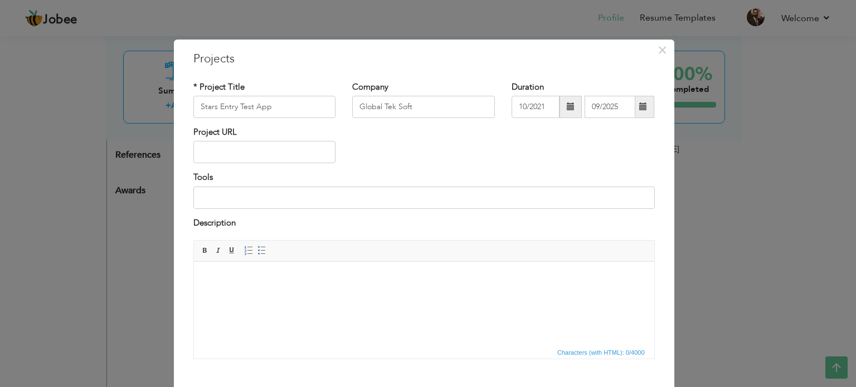
click at [645, 108] on span at bounding box center [644, 107] width 22 height 22
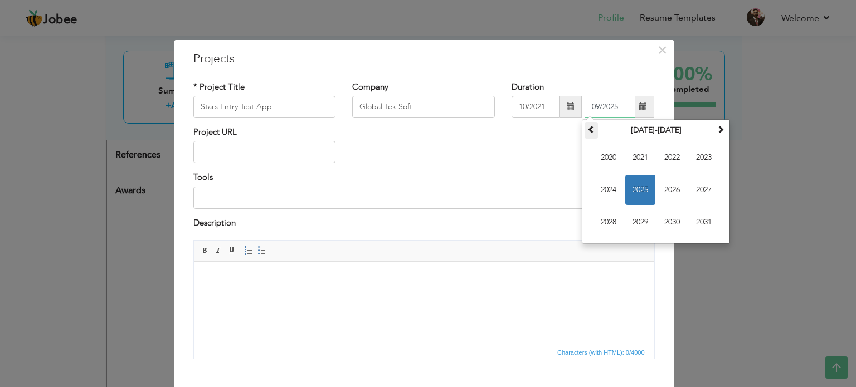
click at [588, 132] on span at bounding box center [592, 129] width 8 height 8
click at [717, 126] on span at bounding box center [721, 129] width 8 height 8
click at [720, 129] on span at bounding box center [721, 129] width 8 height 8
click at [657, 149] on span "2022" at bounding box center [672, 158] width 30 height 30
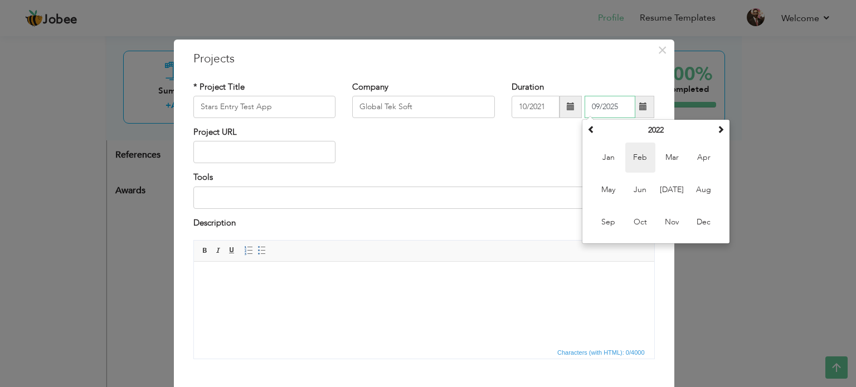
click at [646, 153] on span "Feb" at bounding box center [641, 158] width 30 height 30
type input "02/2022"
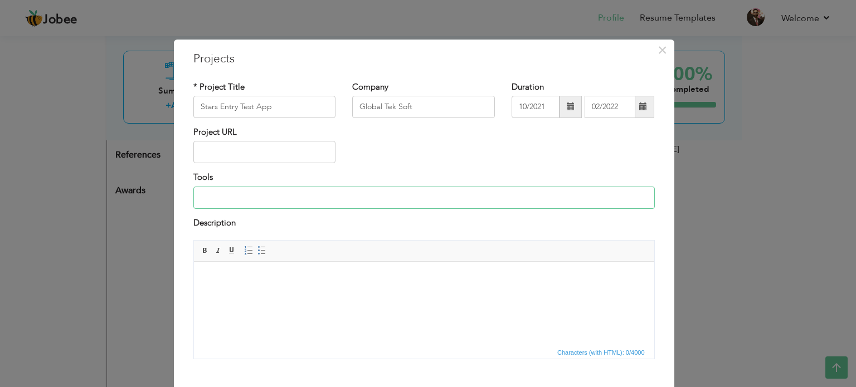
click at [236, 207] on input at bounding box center [424, 198] width 462 height 22
drag, startPoint x: 234, startPoint y: 202, endPoint x: 124, endPoint y: 202, distance: 110.4
click at [124, 202] on div "× Projects * Project Title Stars Entry Test App Company Global Tek Soft" at bounding box center [428, 193] width 856 height 387
paste input "Vue.js | PHP"
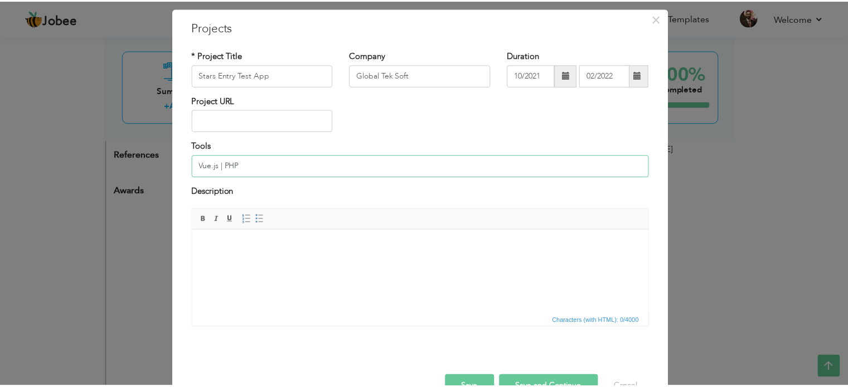
scroll to position [62, 0]
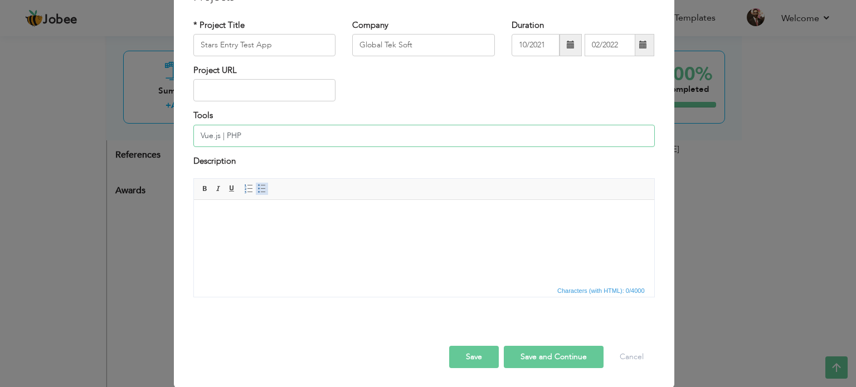
click at [258, 192] on span at bounding box center [262, 189] width 9 height 9
type input "Vue.js | PHP"
click at [490, 354] on button "Save" at bounding box center [474, 357] width 50 height 22
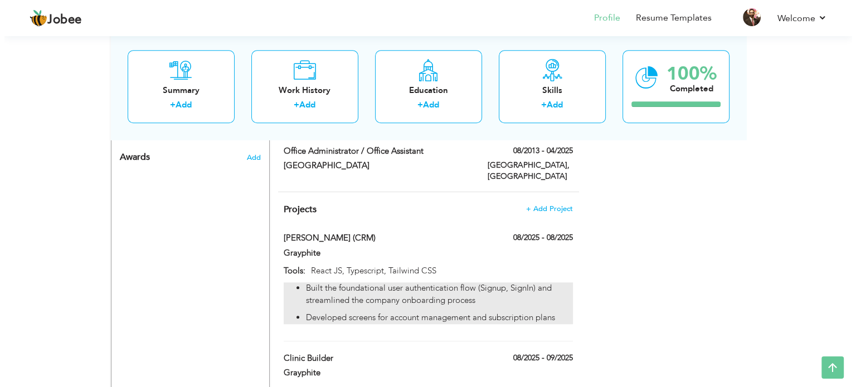
scroll to position [1007, 0]
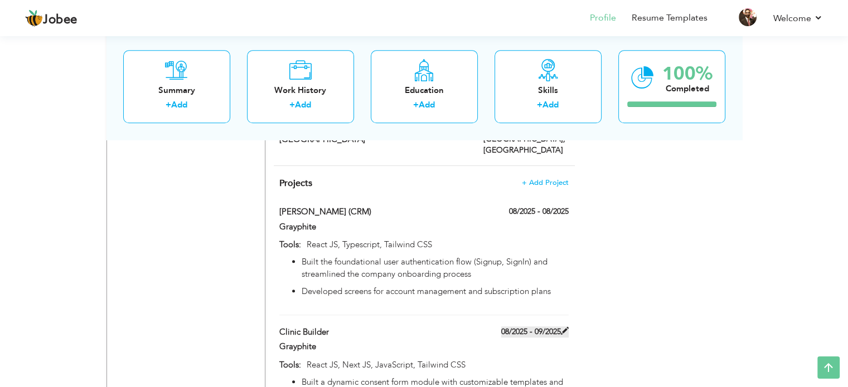
click at [559, 327] on label "08/2025 - 09/2025" at bounding box center [534, 332] width 67 height 11
type input "Clinic Builder"
type input "Grayphite"
type input "08/2025"
type input "09/2025"
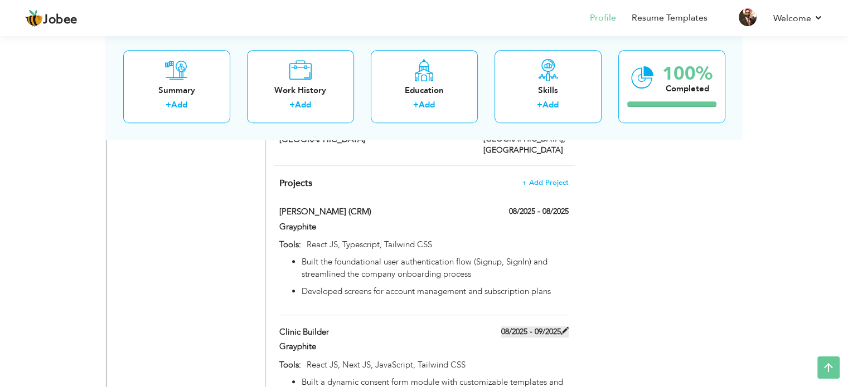
type input "React JS, Next JS, JavaScript, Tailwind CSS"
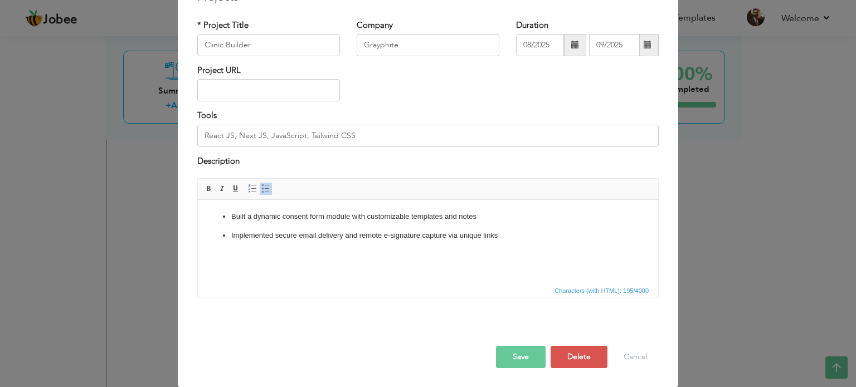
scroll to position [0, 0]
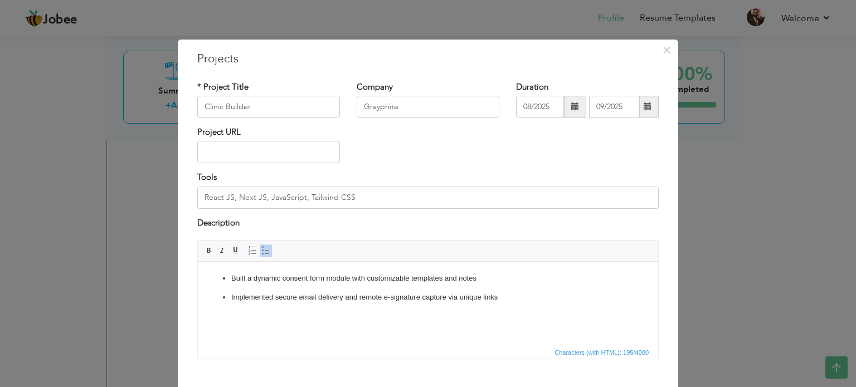
click at [566, 102] on span at bounding box center [575, 107] width 22 height 22
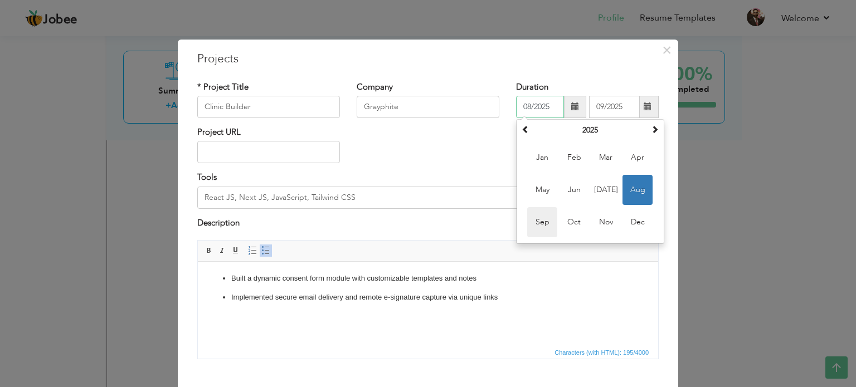
click at [544, 219] on span "Sep" at bounding box center [542, 222] width 30 height 30
type input "09/2025"
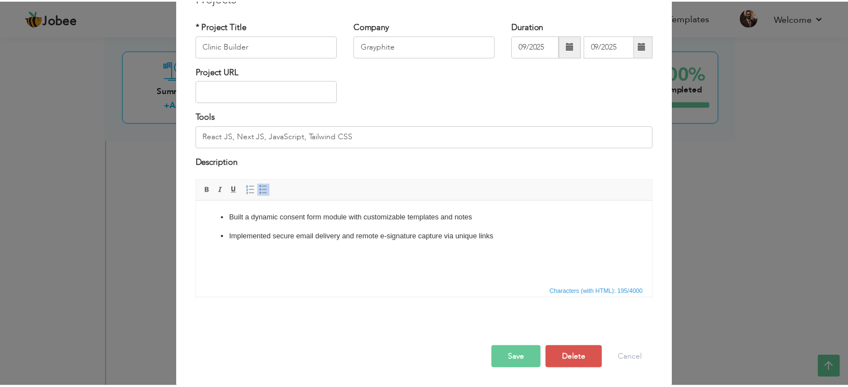
scroll to position [62, 0]
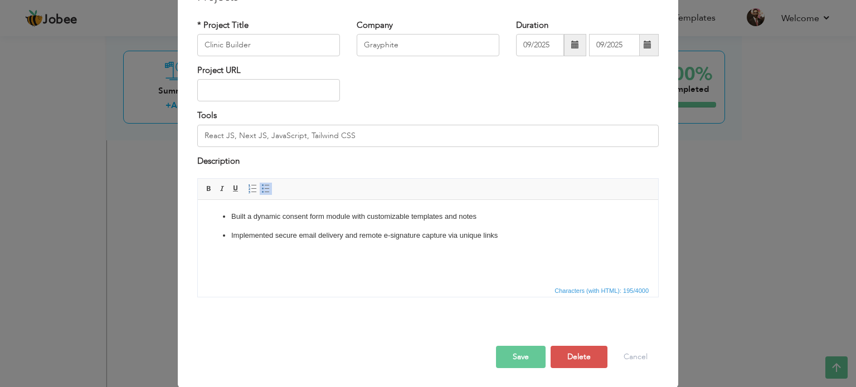
click at [527, 353] on button "Save" at bounding box center [521, 357] width 50 height 22
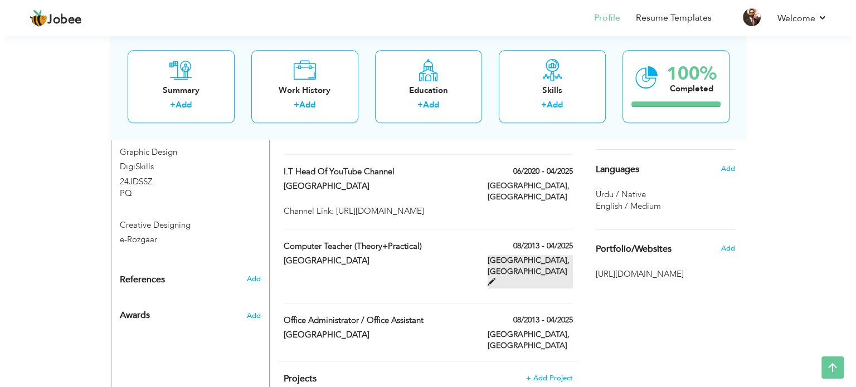
scroll to position [840, 0]
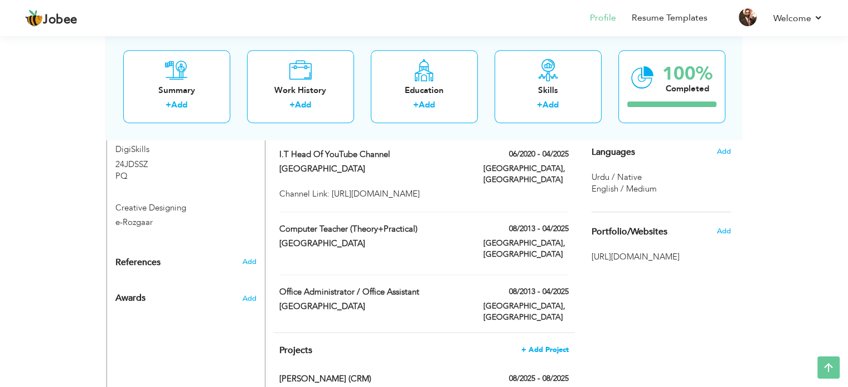
click at [540, 346] on span "+ Add Project" at bounding box center [544, 350] width 47 height 8
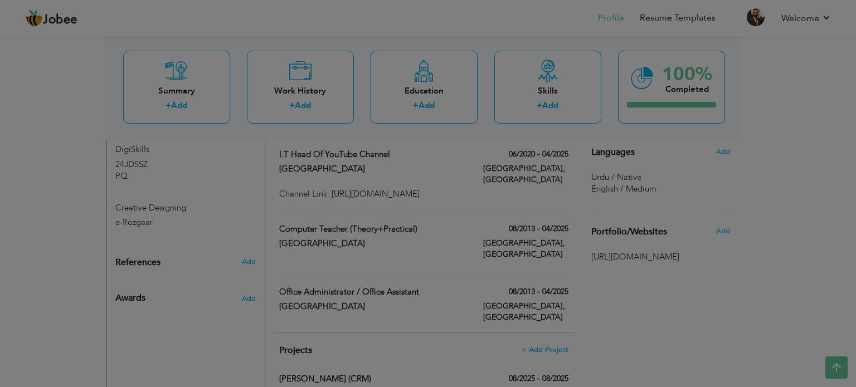
scroll to position [0, 0]
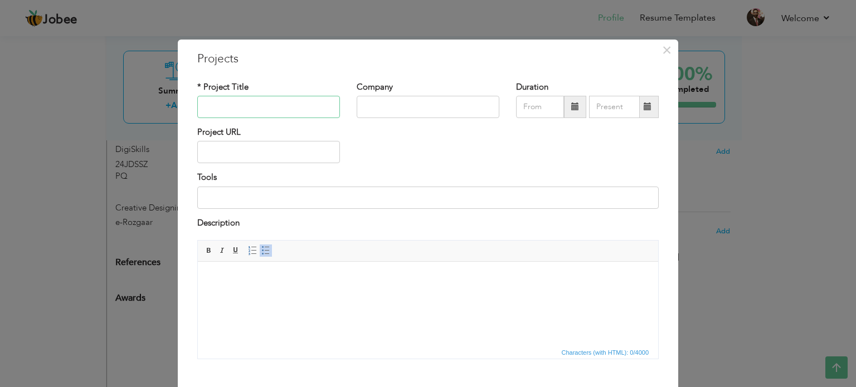
paste input "Hisab-ul-Adha"
type input "Hisab-ul-Adha"
click at [404, 110] on input "text" at bounding box center [428, 107] width 143 height 22
type input "Global Tek Soft"
click at [576, 112] on span at bounding box center [575, 107] width 22 height 22
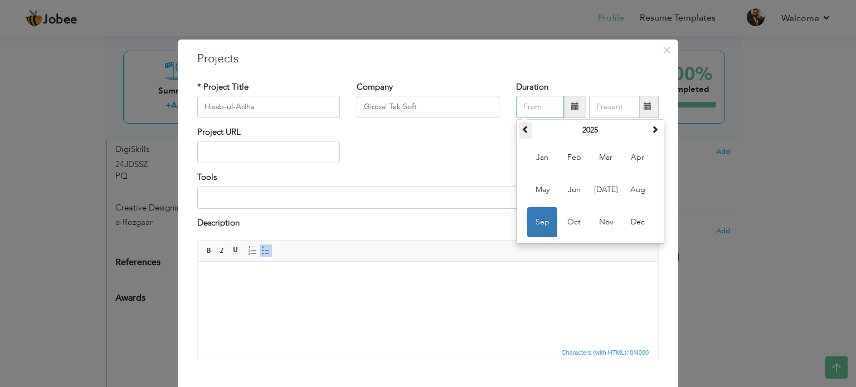
click at [522, 131] on span at bounding box center [526, 129] width 8 height 8
click at [560, 222] on span "Oct" at bounding box center [574, 222] width 30 height 30
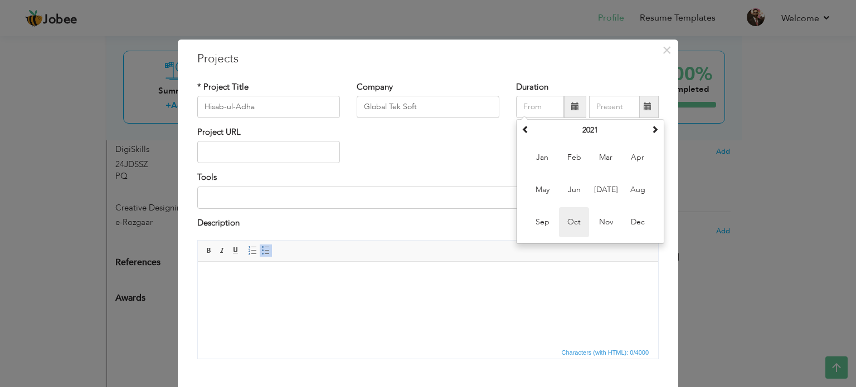
type input "10/2021"
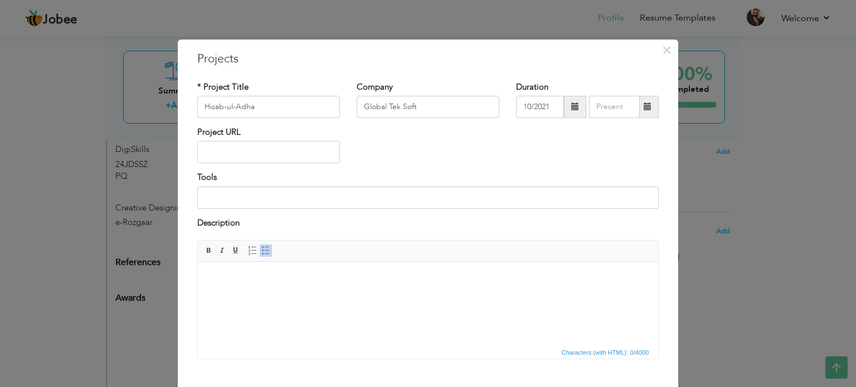
click at [644, 108] on span at bounding box center [648, 107] width 8 height 8
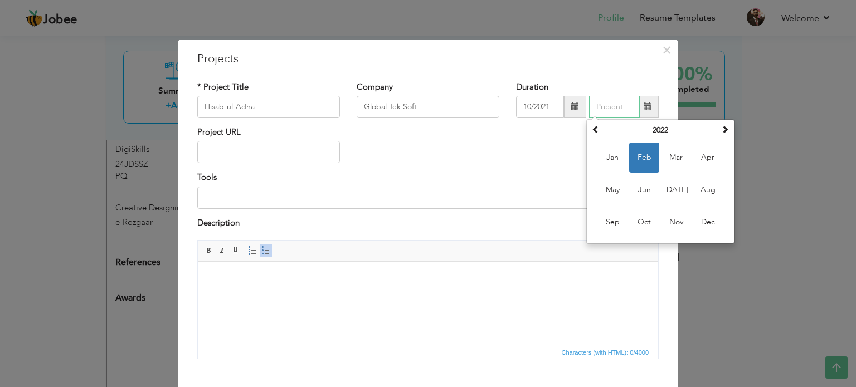
click at [641, 162] on span "Feb" at bounding box center [644, 158] width 30 height 30
type input "02/2022"
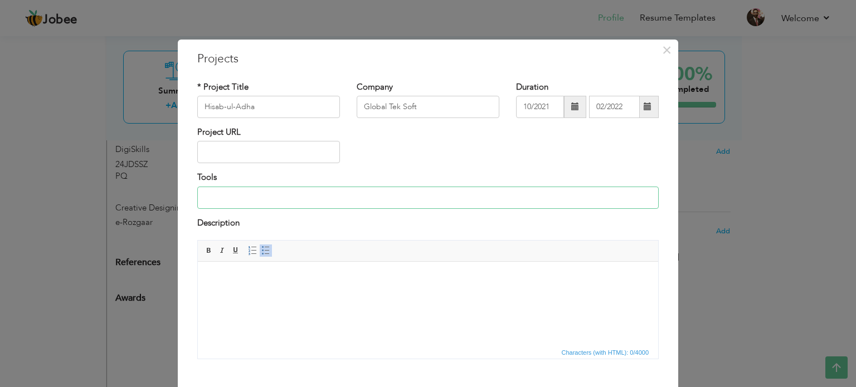
click at [288, 199] on input at bounding box center [428, 198] width 462 height 22
click at [274, 220] on div "Description" at bounding box center [428, 224] width 462 height 14
click at [274, 196] on input at bounding box center [428, 198] width 462 height 22
type input "Vue.js | PHP"
click at [258, 274] on body at bounding box center [428, 279] width 438 height 12
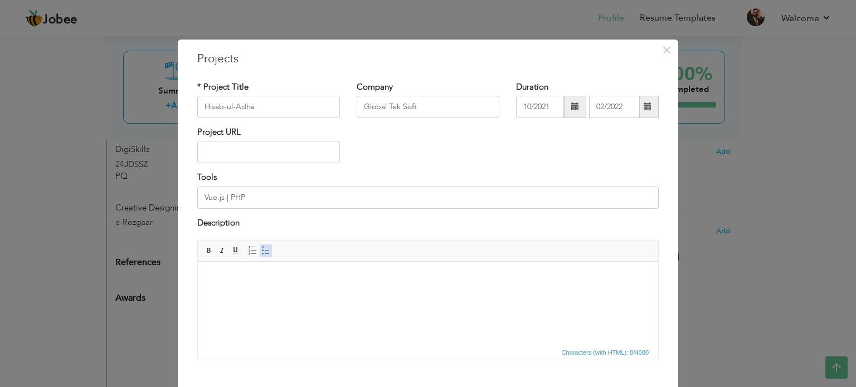
click at [263, 247] on span at bounding box center [265, 250] width 9 height 9
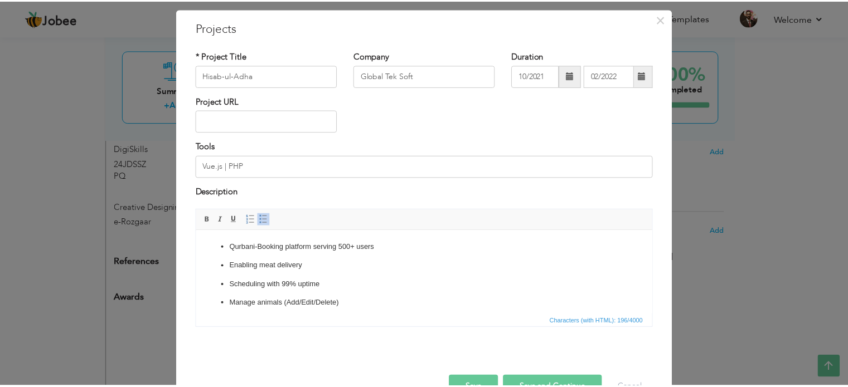
scroll to position [62, 0]
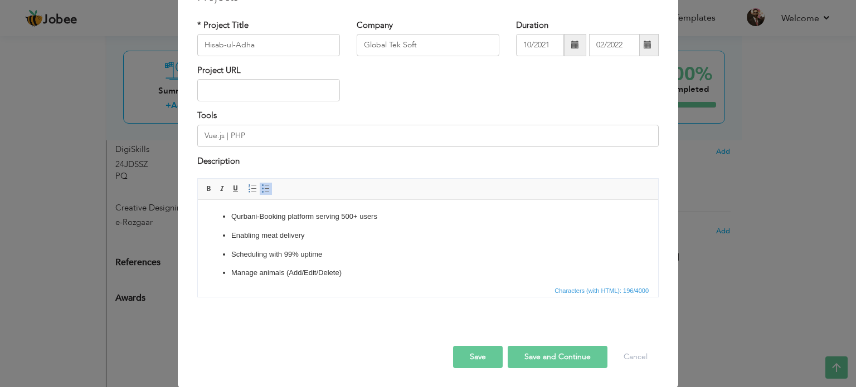
click at [478, 355] on button "Save" at bounding box center [478, 357] width 50 height 22
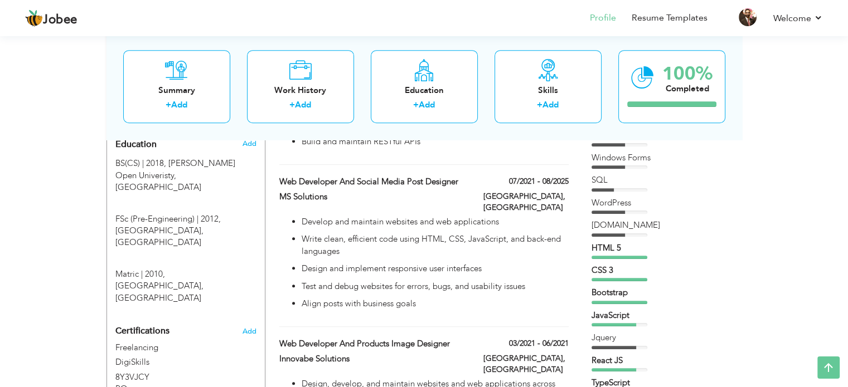
scroll to position [0, 0]
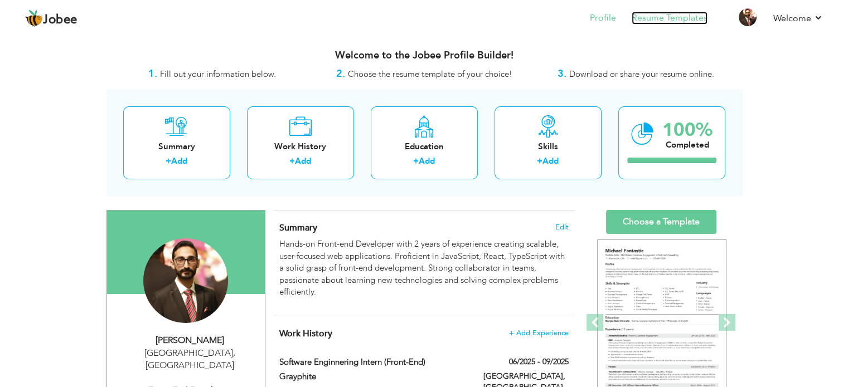
click at [653, 16] on link "Resume Templates" at bounding box center [670, 18] width 76 height 13
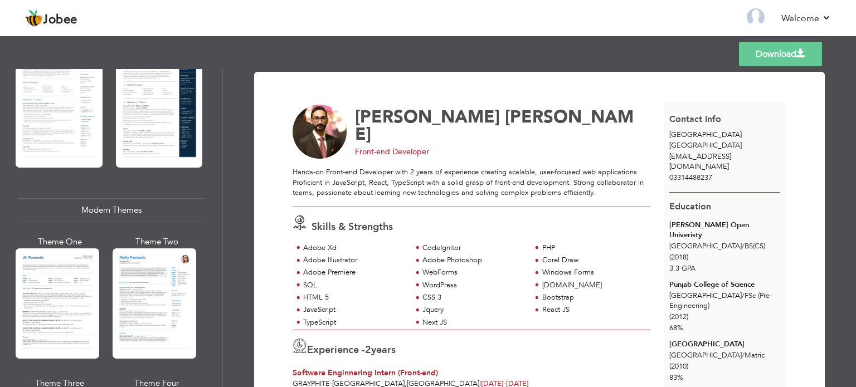
scroll to position [390, 0]
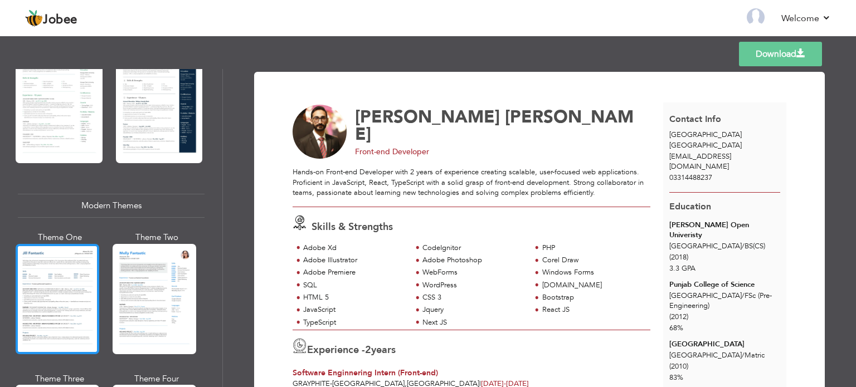
click at [54, 272] on div at bounding box center [58, 299] width 84 height 110
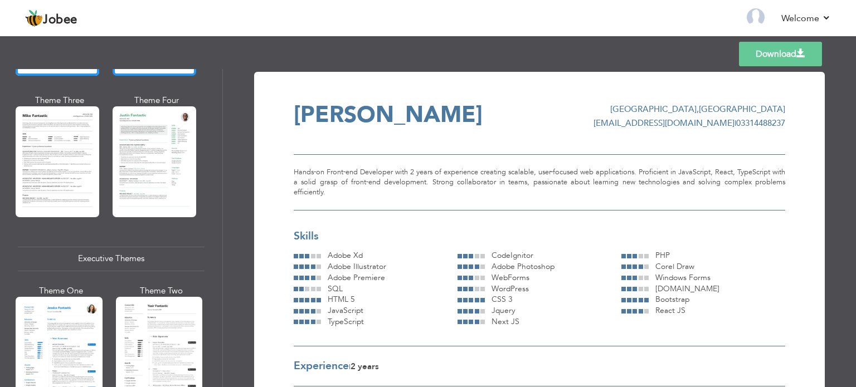
scroll to position [781, 0]
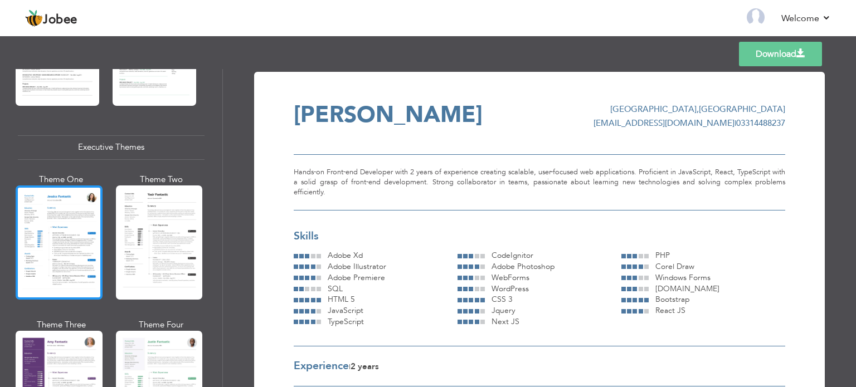
click at [47, 224] on div at bounding box center [59, 243] width 87 height 114
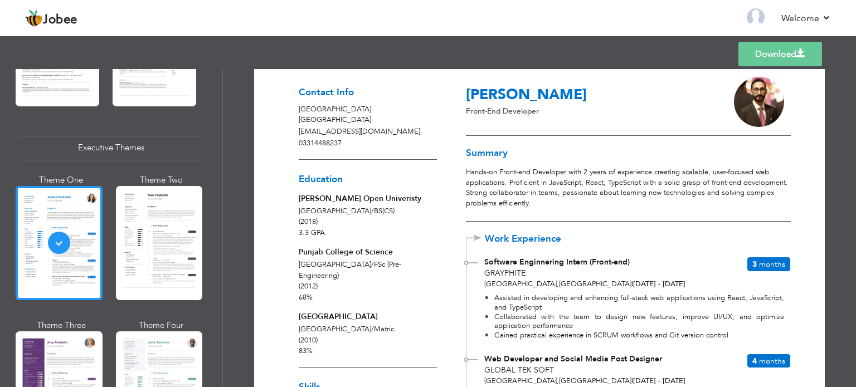
scroll to position [0, 0]
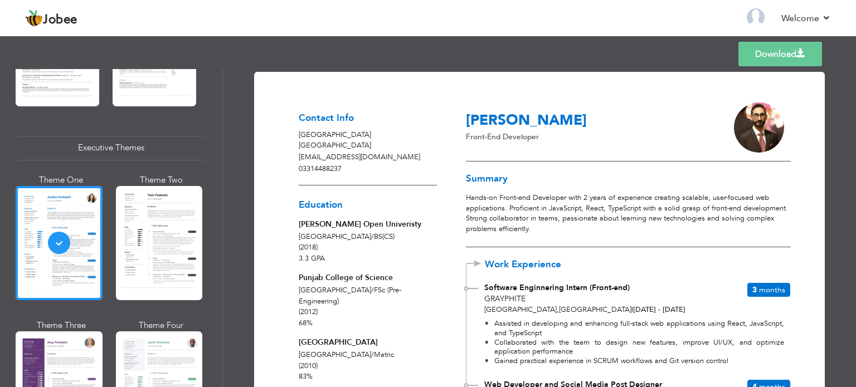
click at [769, 55] on link "Download" at bounding box center [781, 54] width 84 height 25
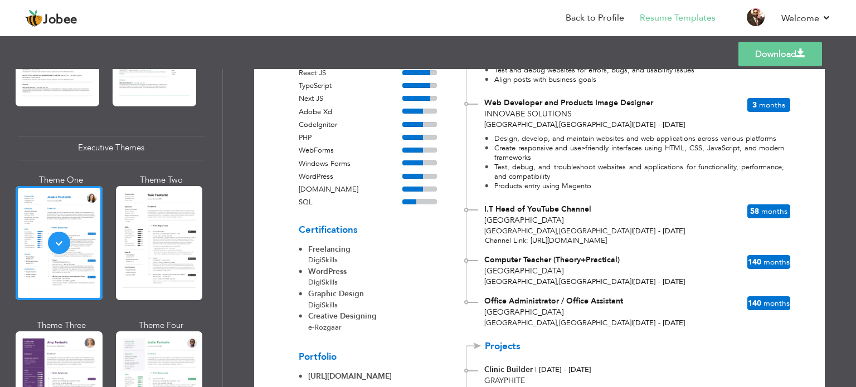
scroll to position [472, 0]
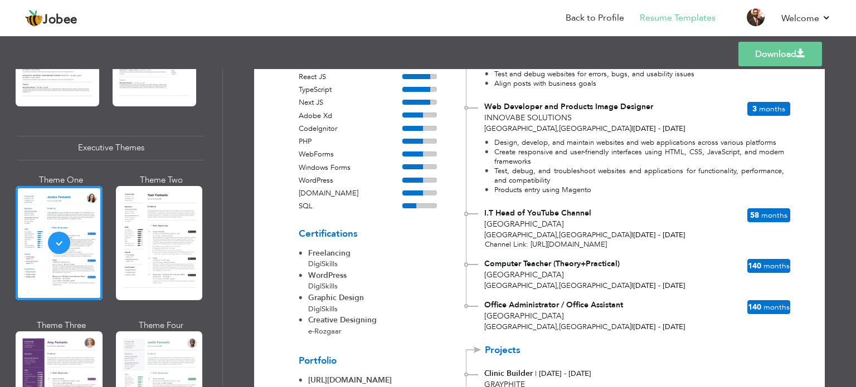
click at [761, 53] on link "Download" at bounding box center [781, 54] width 84 height 25
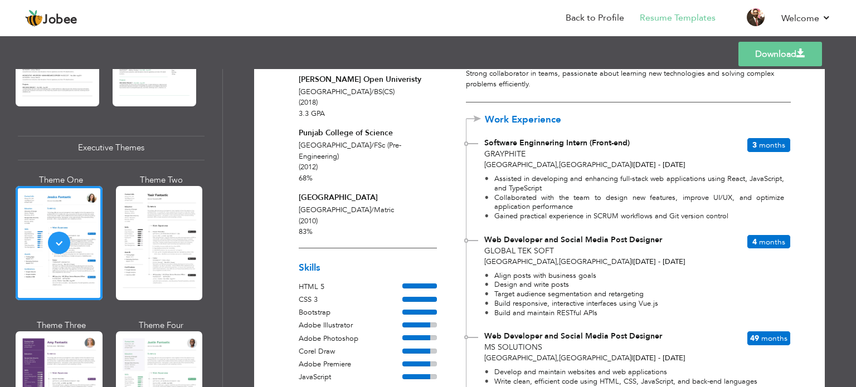
scroll to position [0, 0]
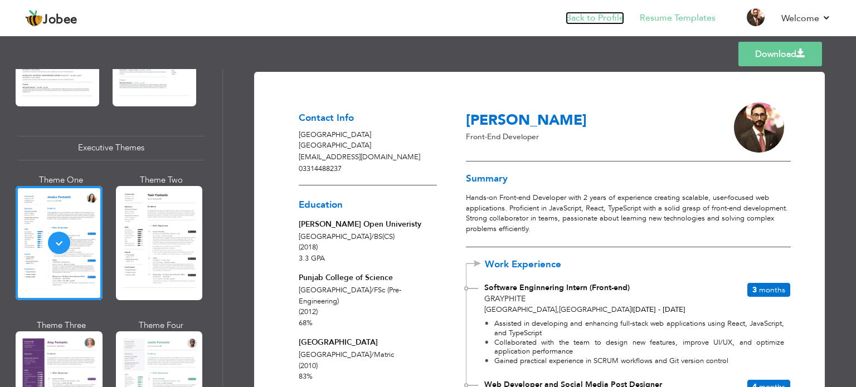
click at [588, 18] on link "Back to Profile" at bounding box center [595, 18] width 59 height 13
